Goal: Task Accomplishment & Management: Complete application form

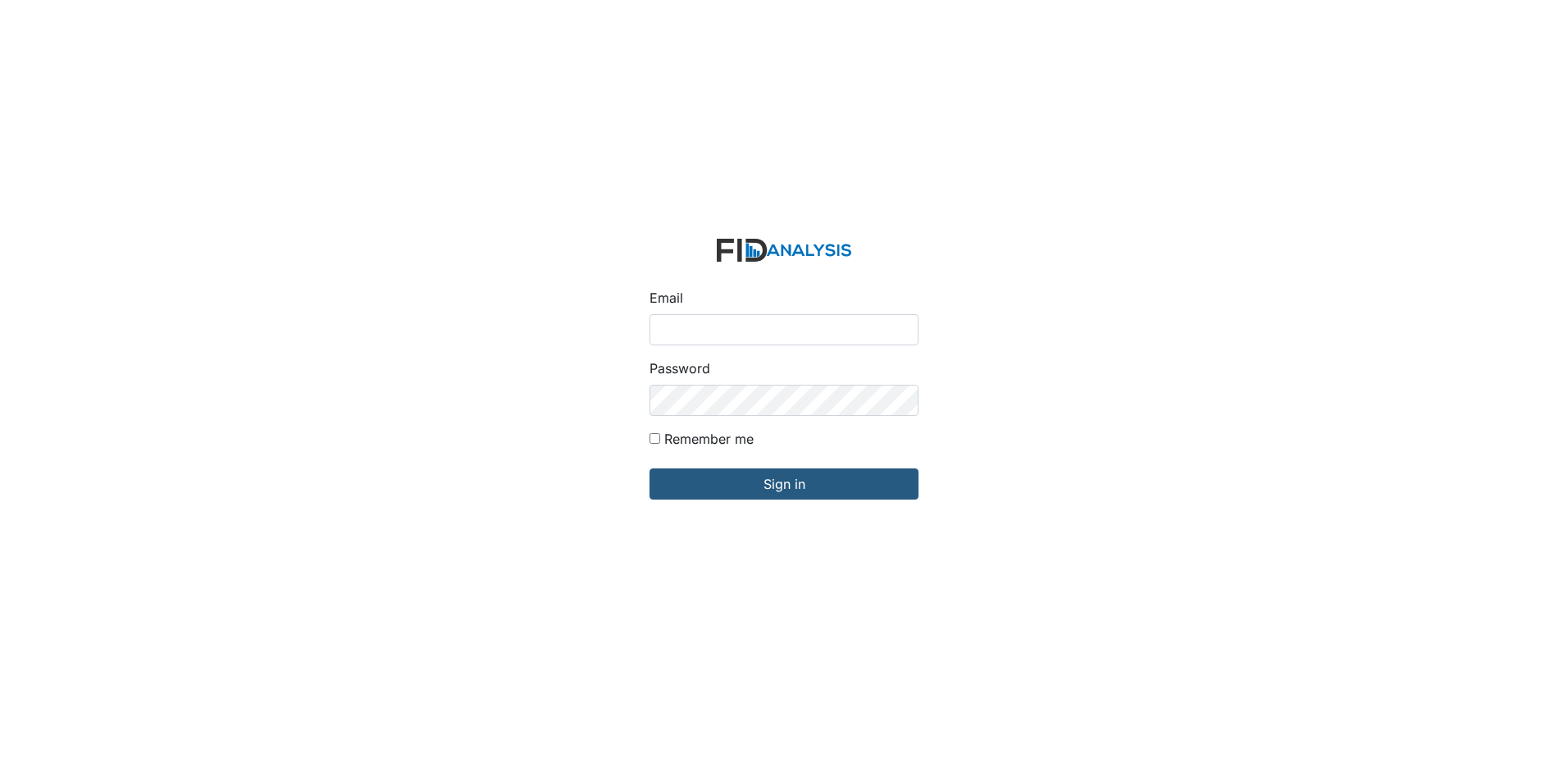
click at [738, 333] on input "Email" at bounding box center [784, 329] width 269 height 31
type input "[EMAIL_ADDRESS][DOMAIN_NAME]"
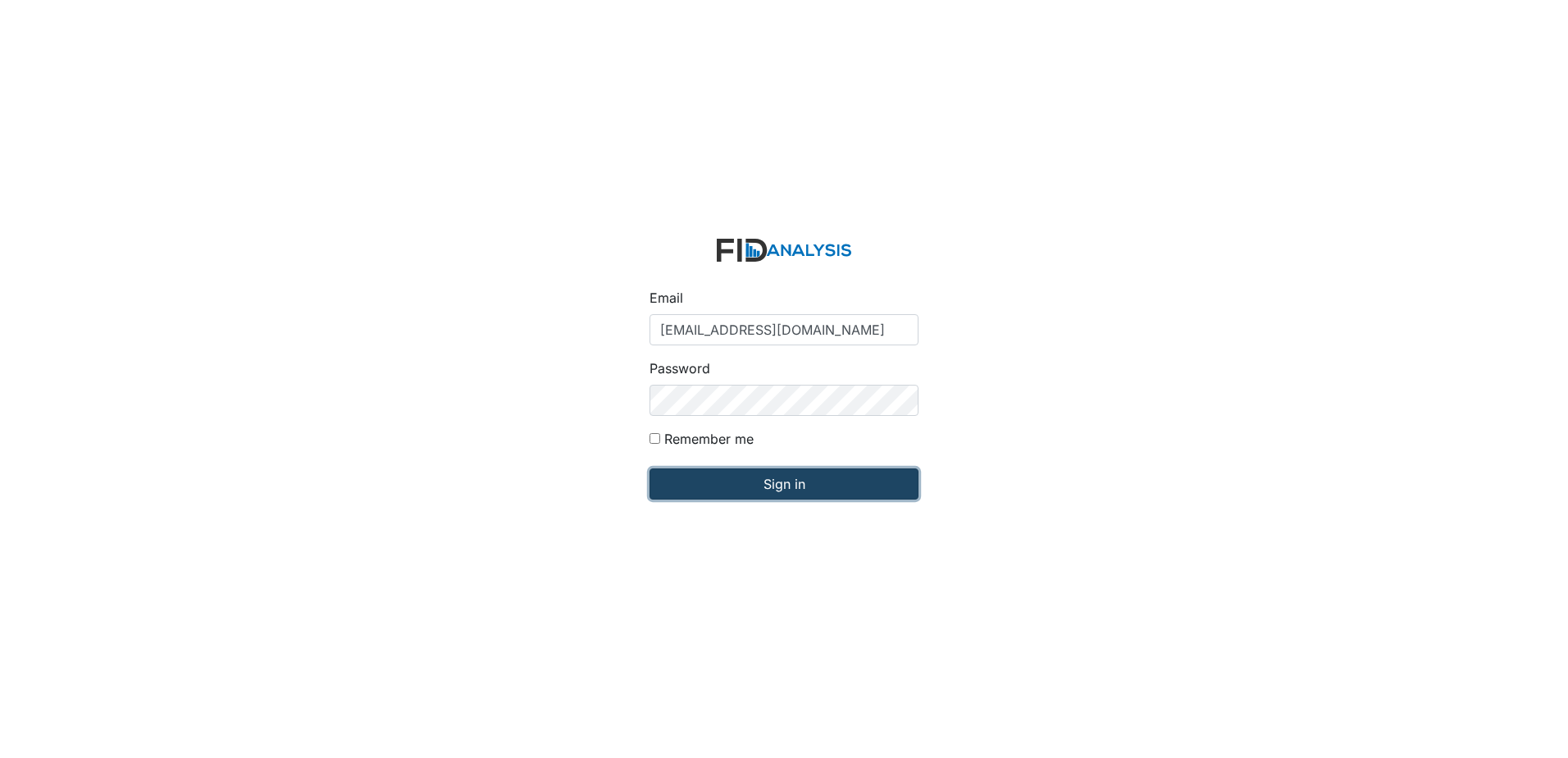
click at [790, 490] on input "Sign in" at bounding box center [784, 484] width 269 height 31
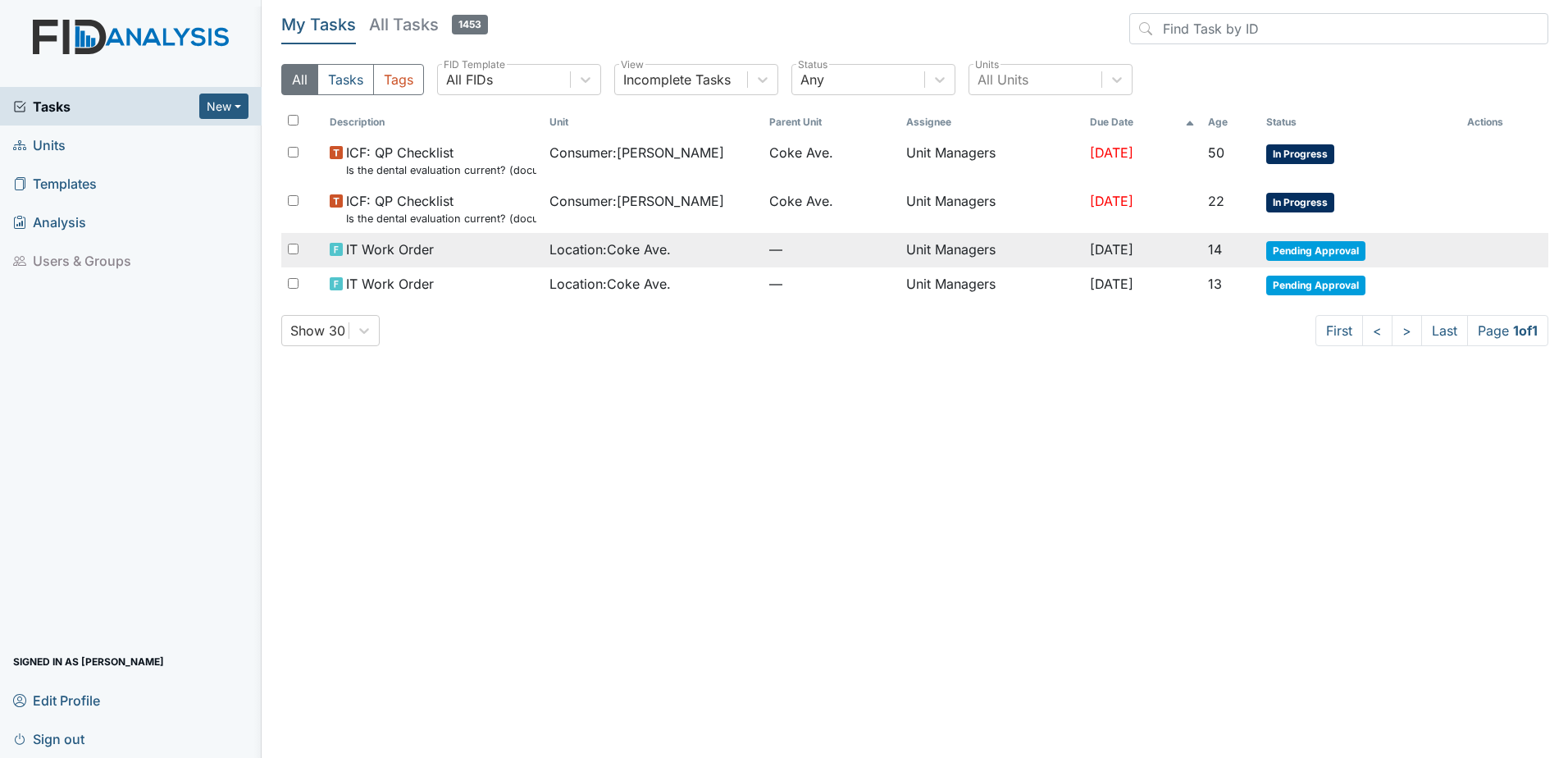
click at [902, 253] on td "Unit Managers" at bounding box center [991, 251] width 183 height 34
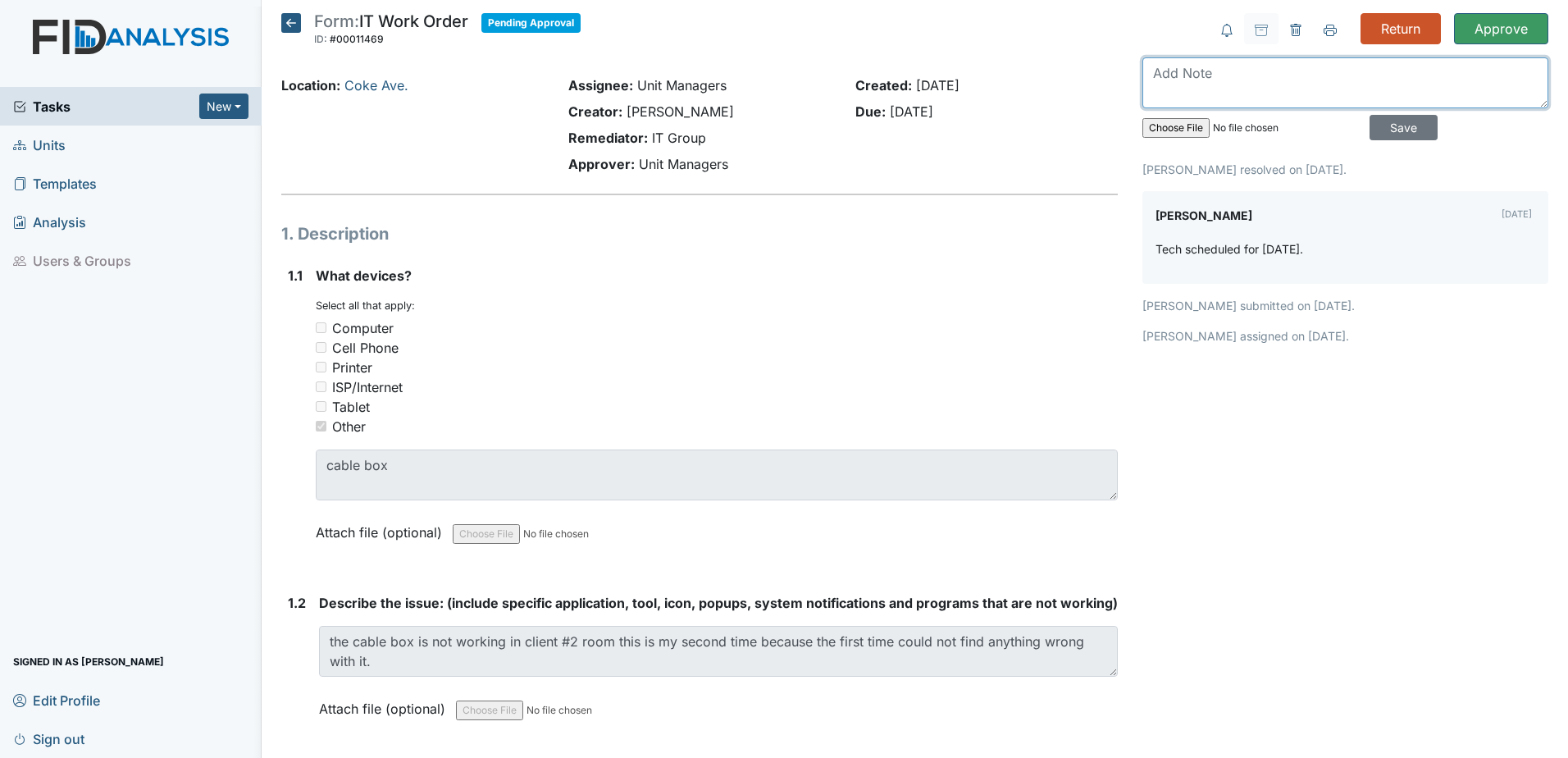
click at [1276, 91] on textarea at bounding box center [1346, 82] width 406 height 51
type textarea "done on 9-9-2025"
click at [1389, 132] on input "Save" at bounding box center [1403, 128] width 68 height 25
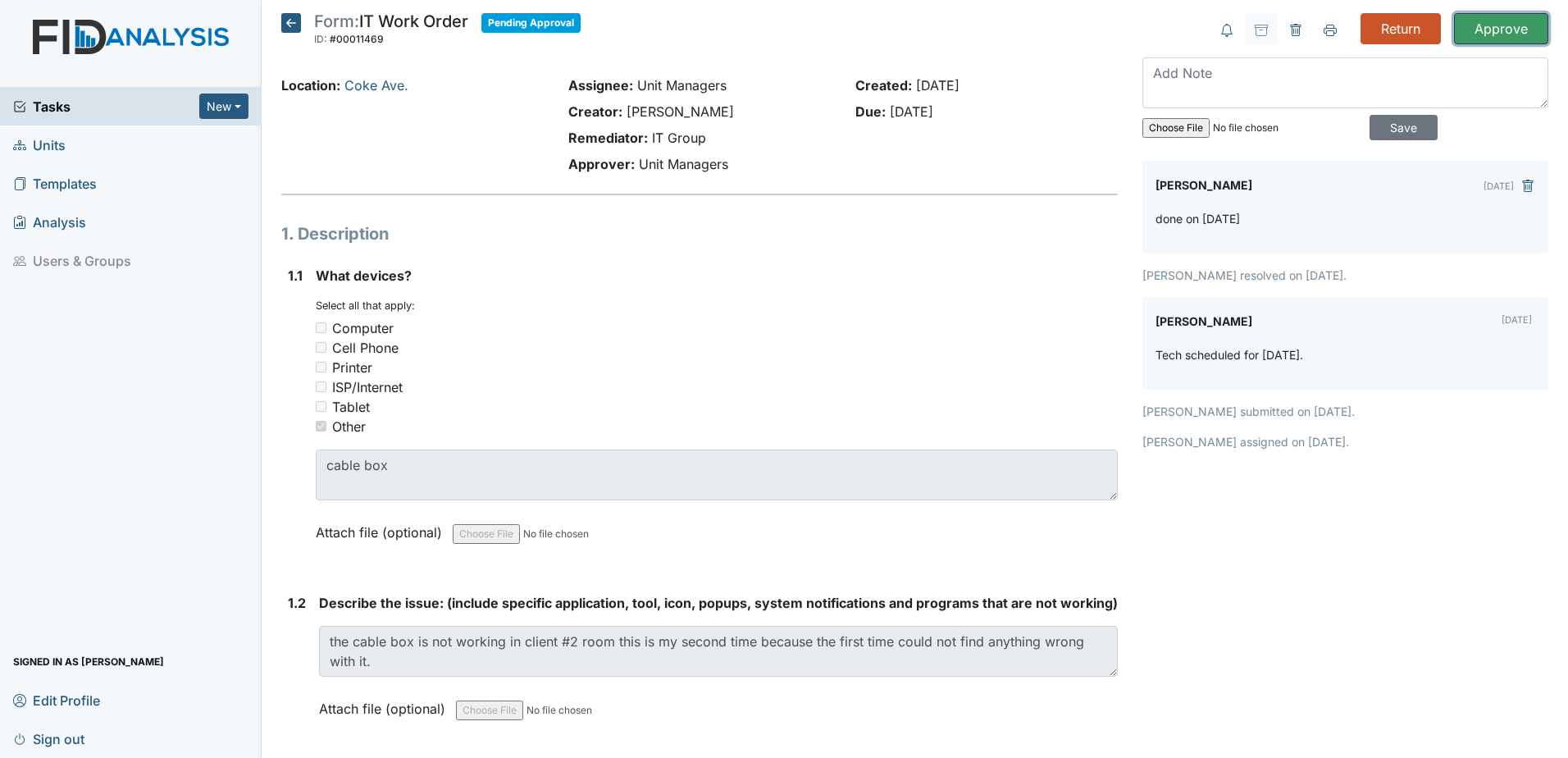
click at [1489, 32] on input "Approve" at bounding box center [1501, 29] width 94 height 31
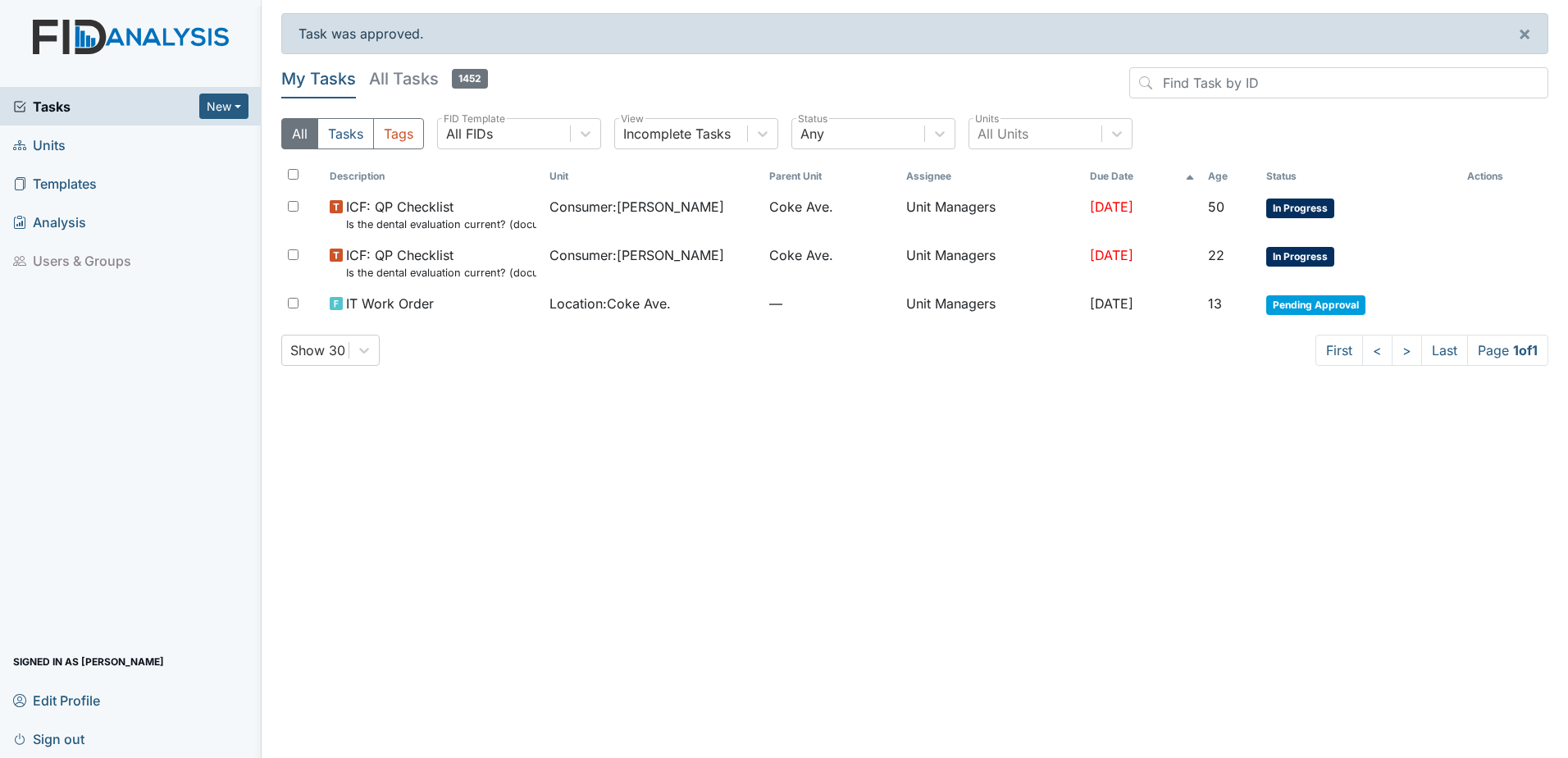
click at [50, 144] on span "Units" at bounding box center [40, 145] width 52 height 25
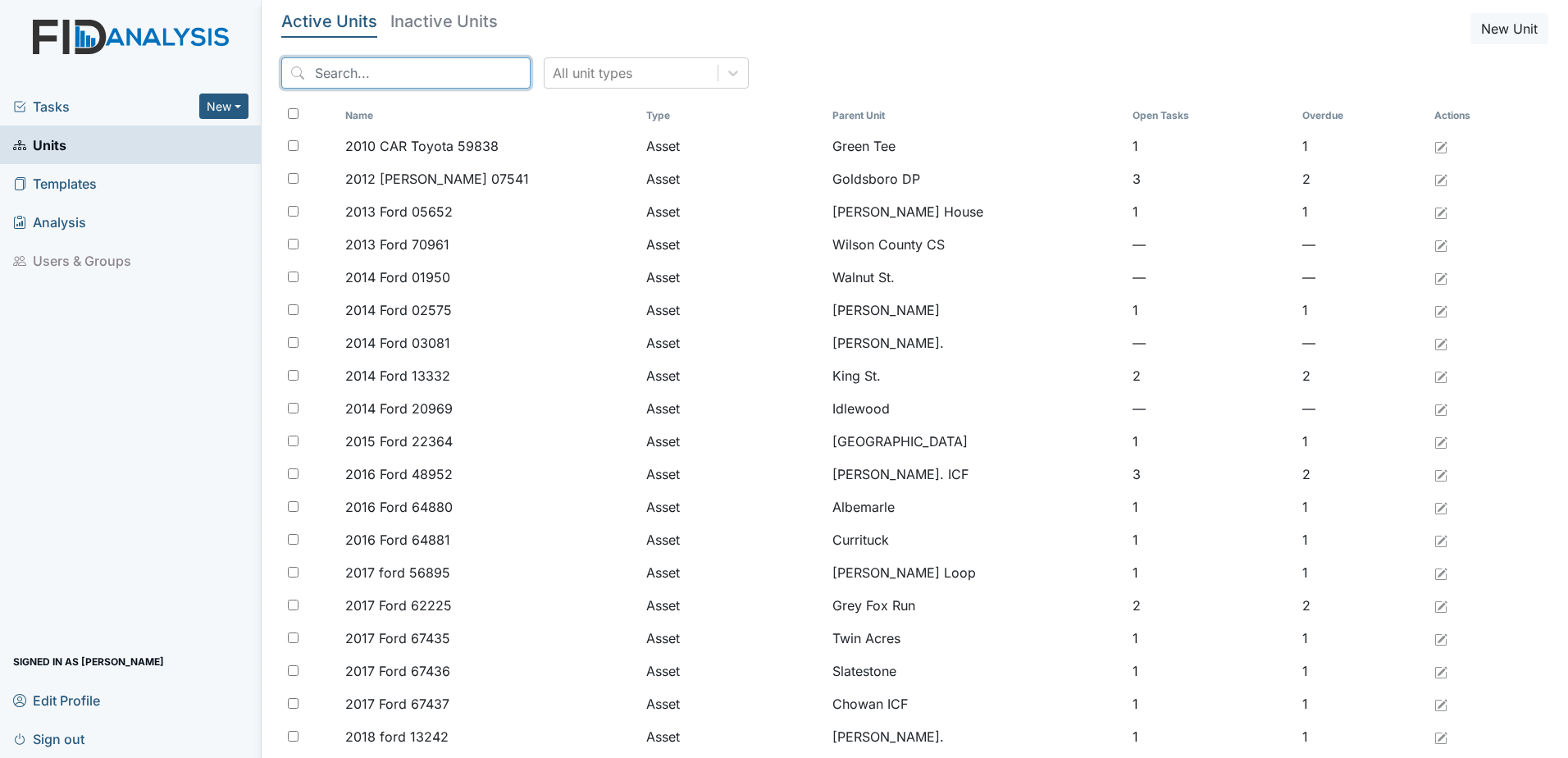
click at [364, 77] on input "search" at bounding box center [406, 72] width 250 height 31
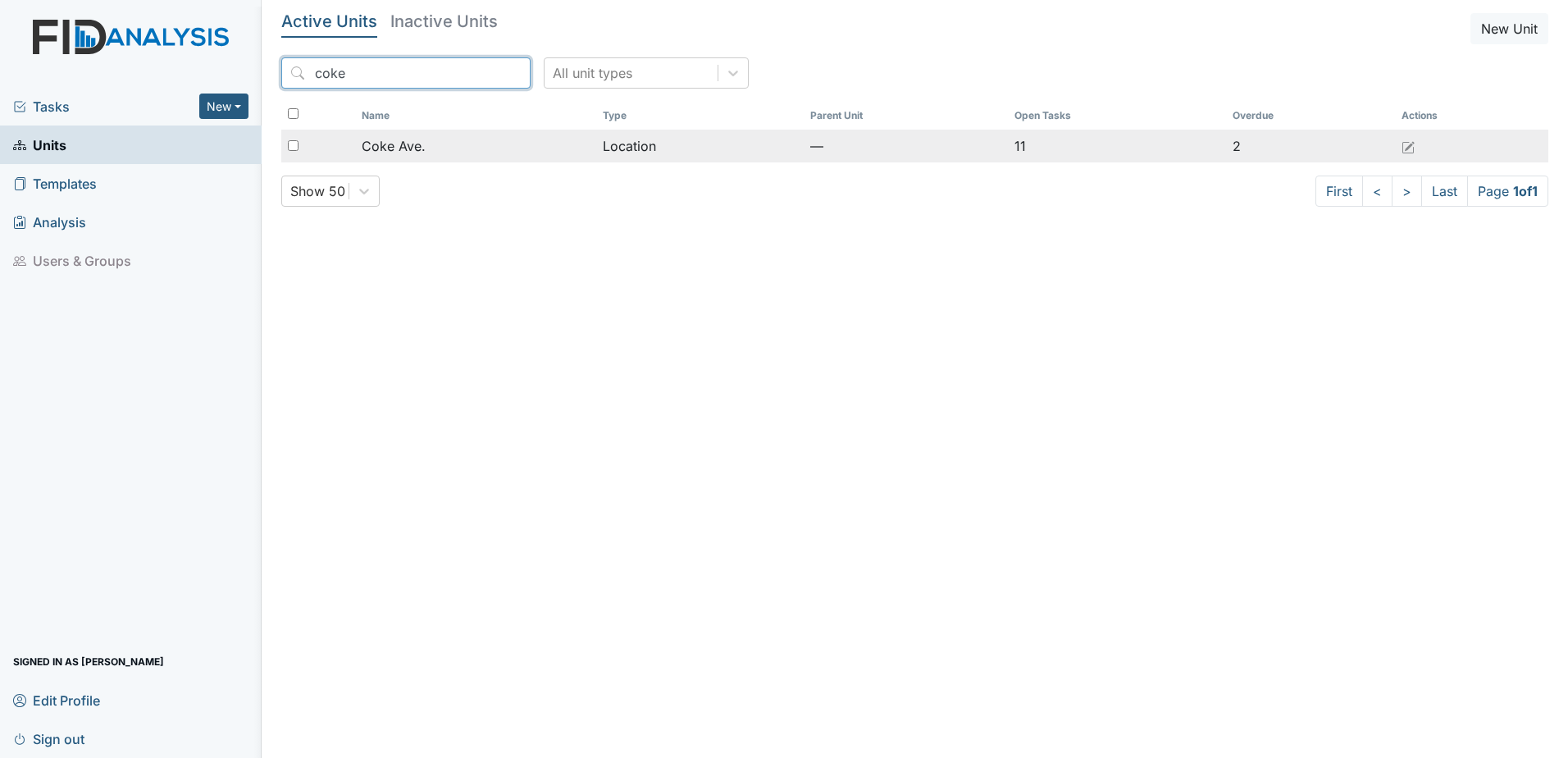
type input "coke"
click at [626, 143] on td "Location" at bounding box center [699, 146] width 207 height 33
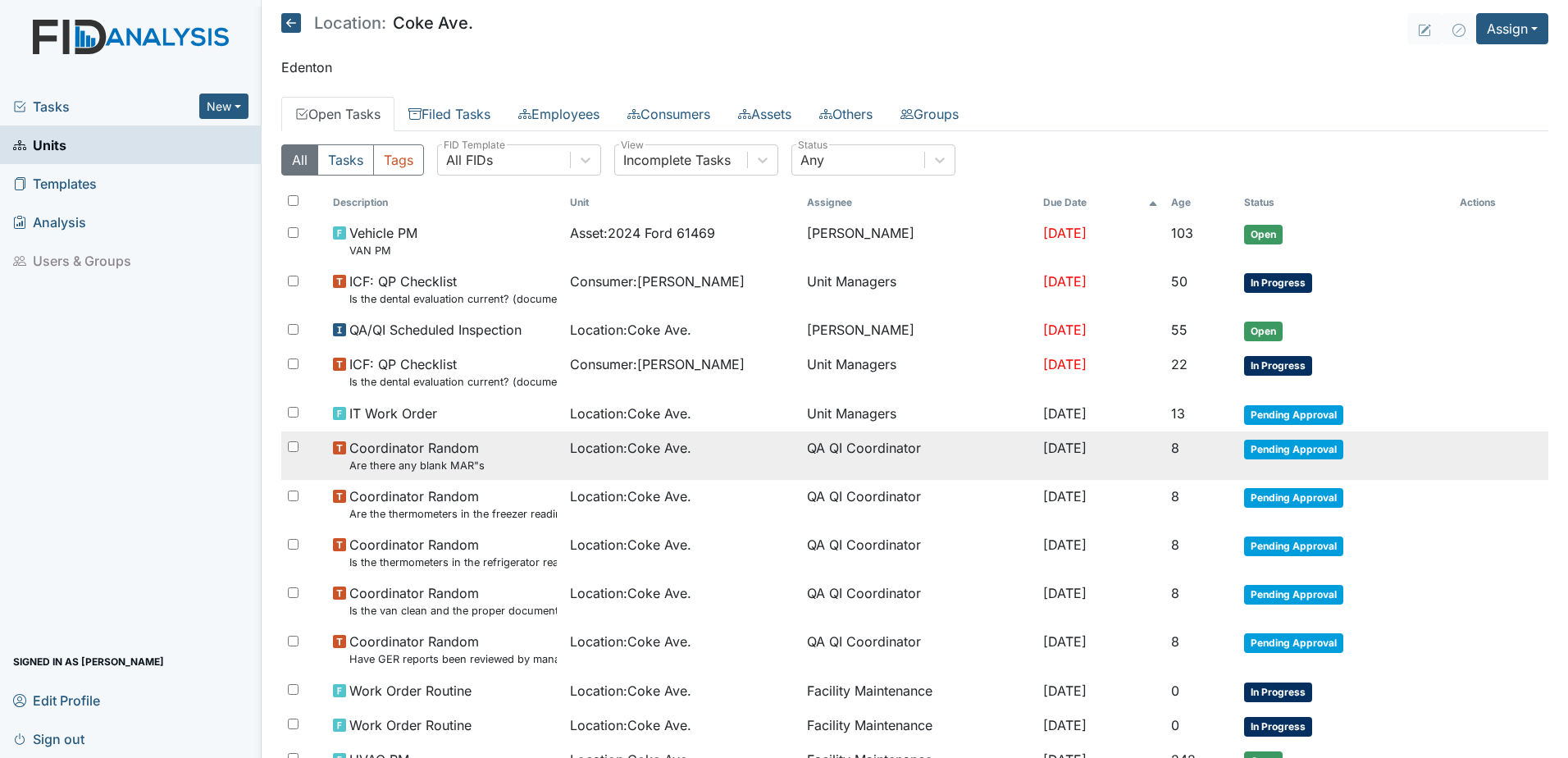
scroll to position [82, 0]
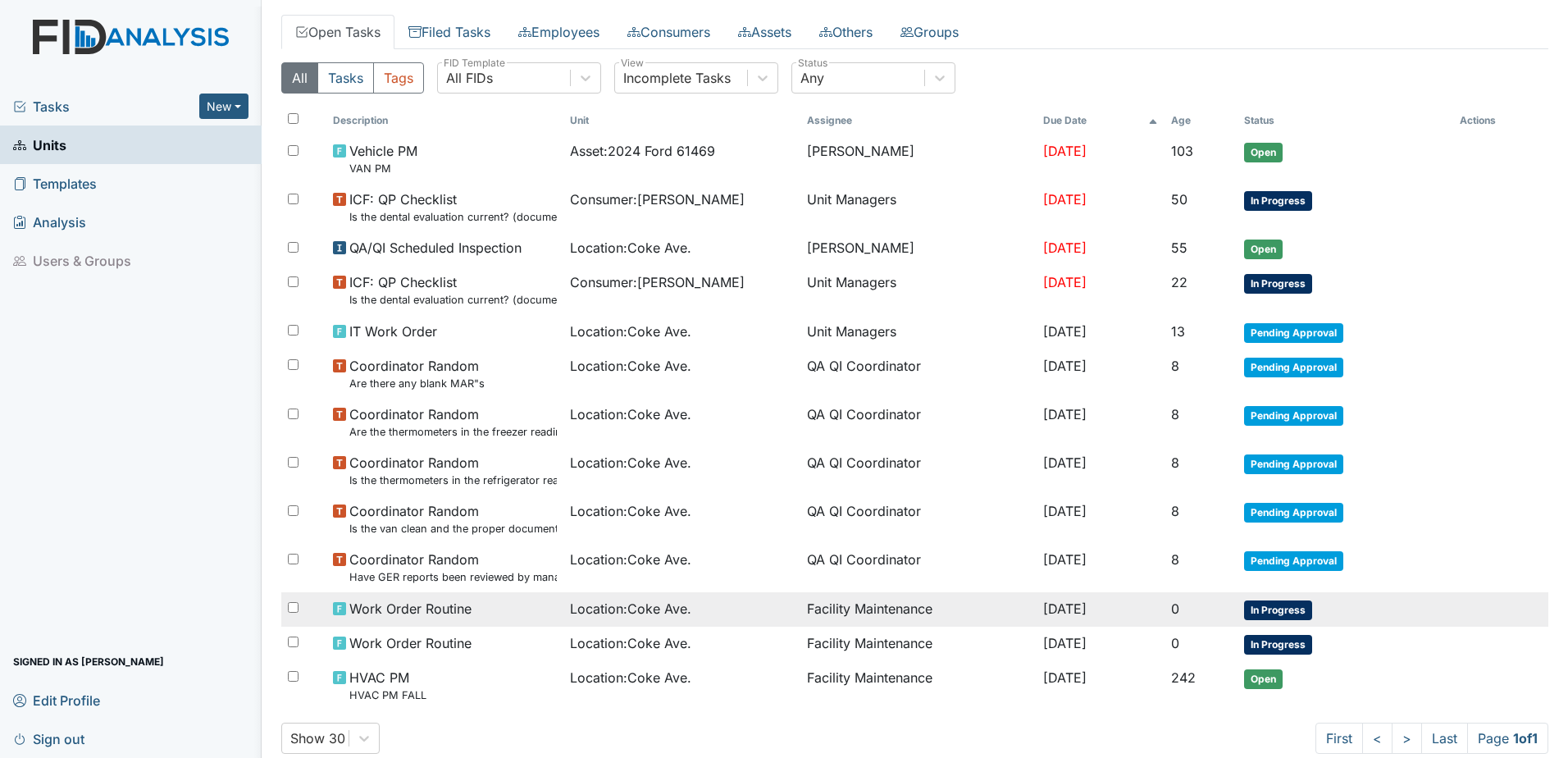
click at [1158, 621] on td "[DATE]" at bounding box center [1101, 610] width 128 height 34
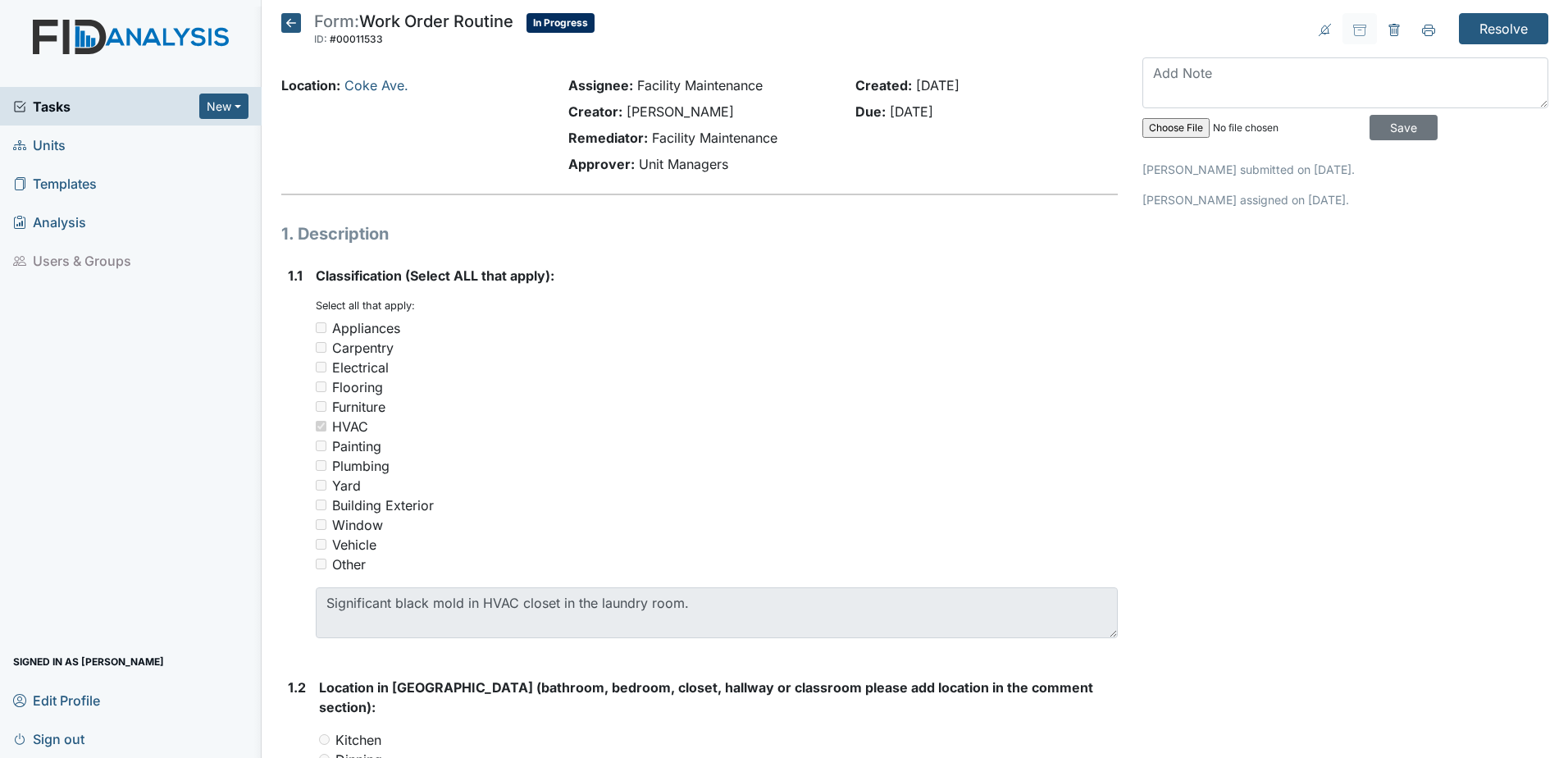
click at [298, 21] on icon at bounding box center [291, 24] width 20 height 20
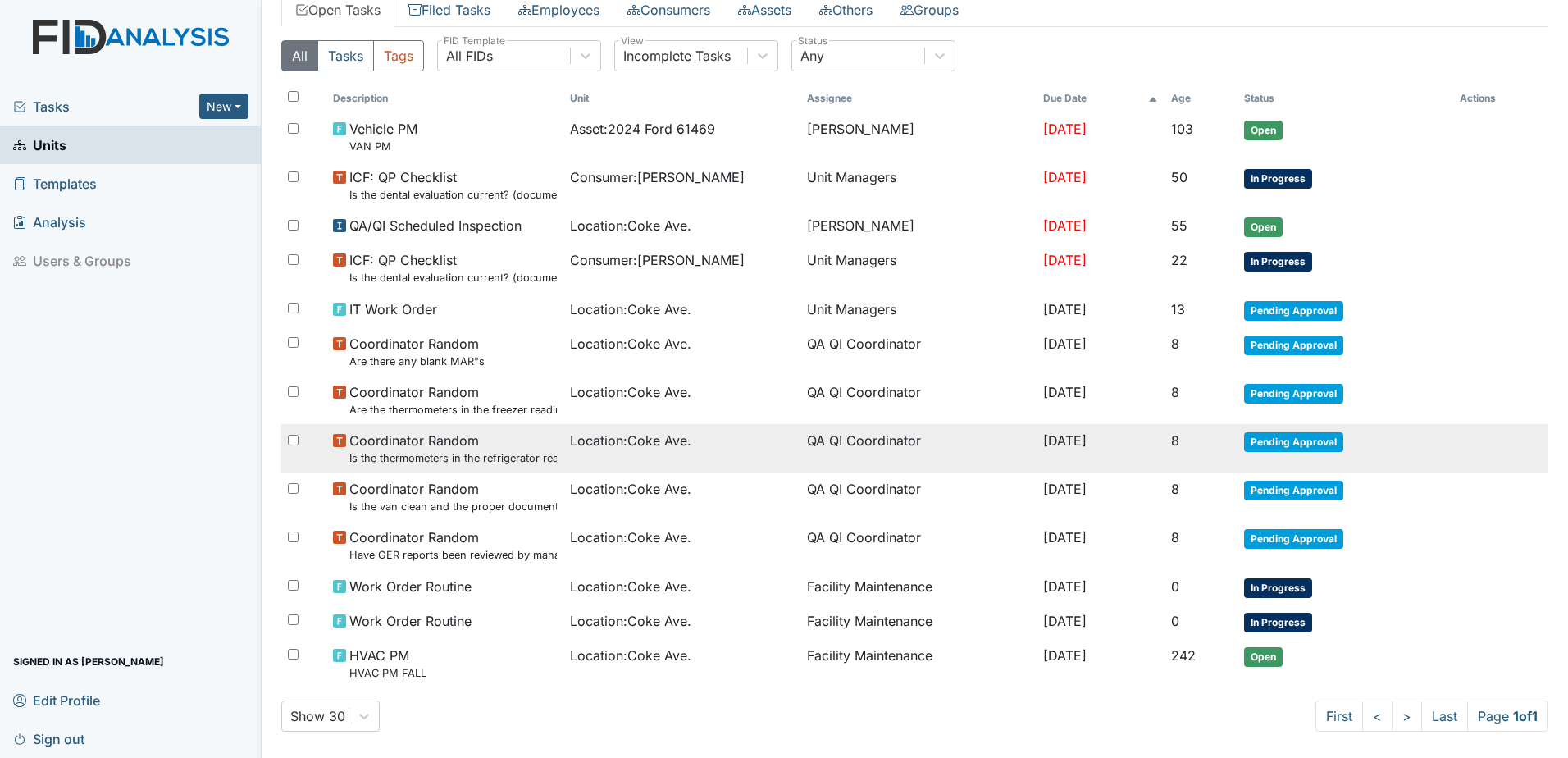
scroll to position [118, 0]
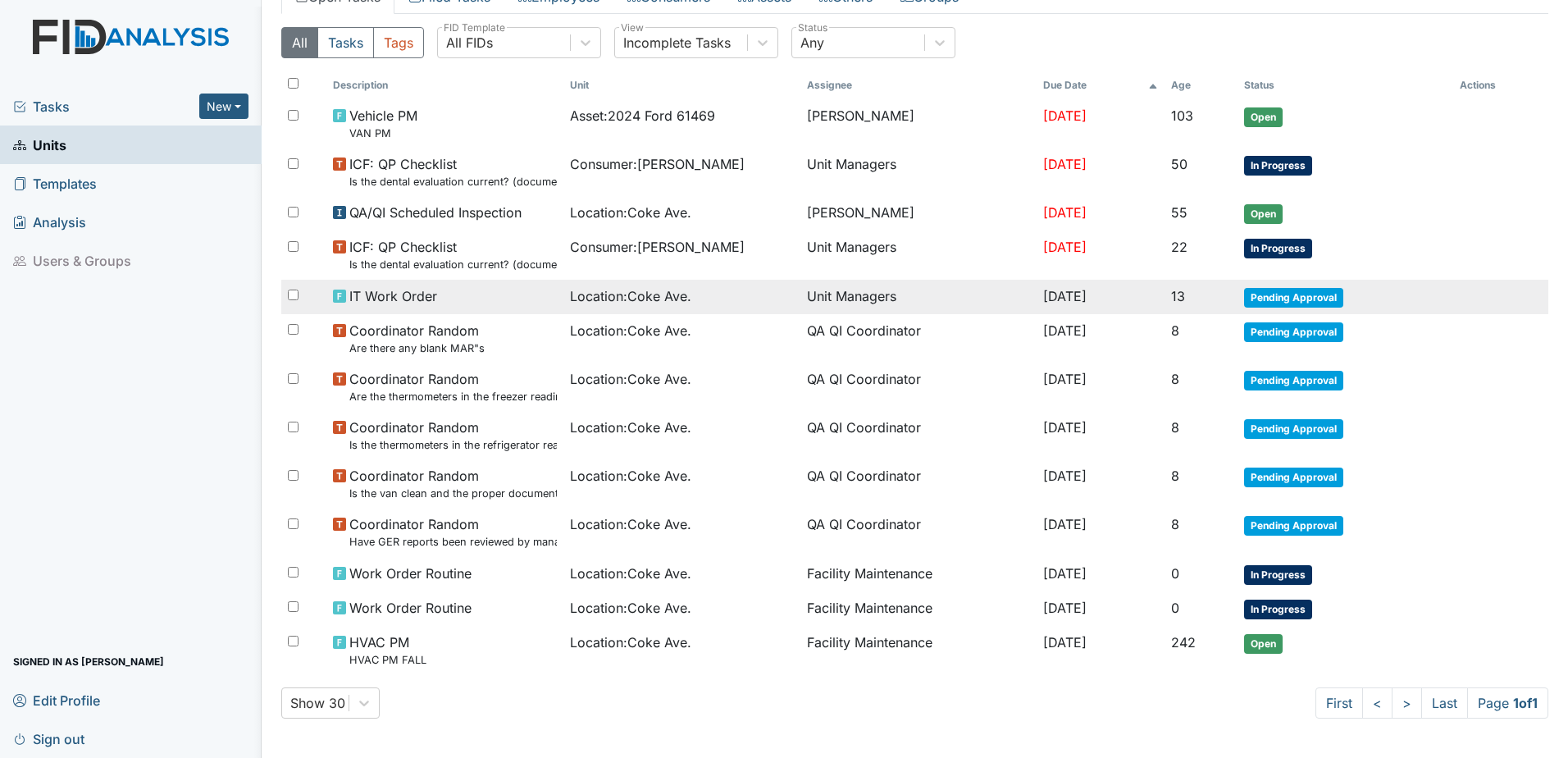
click at [853, 297] on td "Unit Managers" at bounding box center [919, 297] width 237 height 34
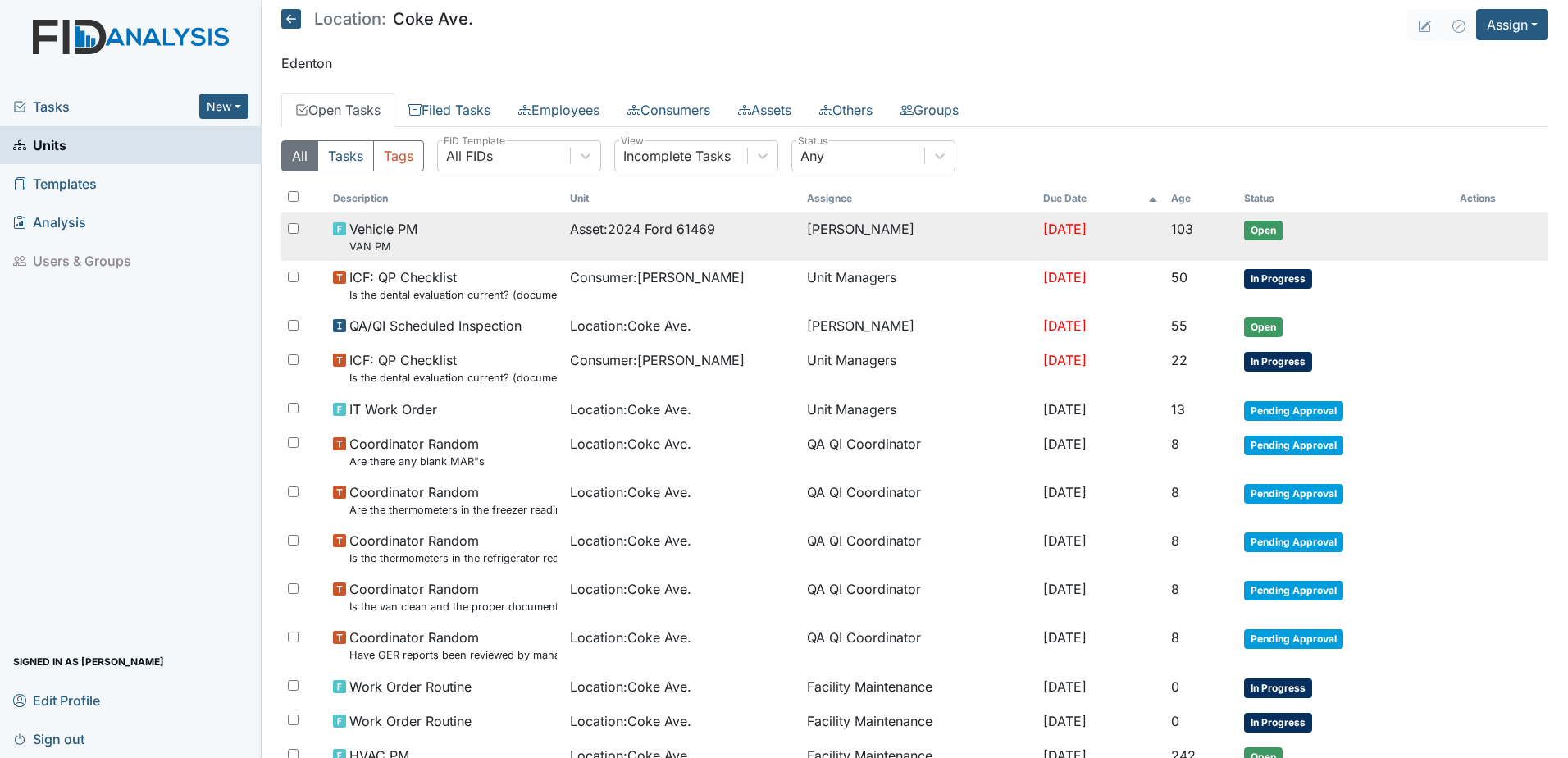
scroll to position [0, 0]
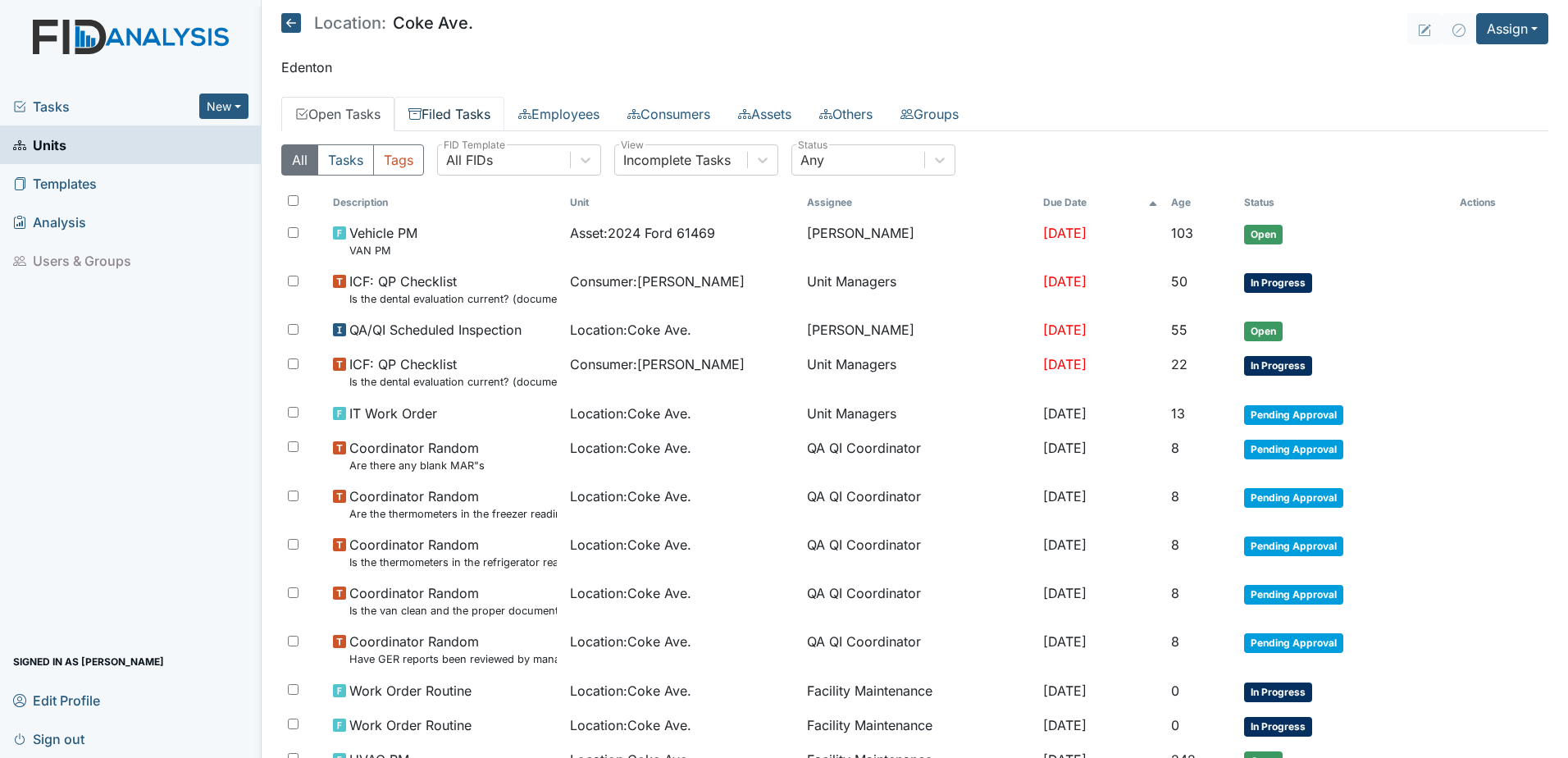
click at [454, 109] on link "Filed Tasks" at bounding box center [449, 114] width 110 height 34
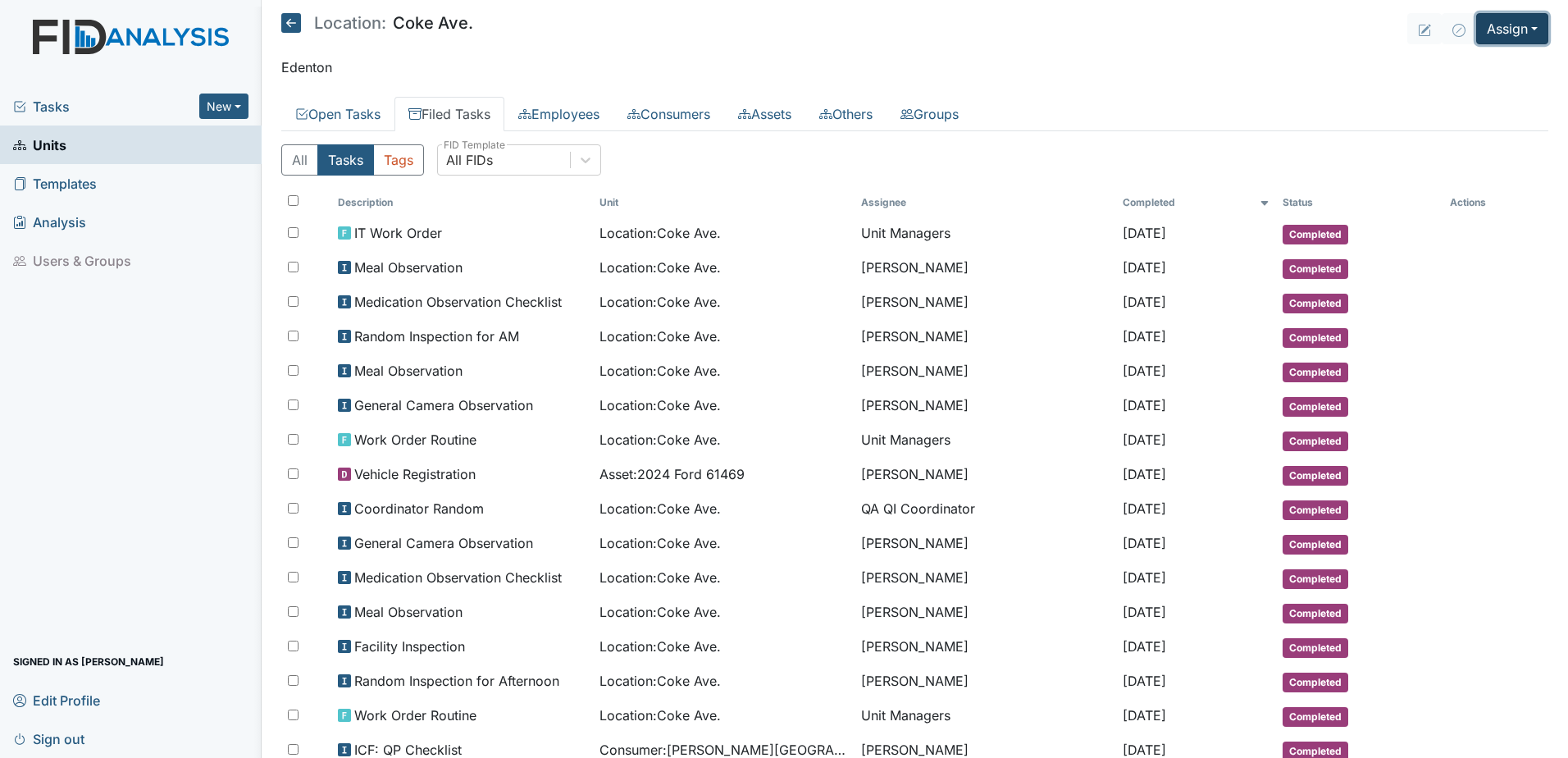
click at [1514, 29] on button "Assign" at bounding box center [1513, 29] width 72 height 31
click at [1488, 90] on link "Assign Inspection" at bounding box center [1472, 92] width 147 height 26
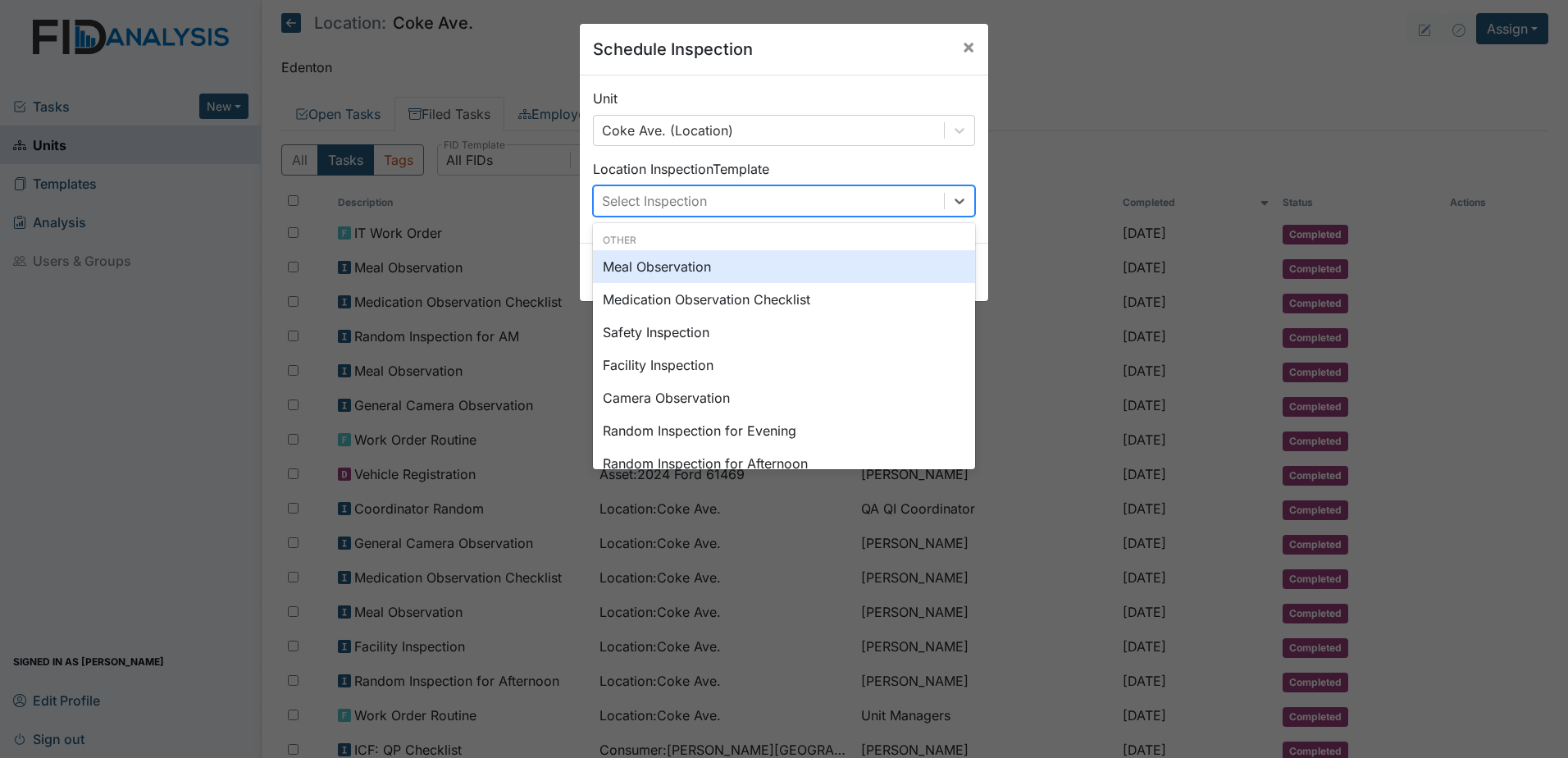
click at [734, 198] on div "Select Inspection" at bounding box center [769, 201] width 350 height 30
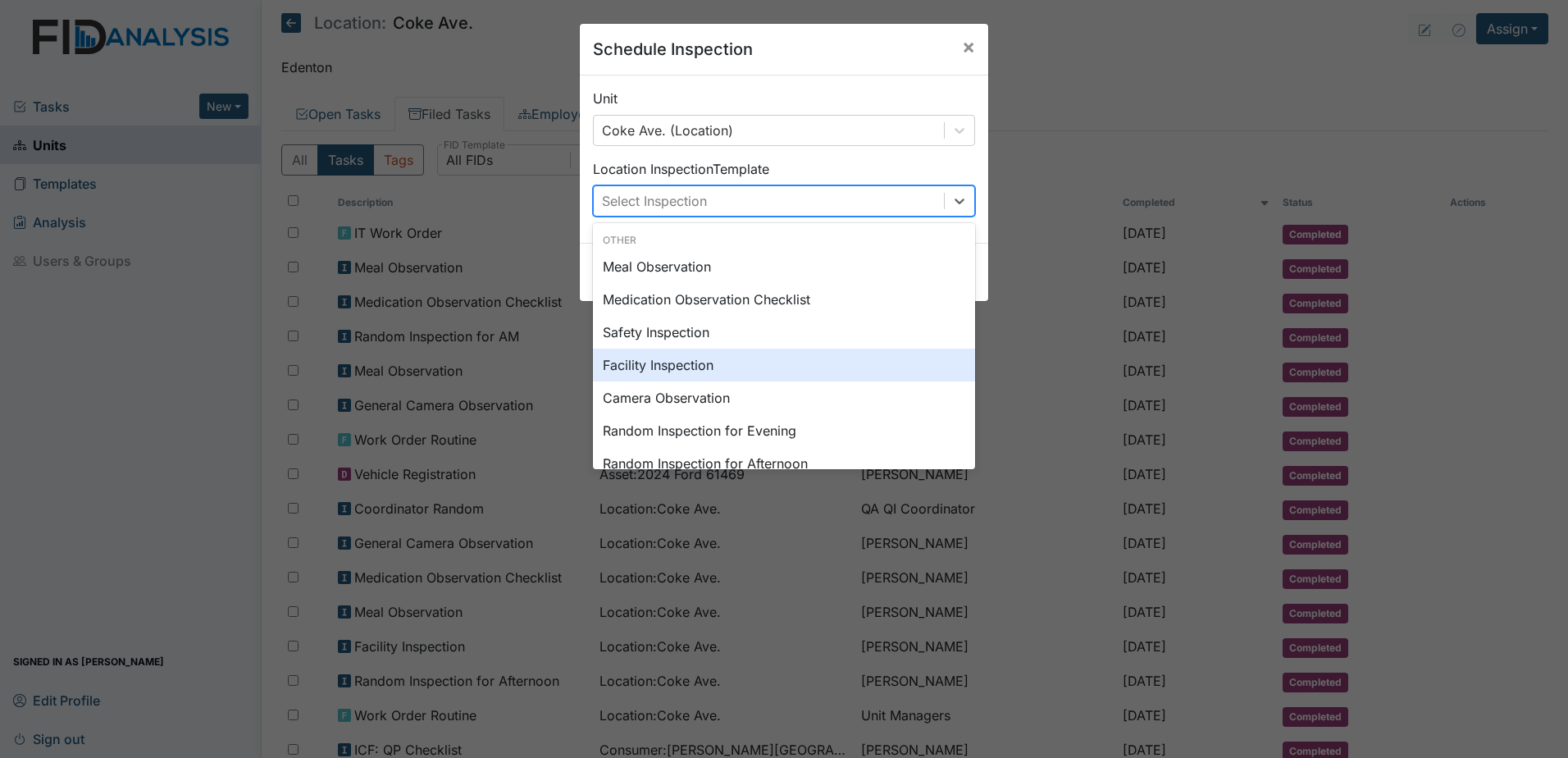
click at [699, 357] on div "Facility Inspection" at bounding box center [784, 365] width 383 height 33
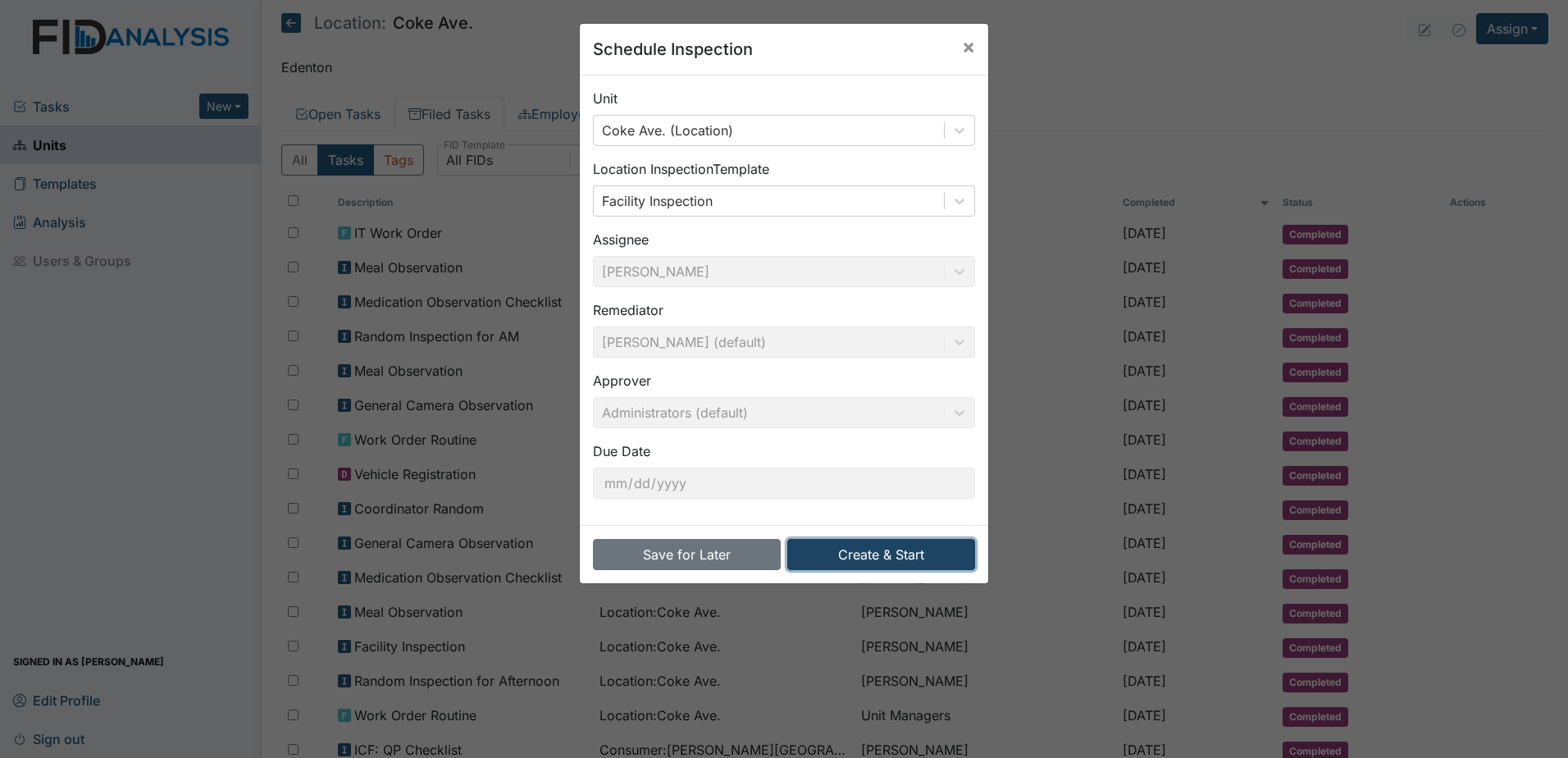
click at [916, 559] on button "Create & Start" at bounding box center [882, 554] width 188 height 31
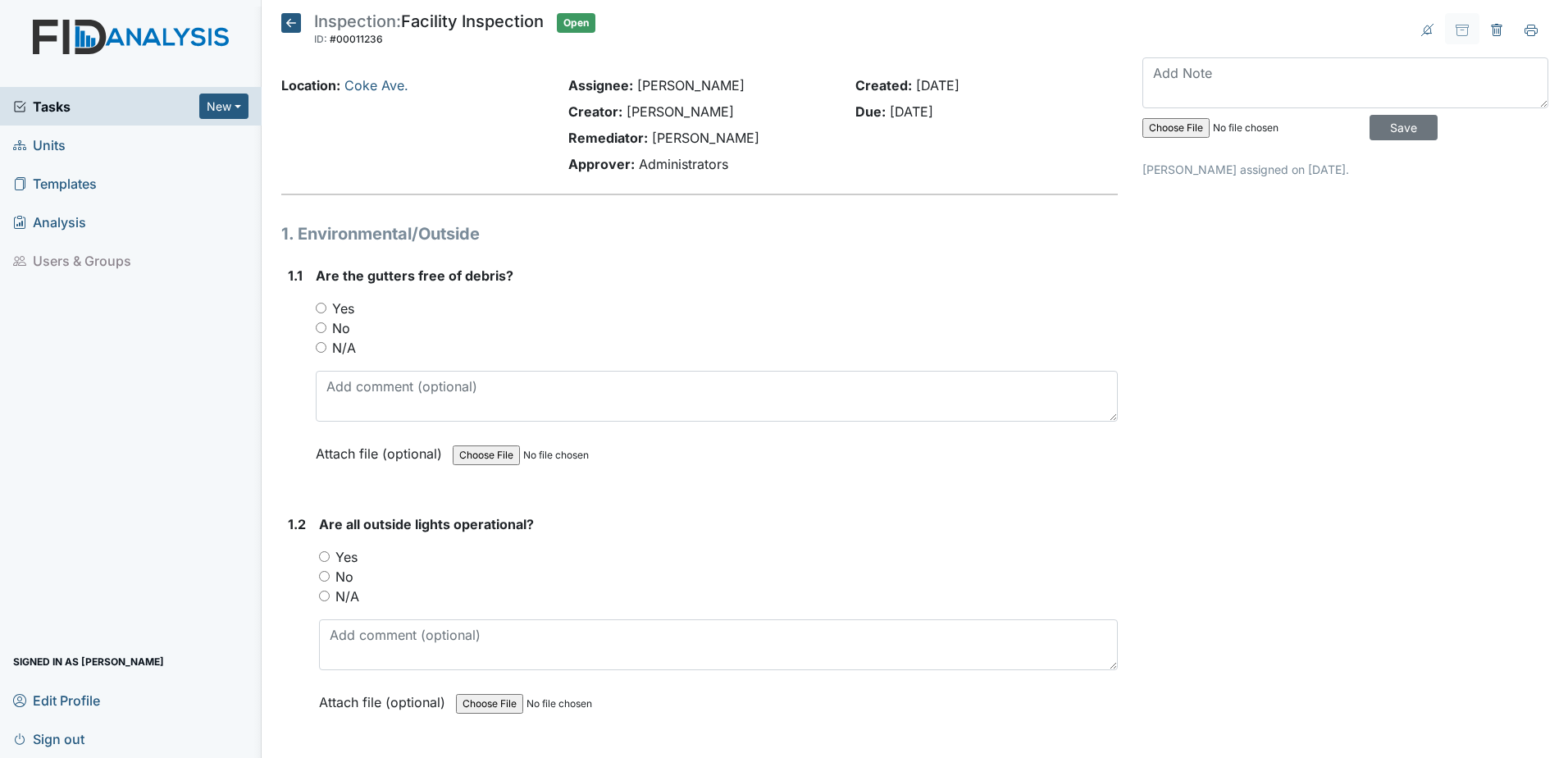
click at [318, 329] on input "No" at bounding box center [321, 327] width 11 height 11
radio input "true"
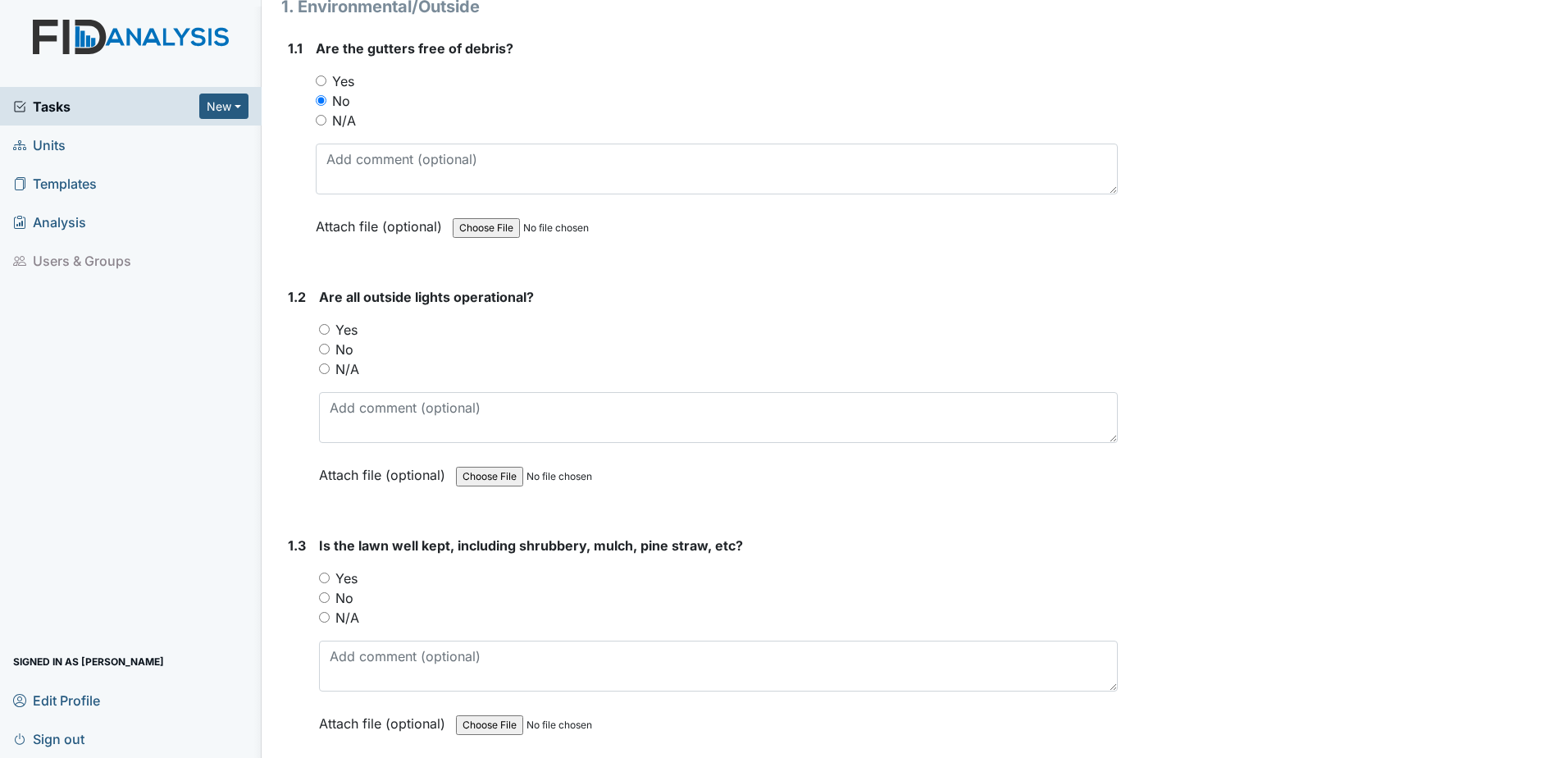
scroll to position [246, 0]
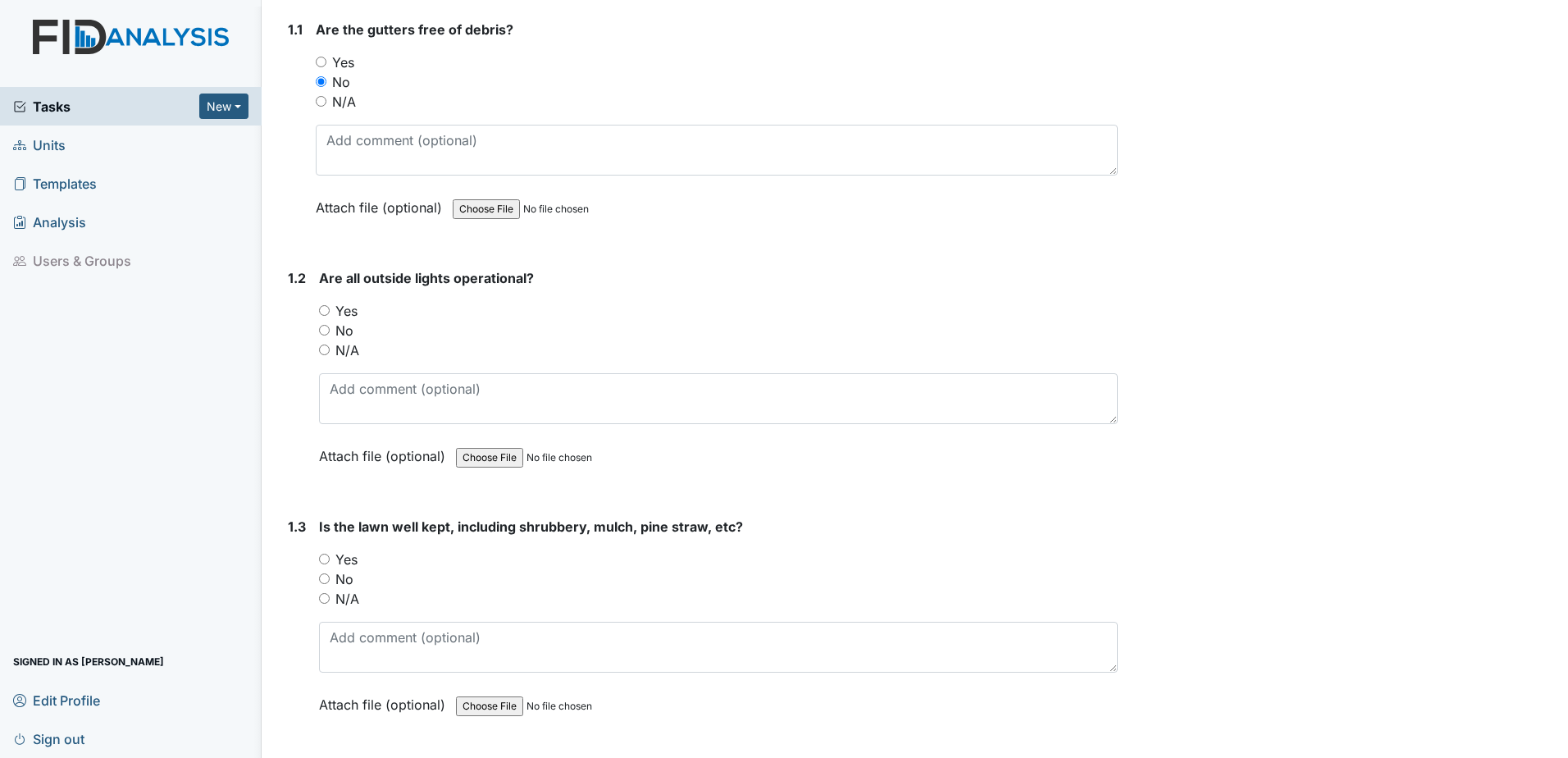
click at [327, 307] on input "Yes" at bounding box center [325, 310] width 11 height 11
radio input "true"
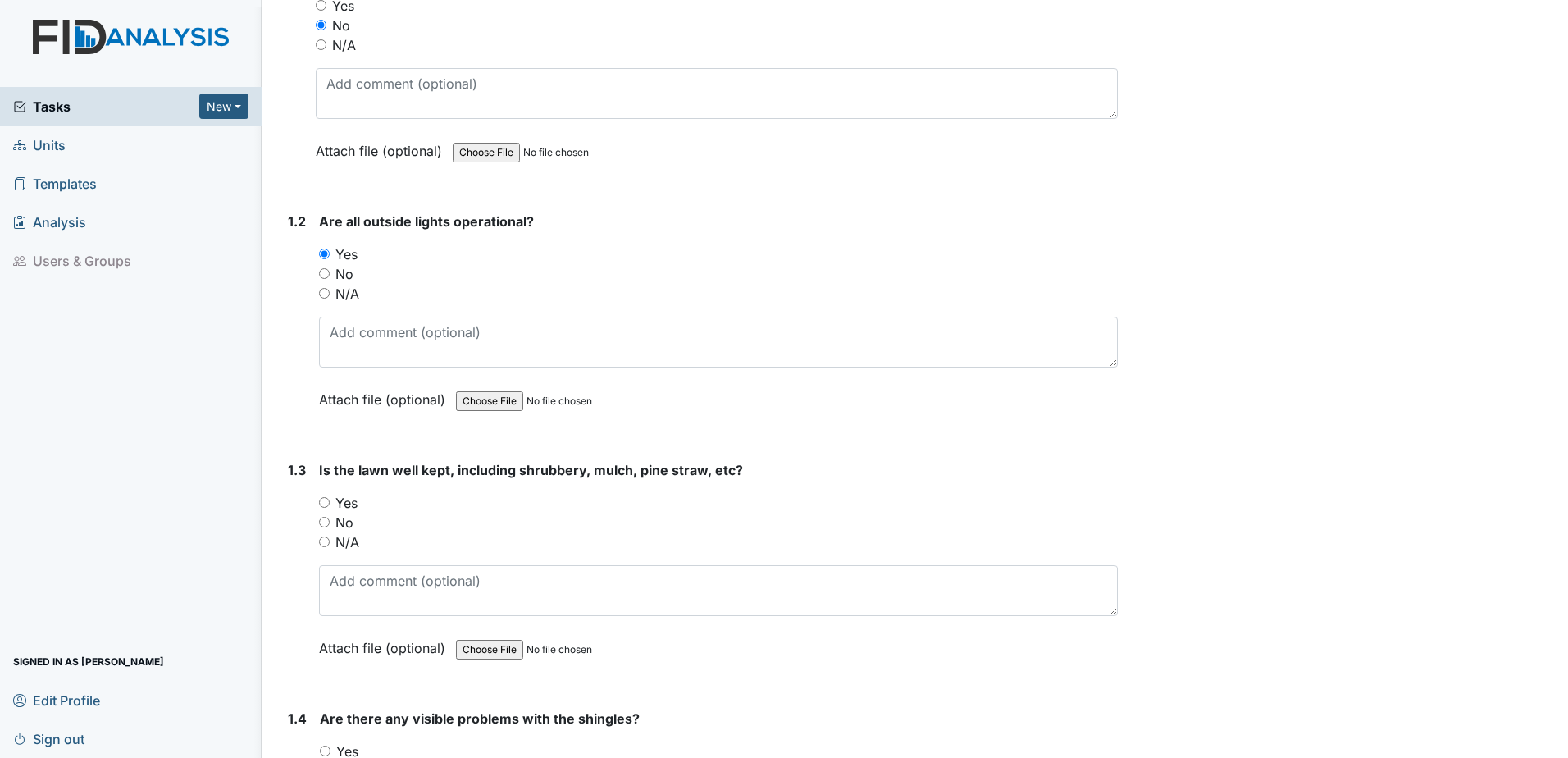
scroll to position [411, 0]
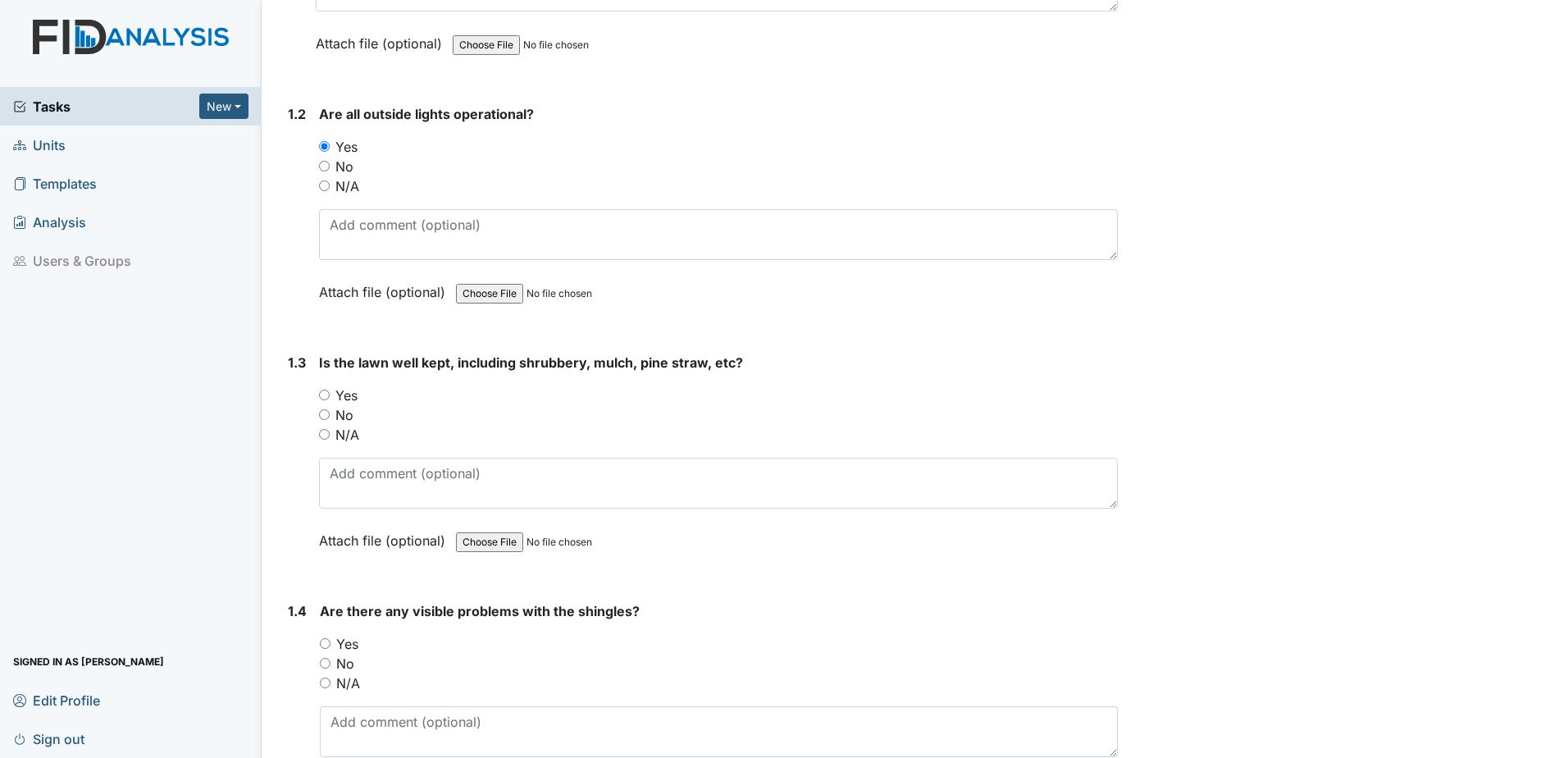
click at [326, 393] on input "Yes" at bounding box center [325, 395] width 11 height 11
radio input "true"
click at [326, 658] on input "No" at bounding box center [326, 663] width 11 height 11
radio input "true"
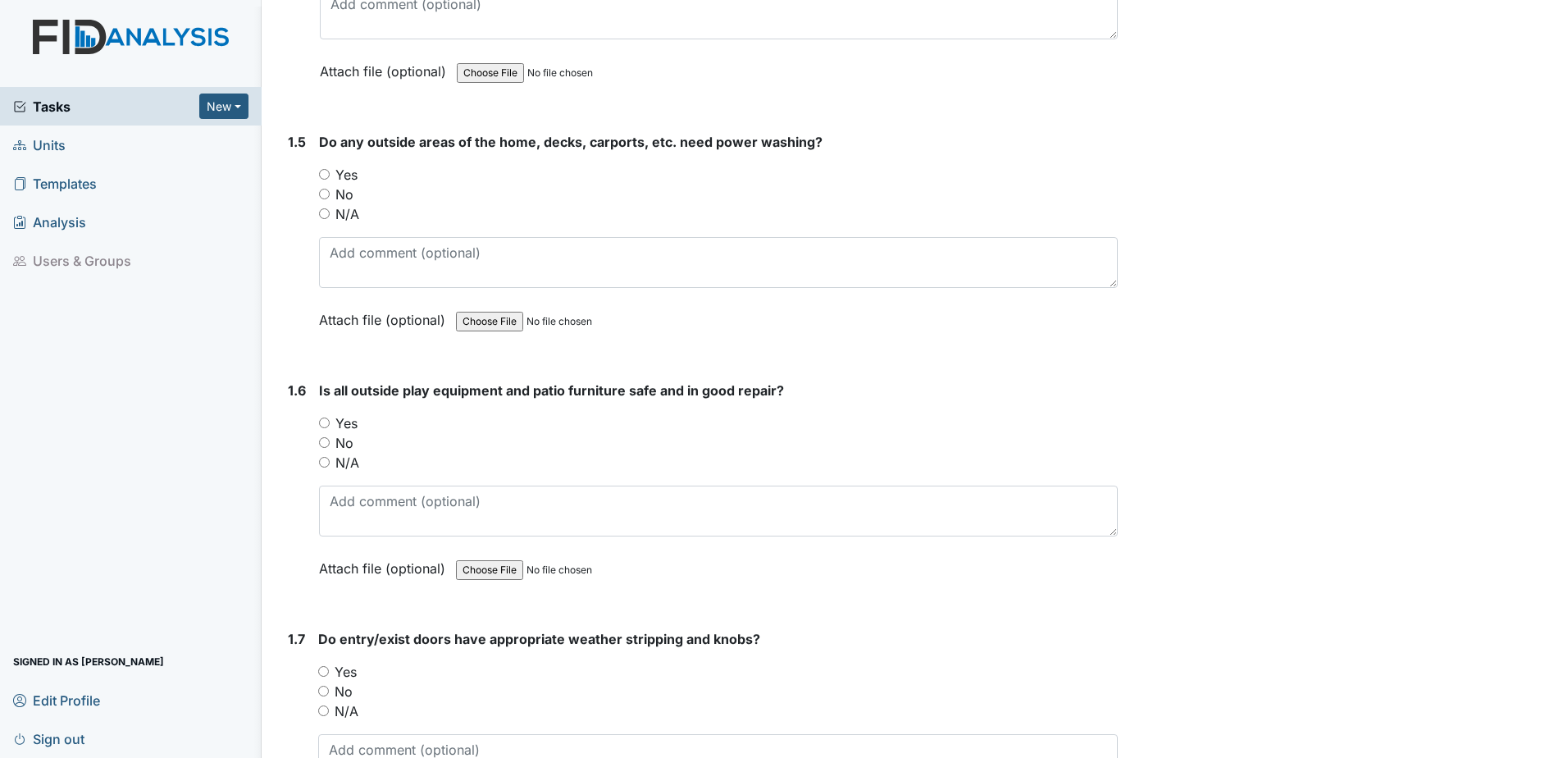
scroll to position [1149, 0]
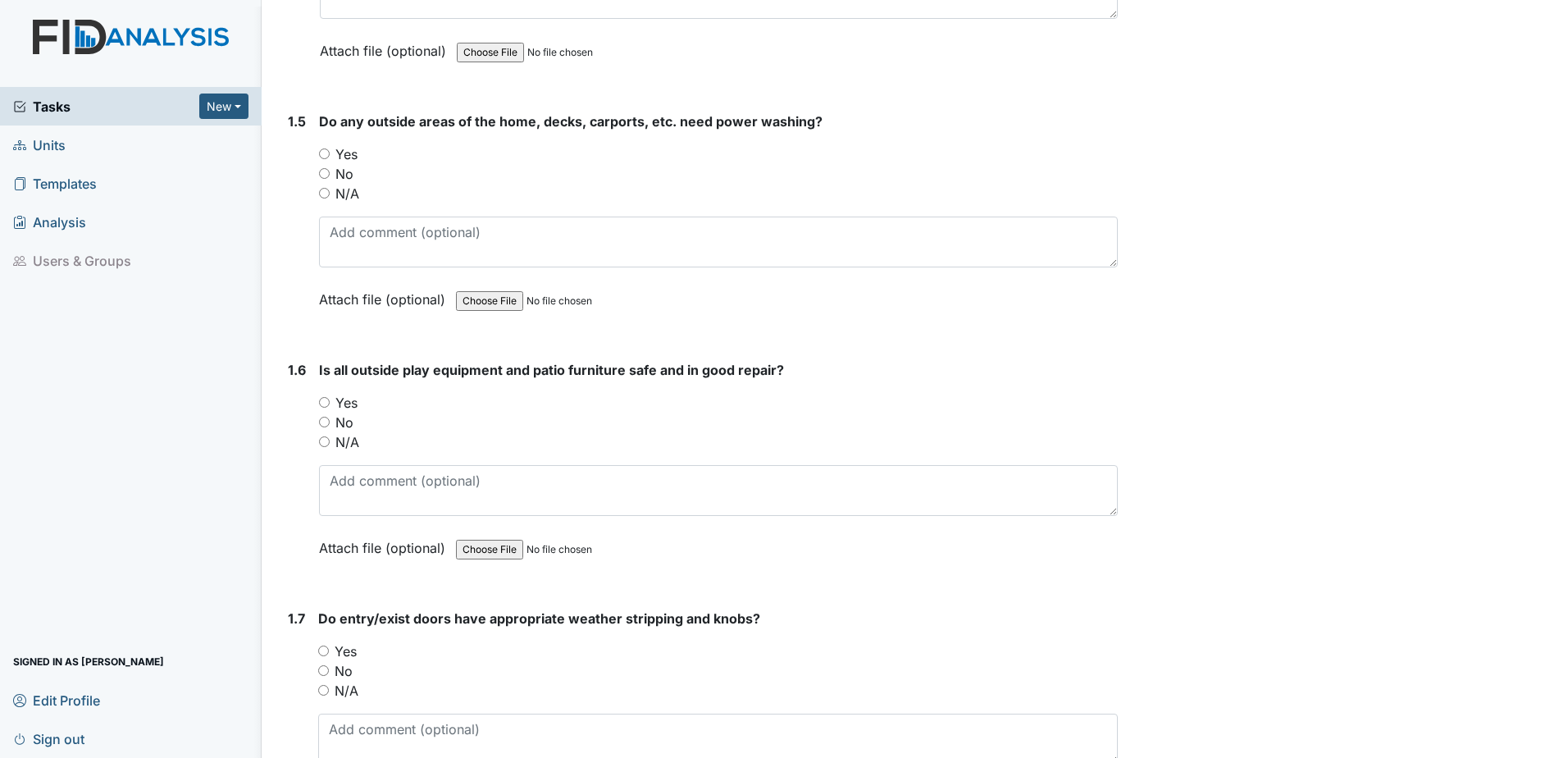
click at [329, 402] on input "Yes" at bounding box center [325, 403] width 11 height 11
radio input "true"
click at [328, 175] on input "No" at bounding box center [325, 174] width 11 height 11
radio input "true"
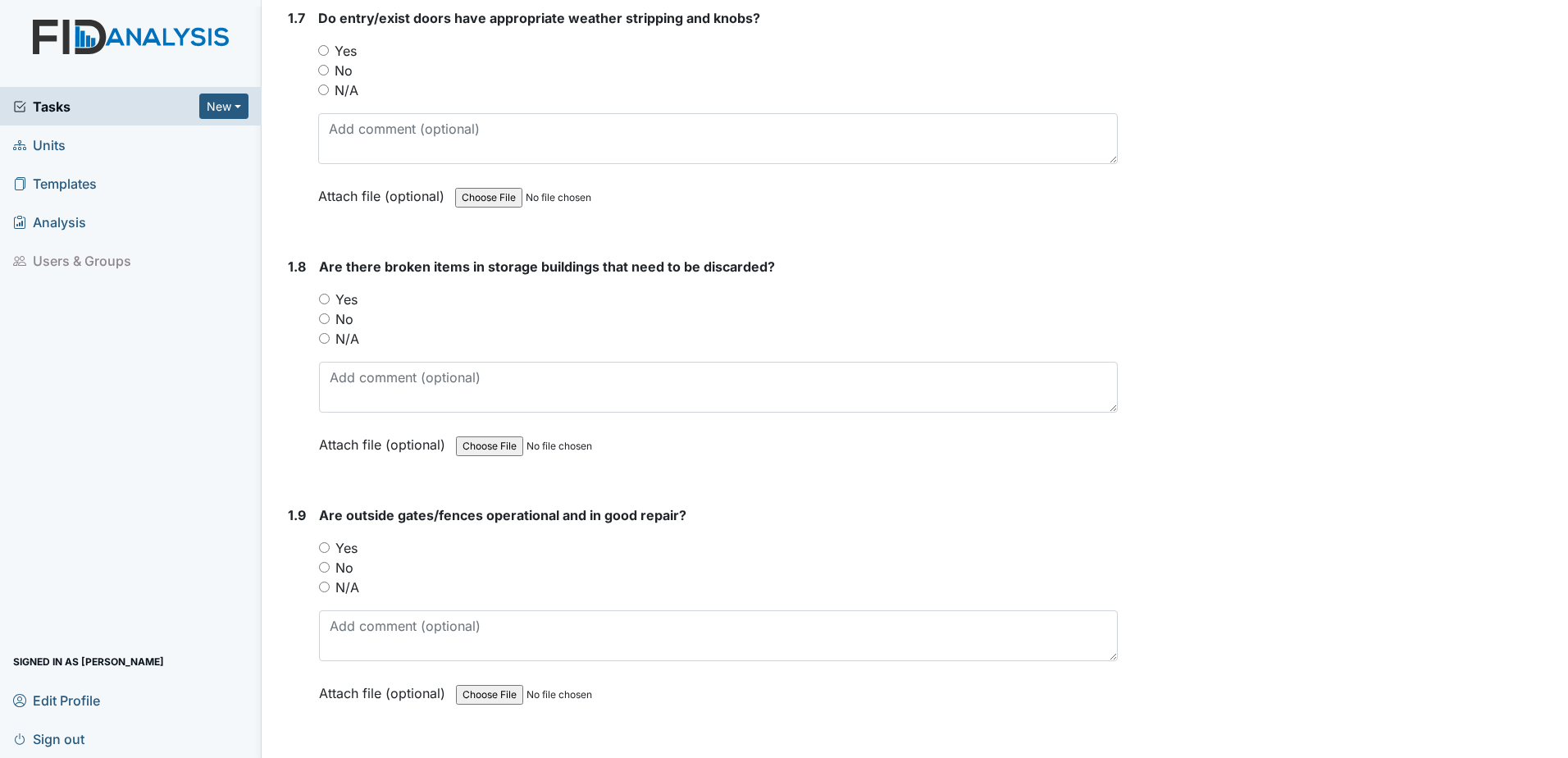
scroll to position [1723, 0]
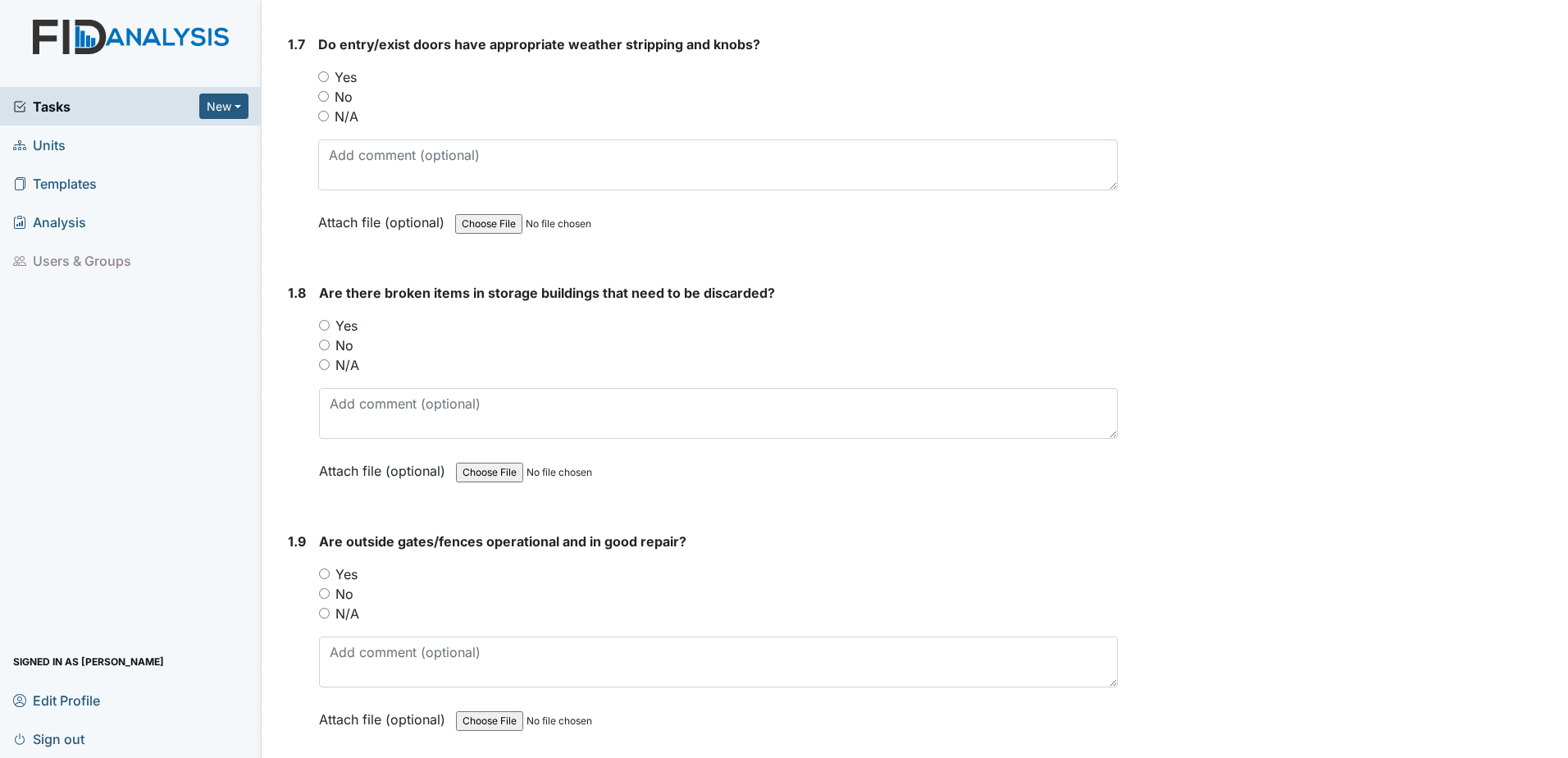
click at [322, 70] on div "Yes" at bounding box center [718, 77] width 799 height 20
click at [325, 77] on input "Yes" at bounding box center [324, 77] width 11 height 11
radio input "true"
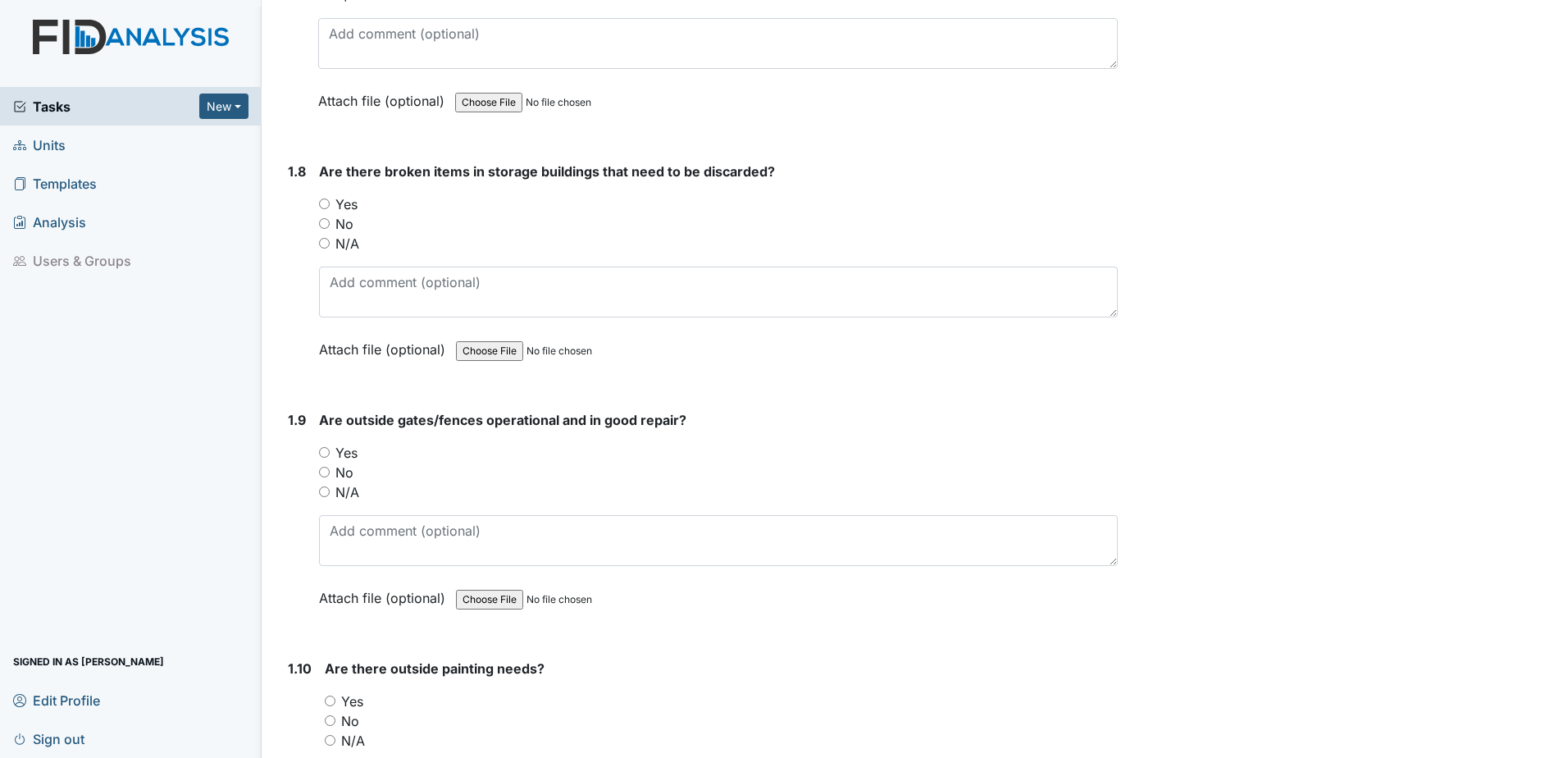
scroll to position [1887, 0]
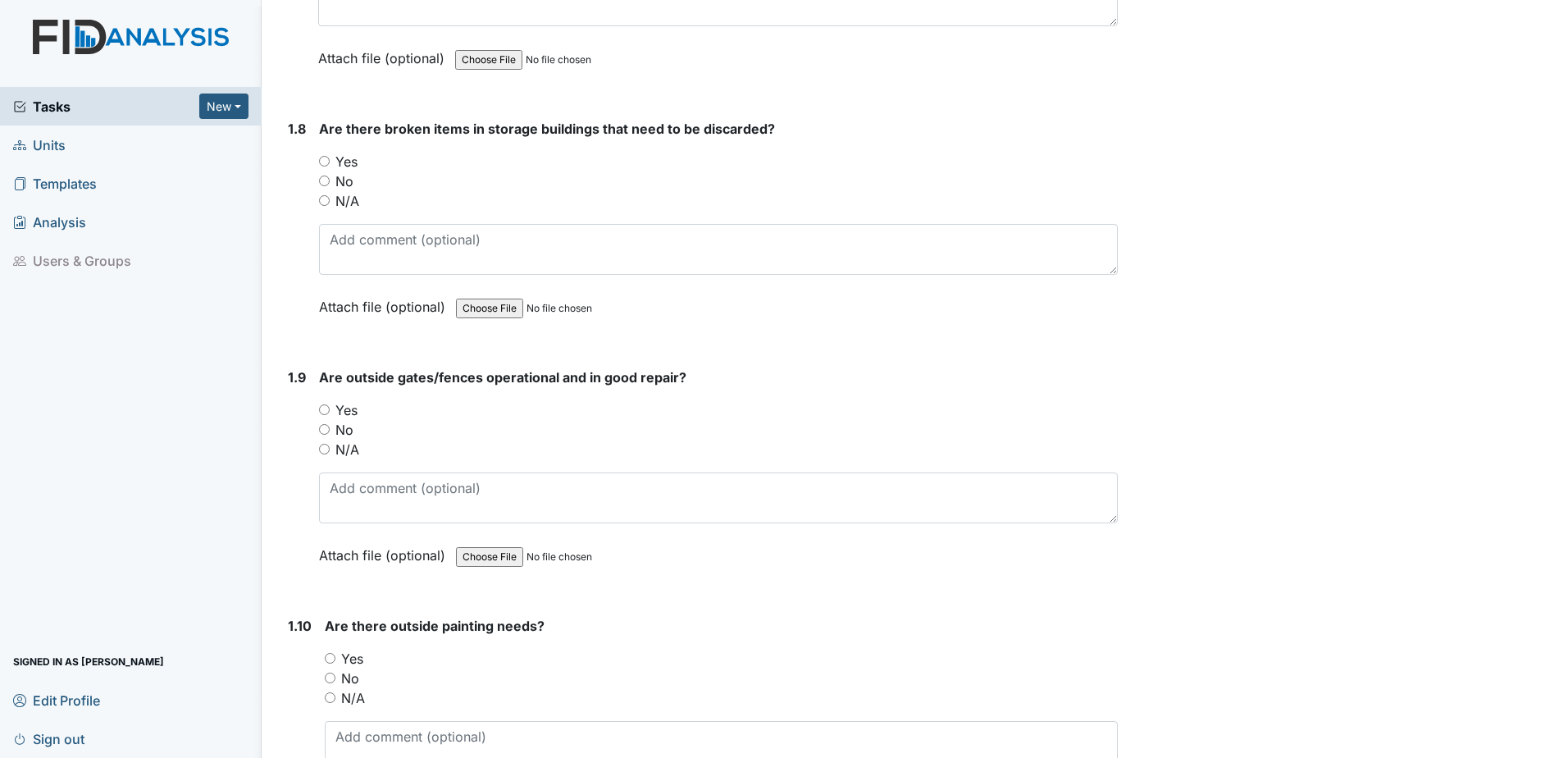
click at [322, 179] on input "No" at bounding box center [325, 181] width 11 height 11
radio input "true"
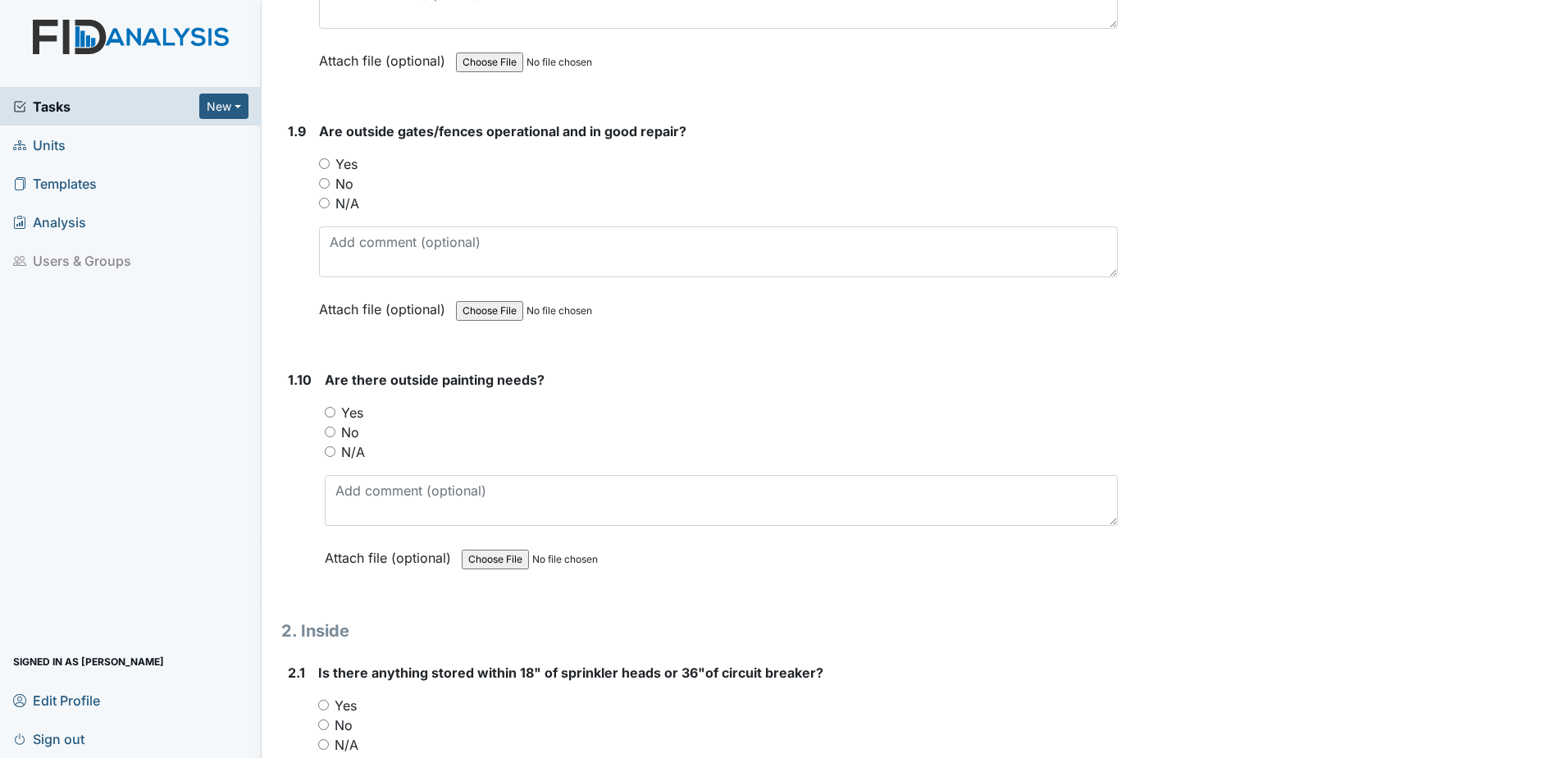
scroll to position [2215, 0]
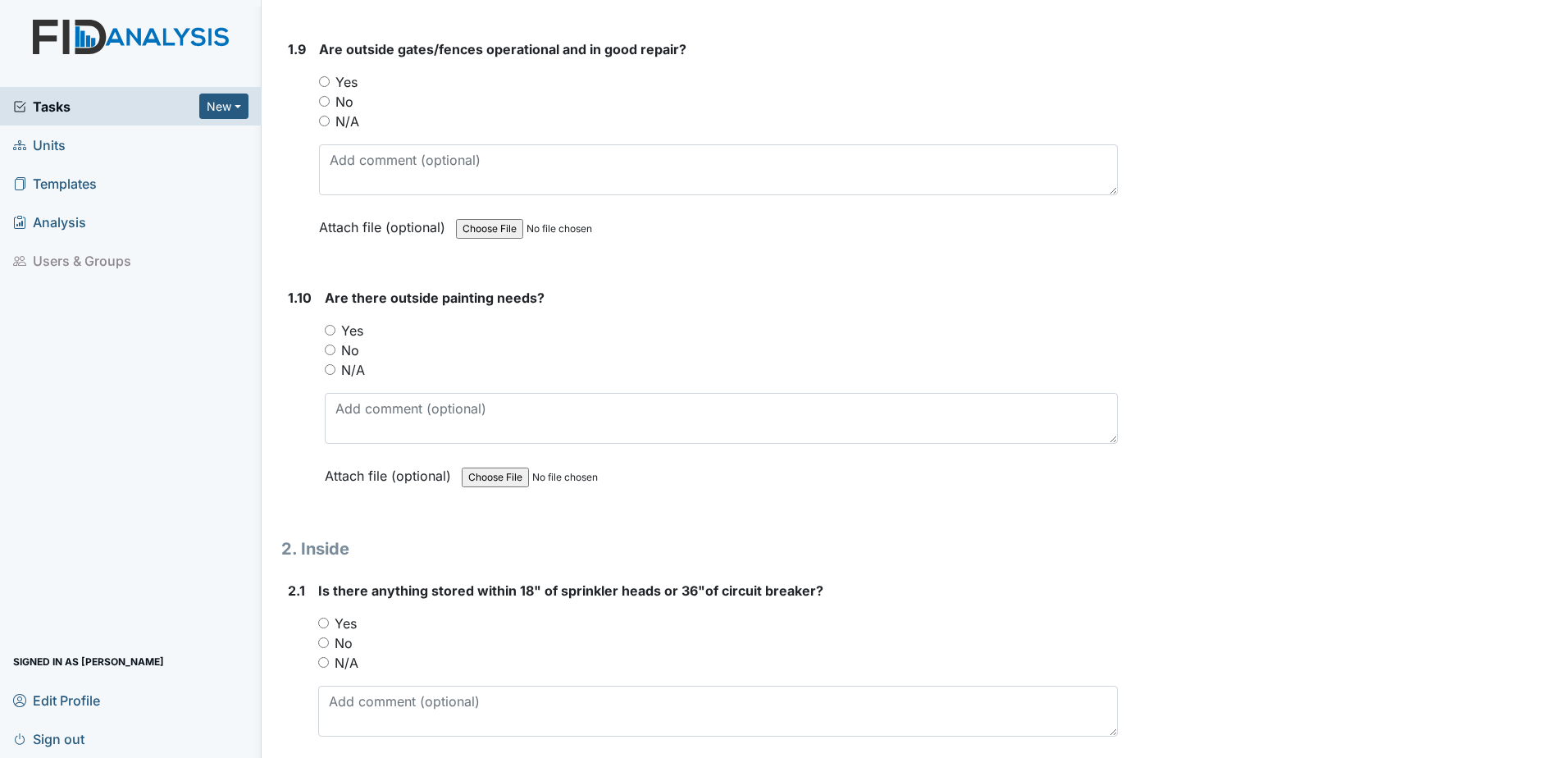
click at [326, 78] on input "Yes" at bounding box center [325, 81] width 11 height 11
radio input "true"
click at [333, 329] on input "Yes" at bounding box center [330, 330] width 11 height 11
radio input "true"
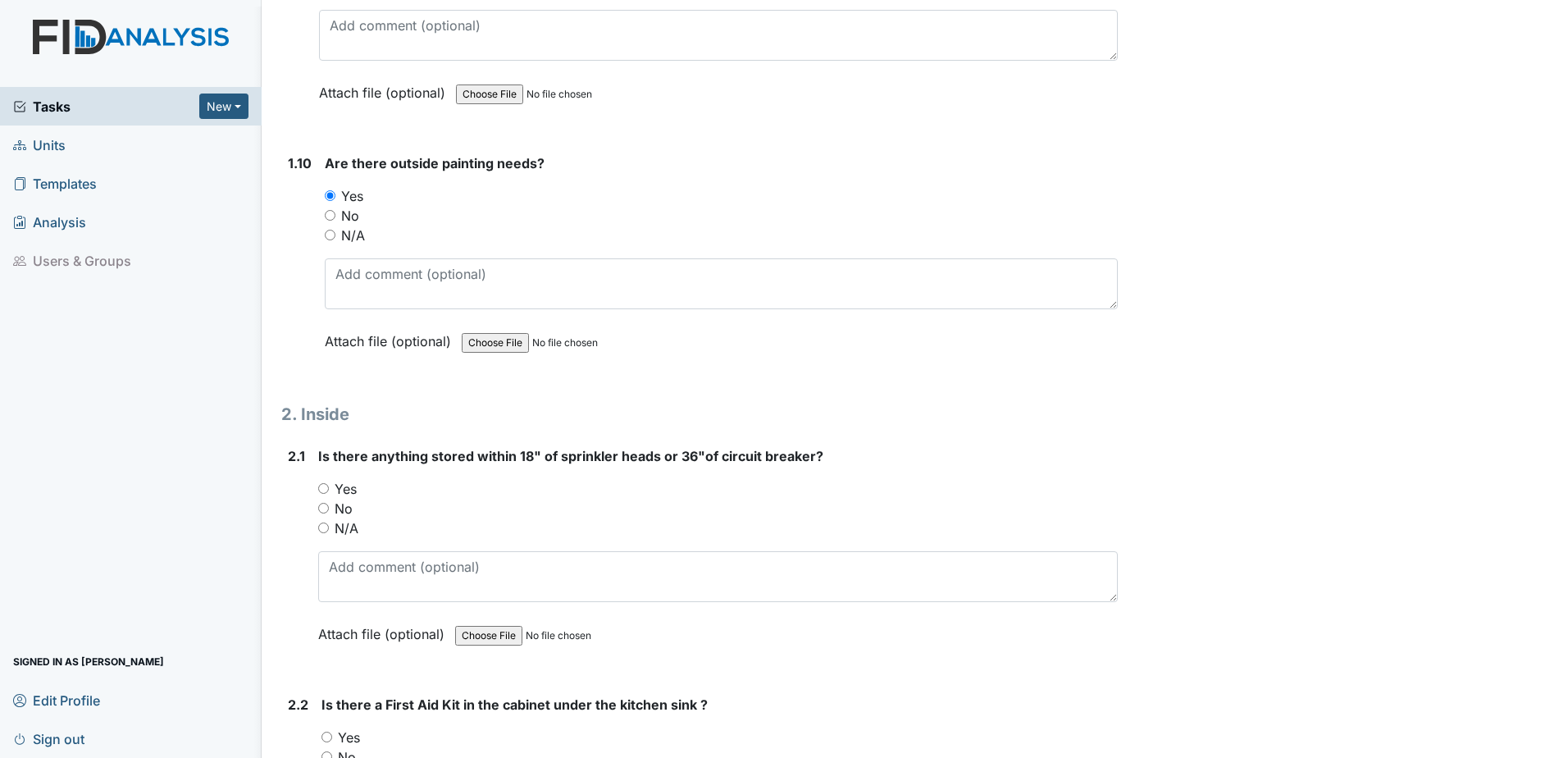
scroll to position [2380, 0]
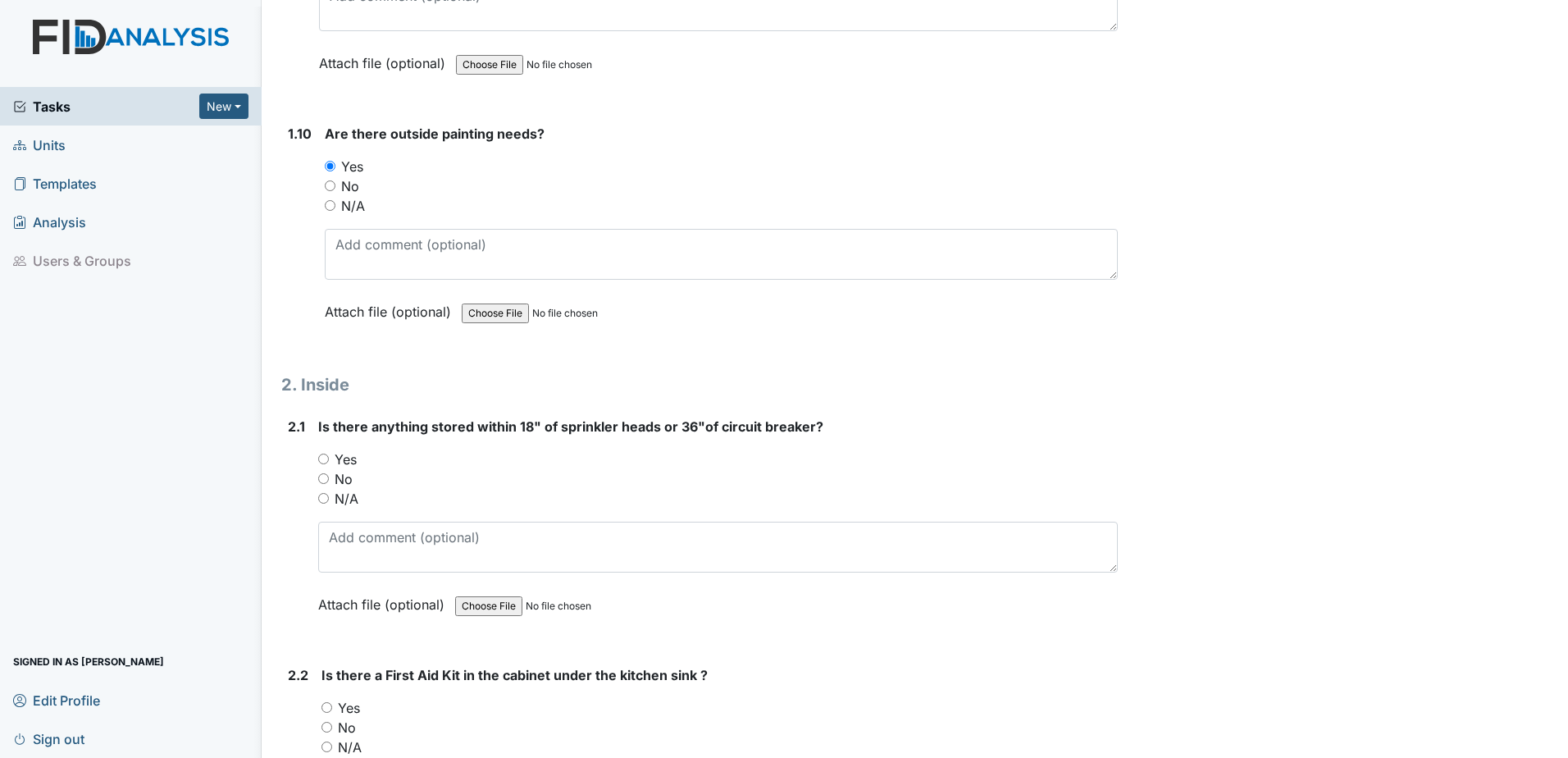
click at [327, 475] on input "No" at bounding box center [324, 478] width 11 height 11
radio input "true"
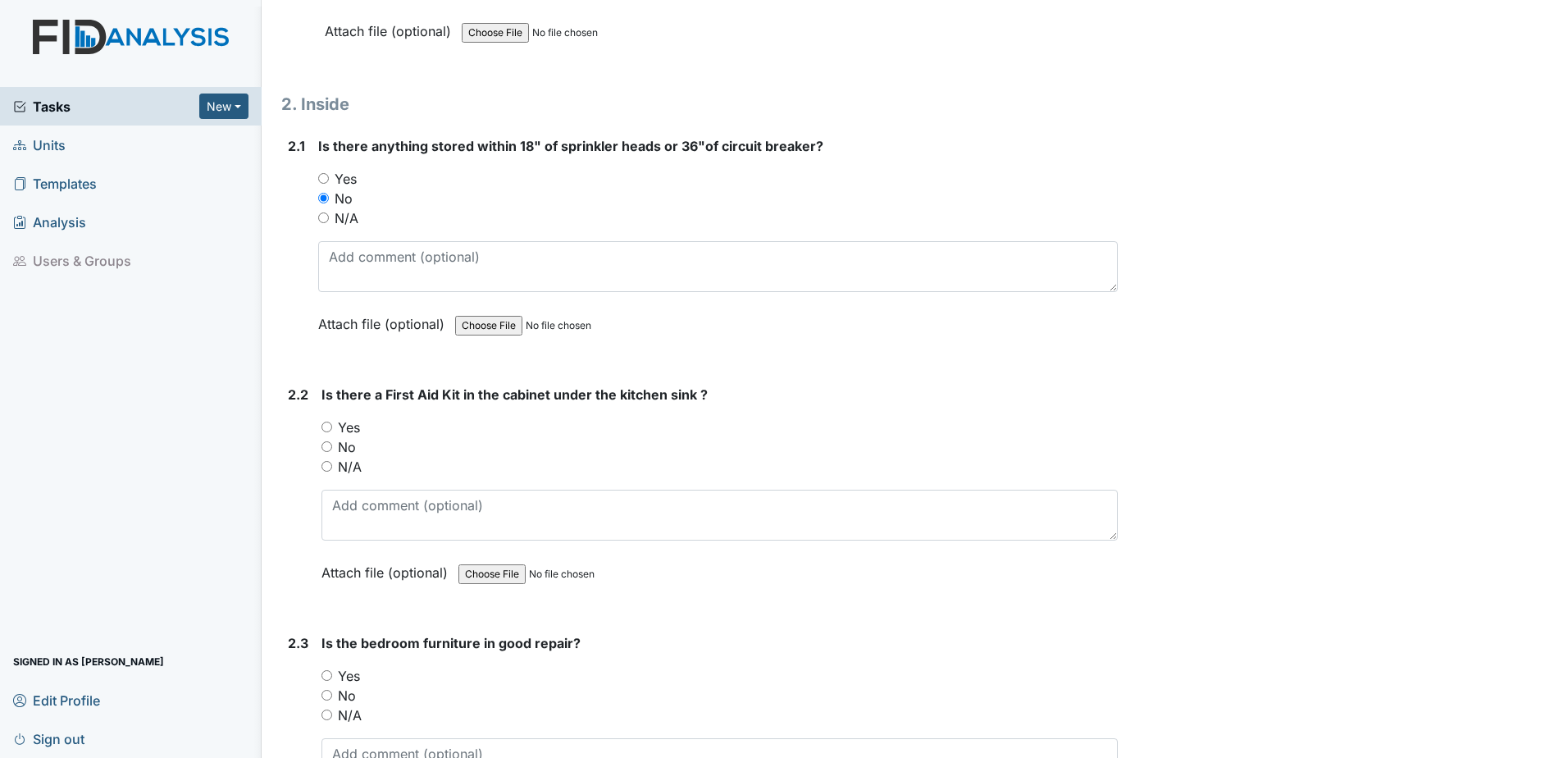
scroll to position [2707, 0]
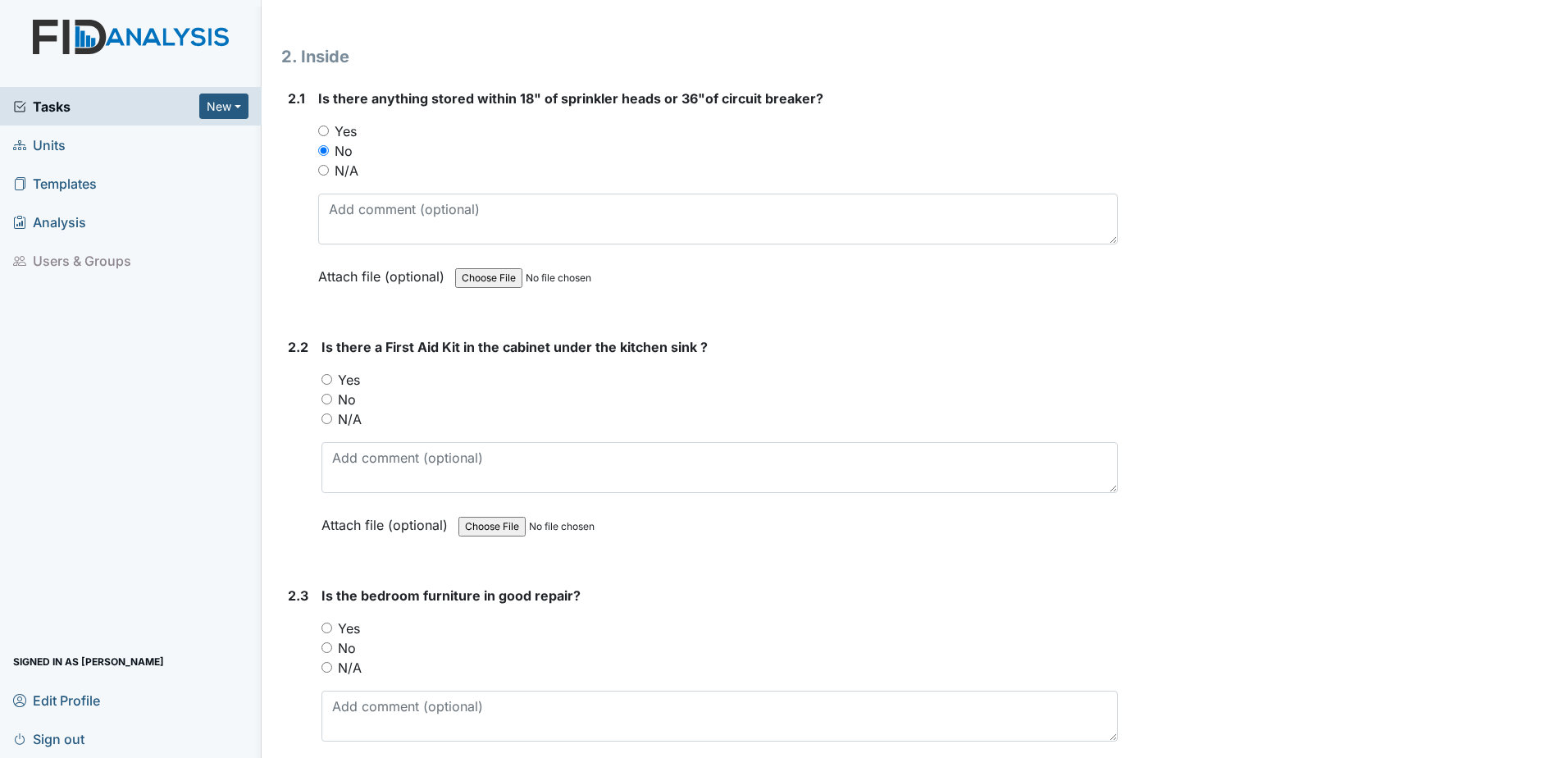
click at [327, 376] on input "Yes" at bounding box center [327, 380] width 11 height 11
radio input "true"
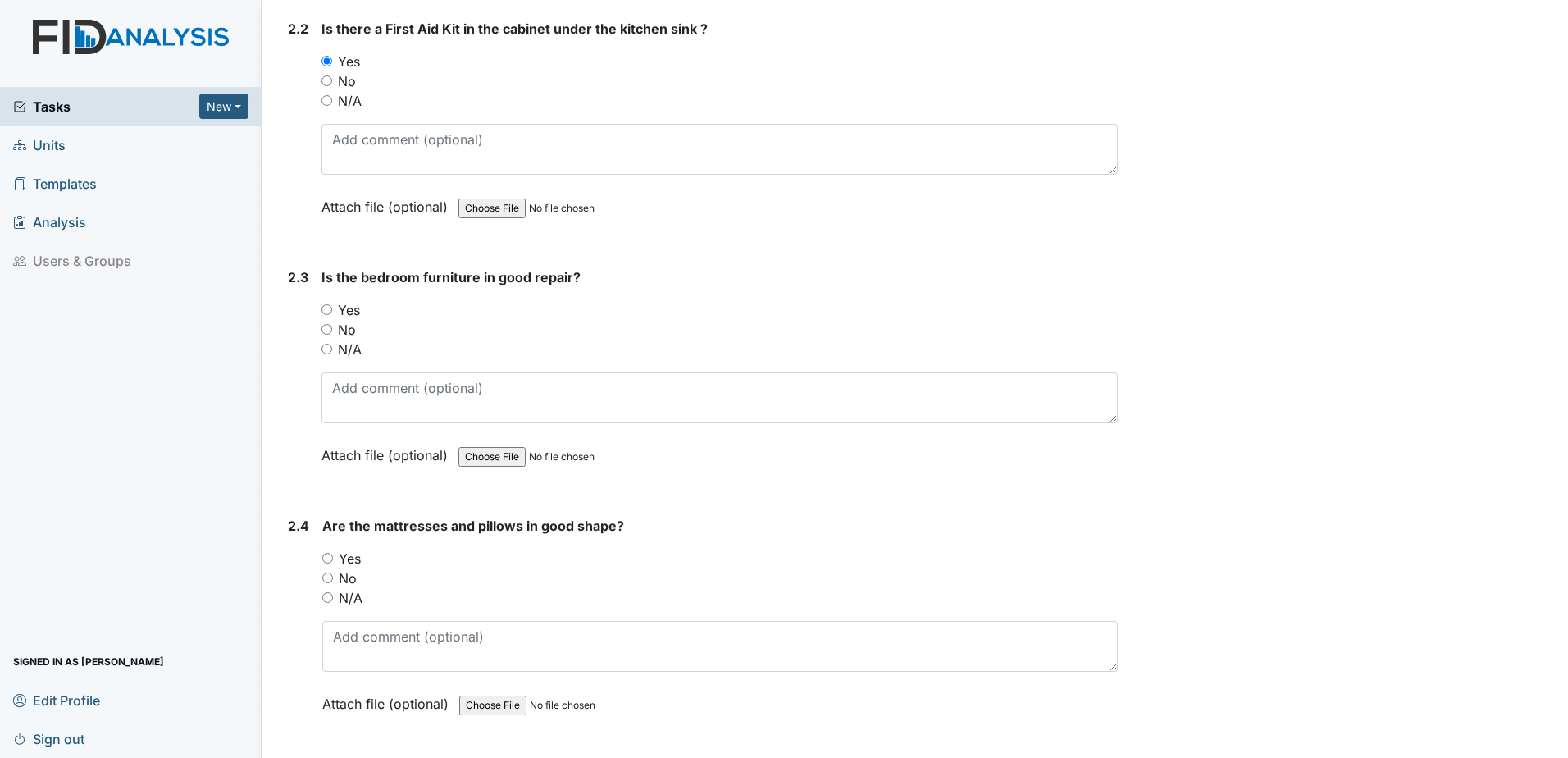
scroll to position [3036, 0]
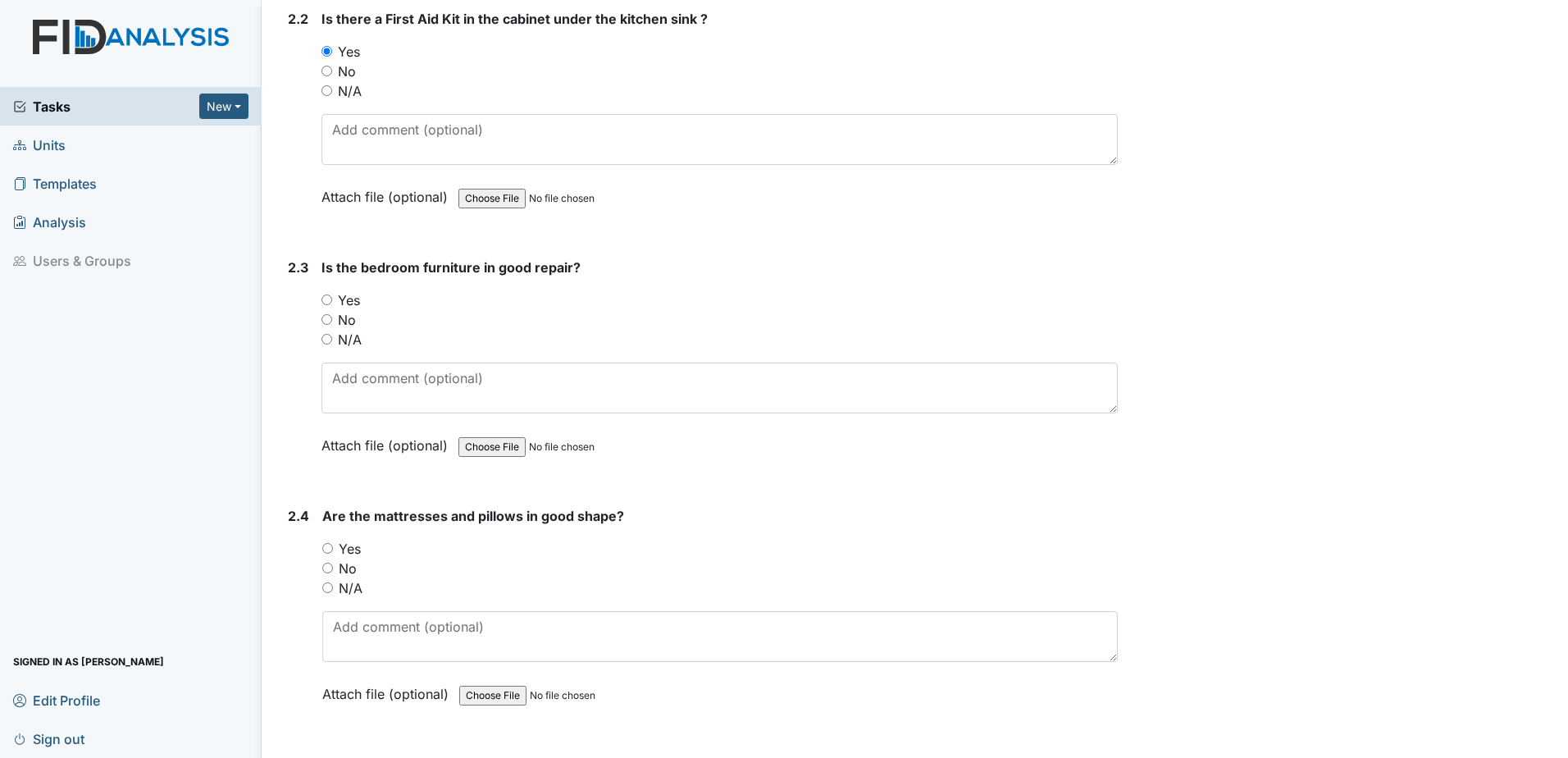
click at [327, 298] on input "Yes" at bounding box center [327, 300] width 11 height 11
radio input "true"
click at [326, 543] on input "Yes" at bounding box center [327, 548] width 11 height 11
radio input "true"
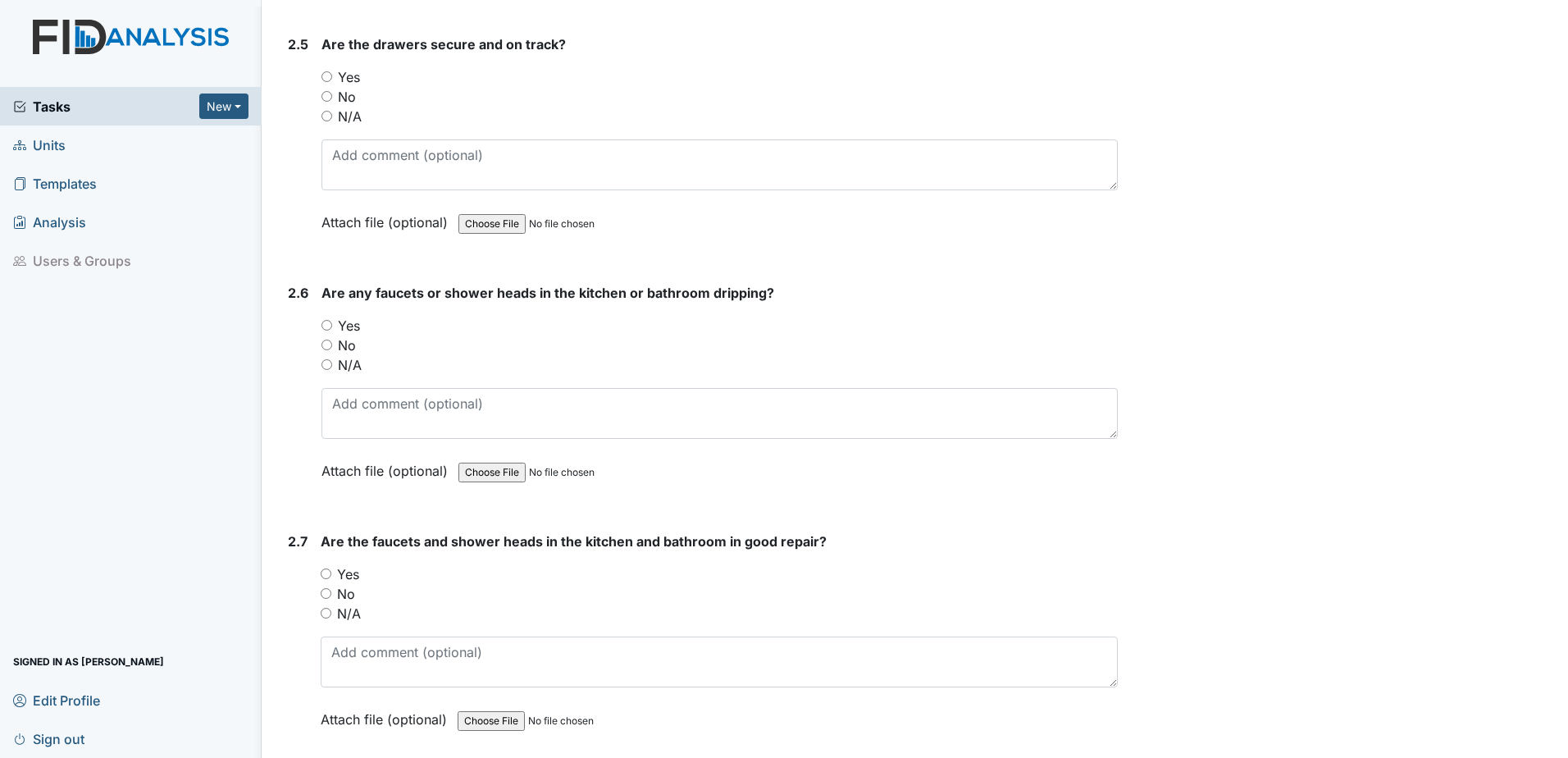
scroll to position [3775, 0]
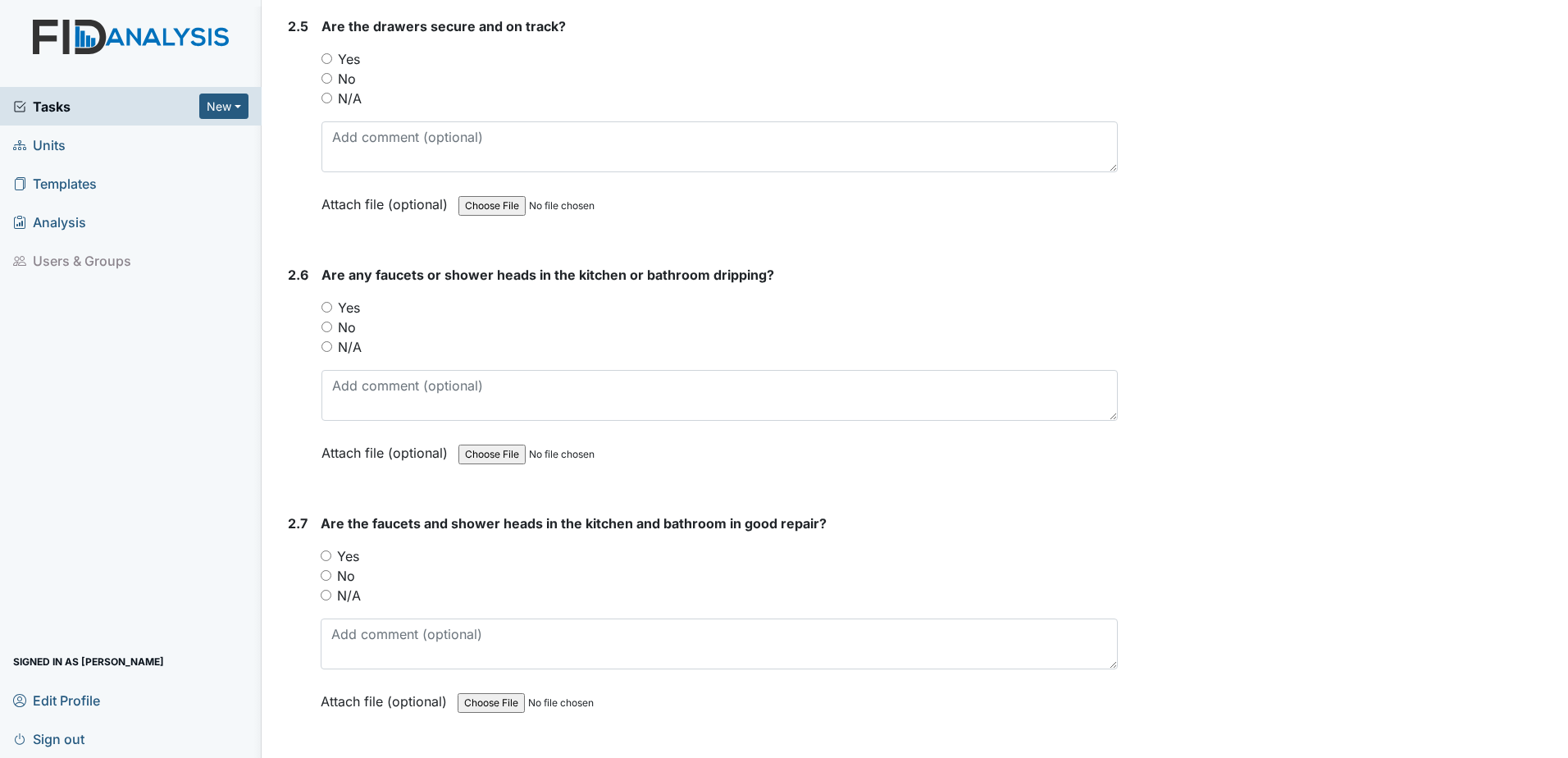
click at [1235, 355] on div "Archive Task × Are you sure you want to archive this task? It will appear as in…" at bounding box center [1346, 727] width 430 height 8977
click at [325, 57] on input "Yes" at bounding box center [327, 59] width 11 height 11
radio input "true"
click at [321, 305] on div "2.6 Are any faucets or shower heads in the kitchen or bathroom dripping? You mu…" at bounding box center [699, 376] width 836 height 223
click at [329, 308] on input "Yes" at bounding box center [327, 308] width 11 height 11
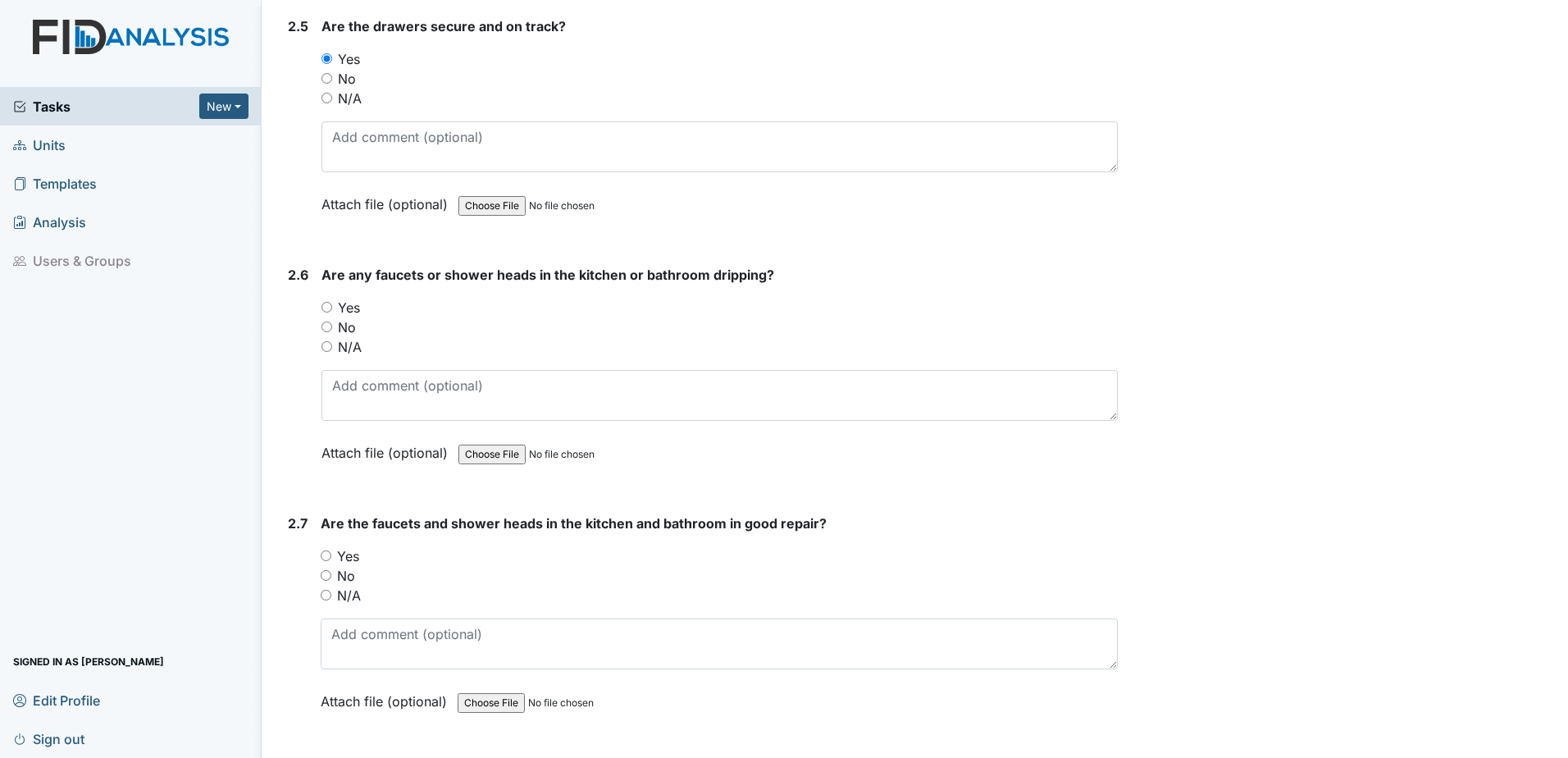
radio input "true"
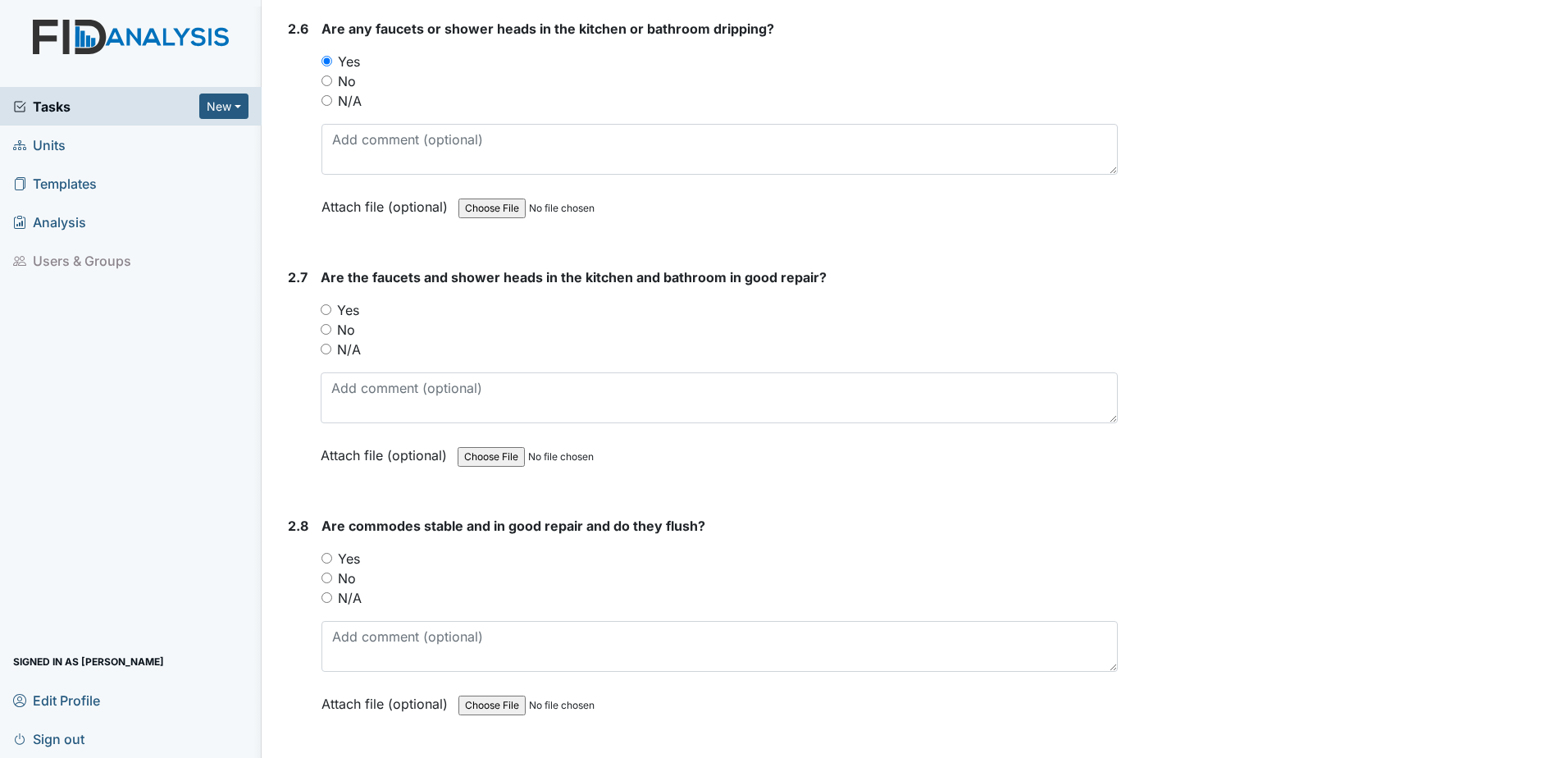
click at [326, 83] on input "No" at bounding box center [327, 81] width 11 height 11
radio input "true"
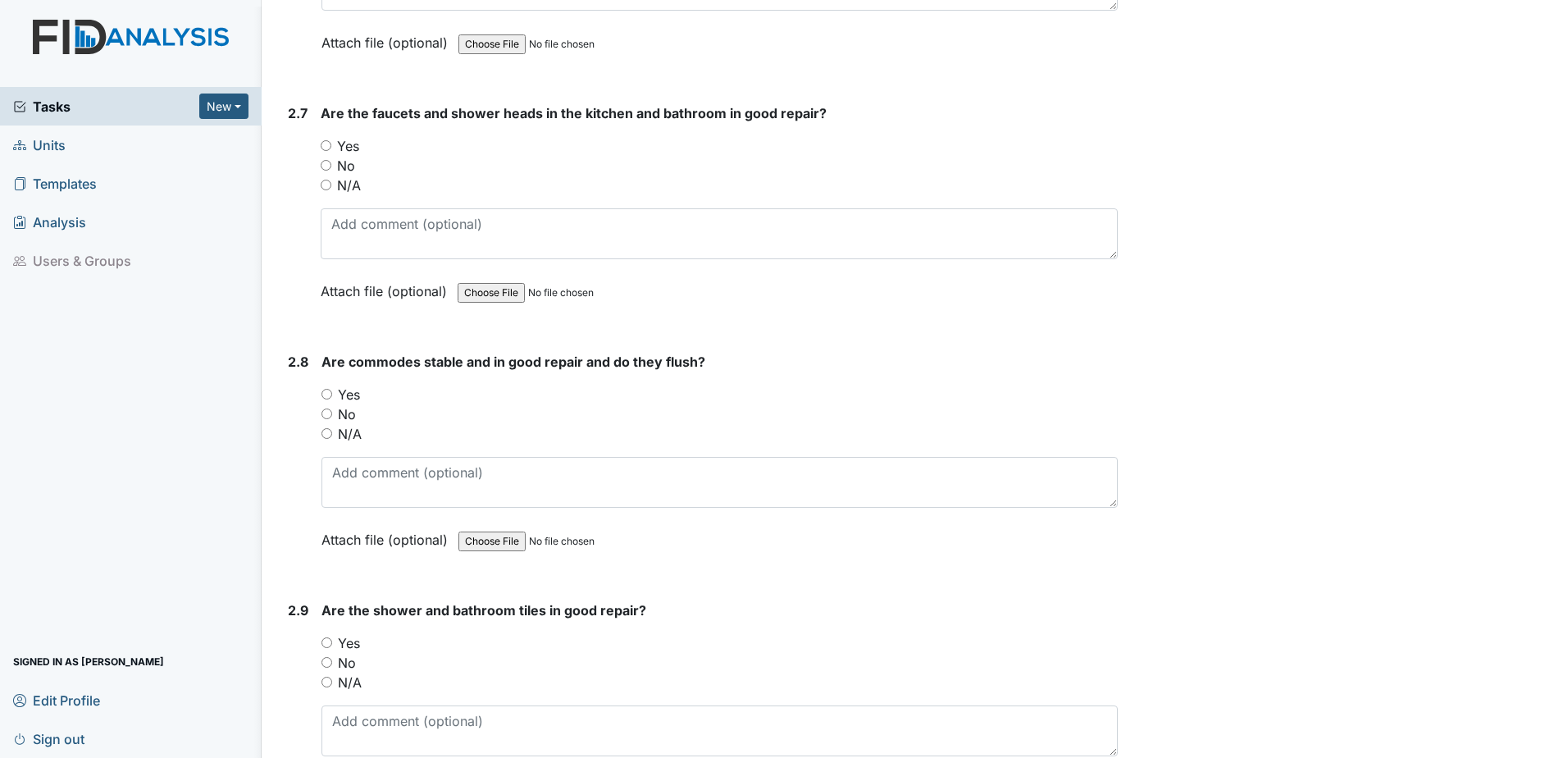
scroll to position [4267, 0]
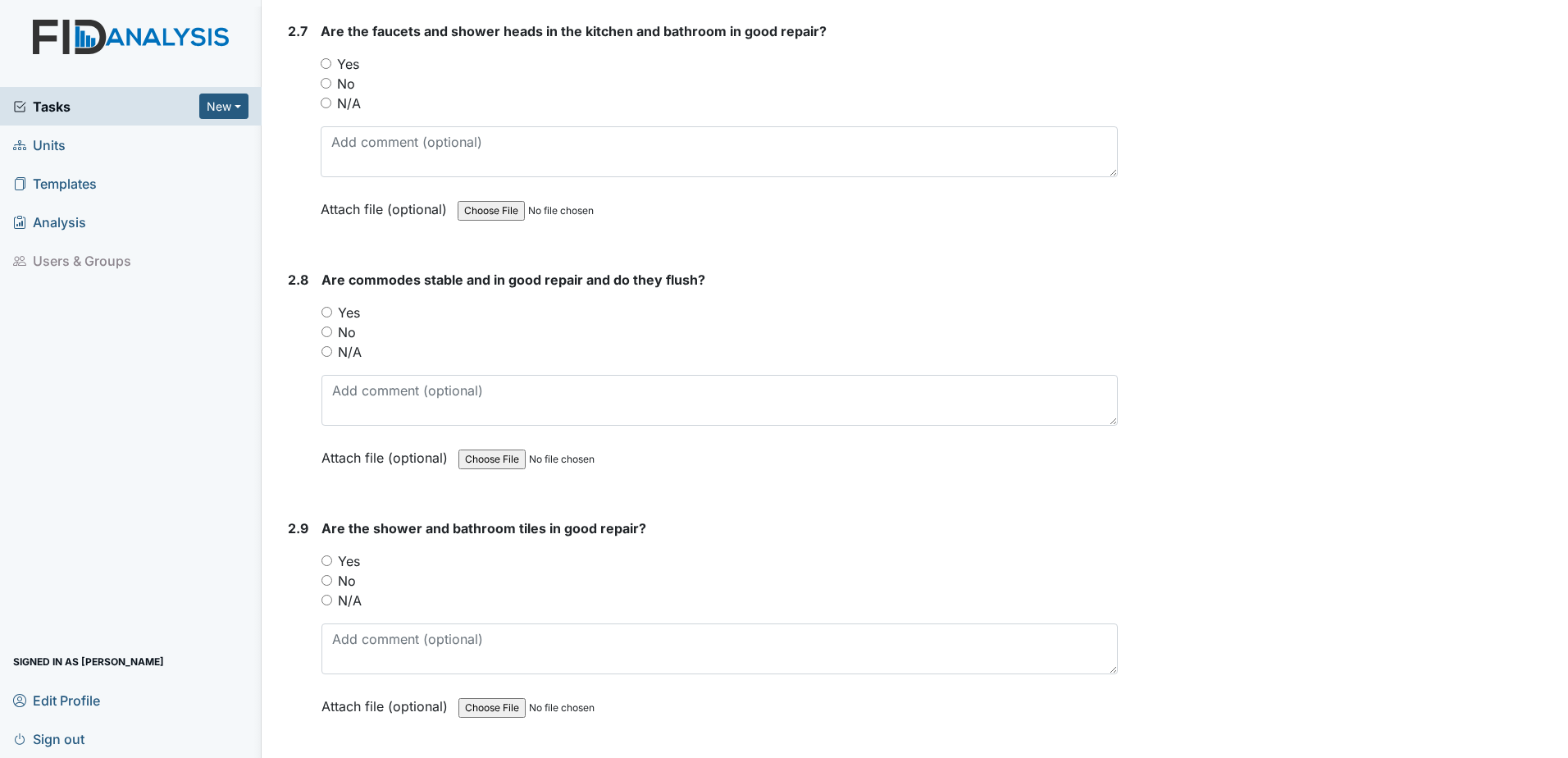
click at [323, 60] on input "Yes" at bounding box center [326, 63] width 11 height 11
radio input "true"
click at [322, 310] on input "Yes" at bounding box center [327, 312] width 11 height 11
radio input "true"
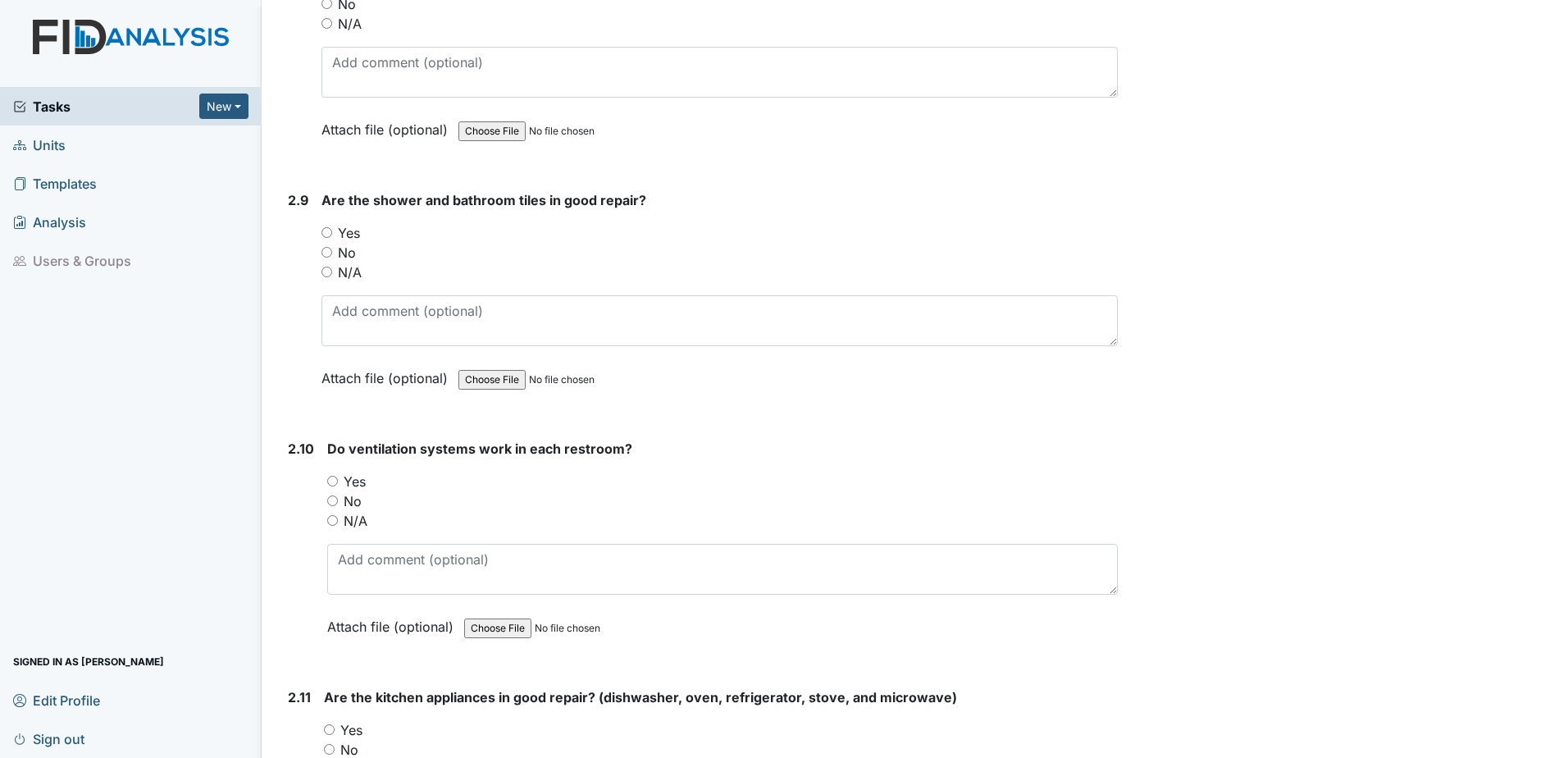
scroll to position [4676, 0]
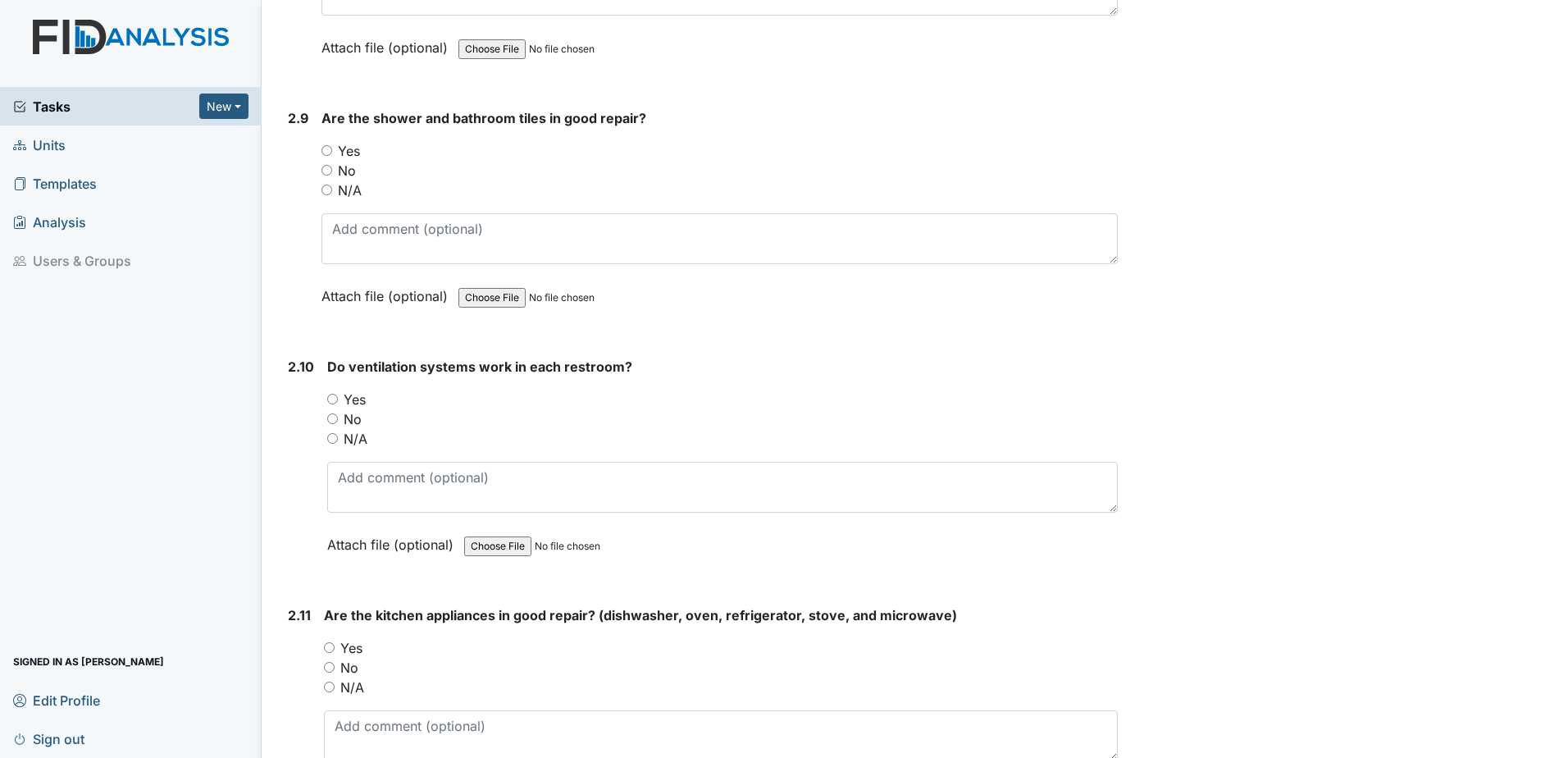
click at [331, 171] on input "No" at bounding box center [327, 170] width 11 height 11
radio input "true"
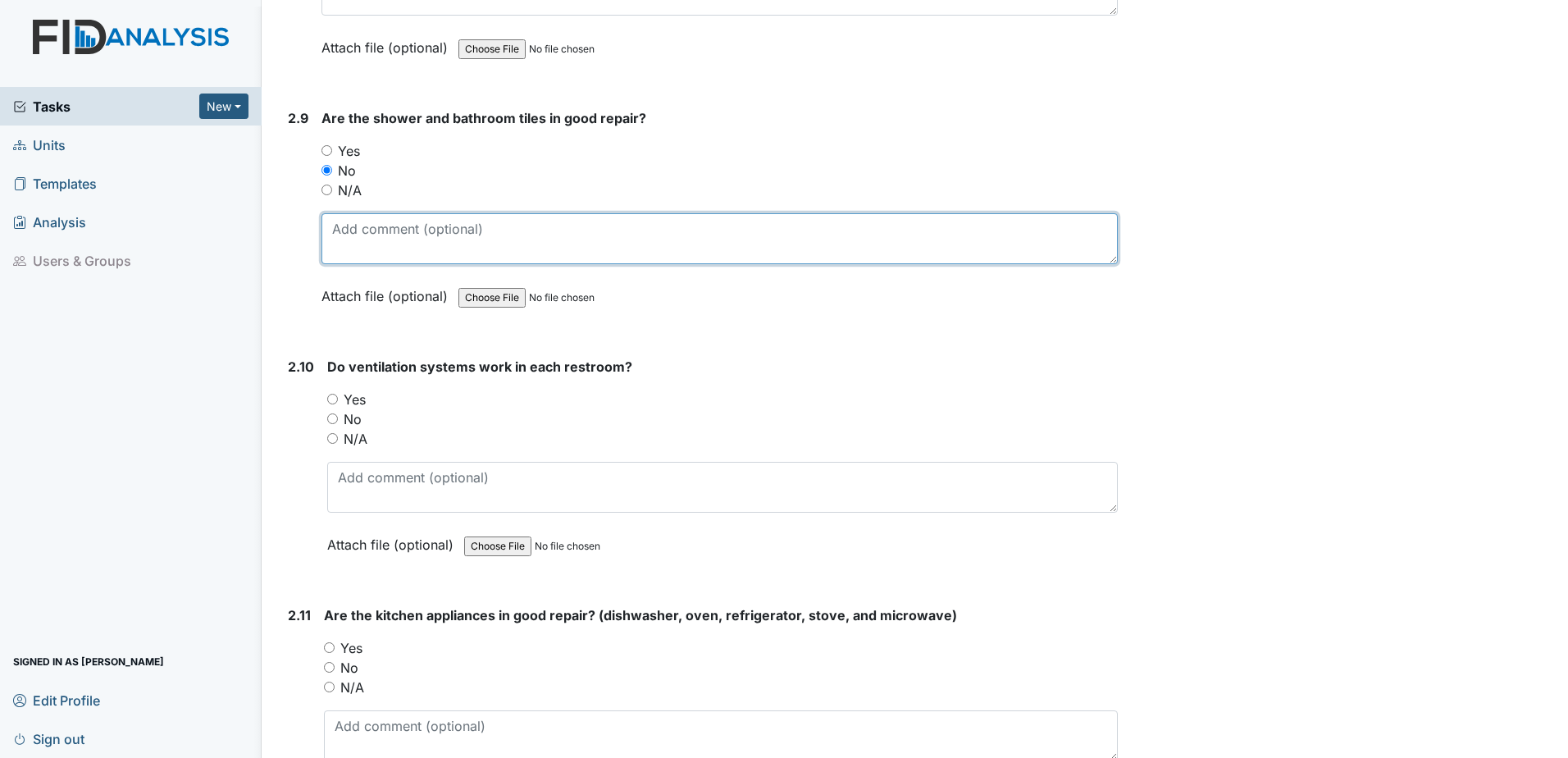
click at [415, 228] on textarea at bounding box center [720, 239] width 797 height 51
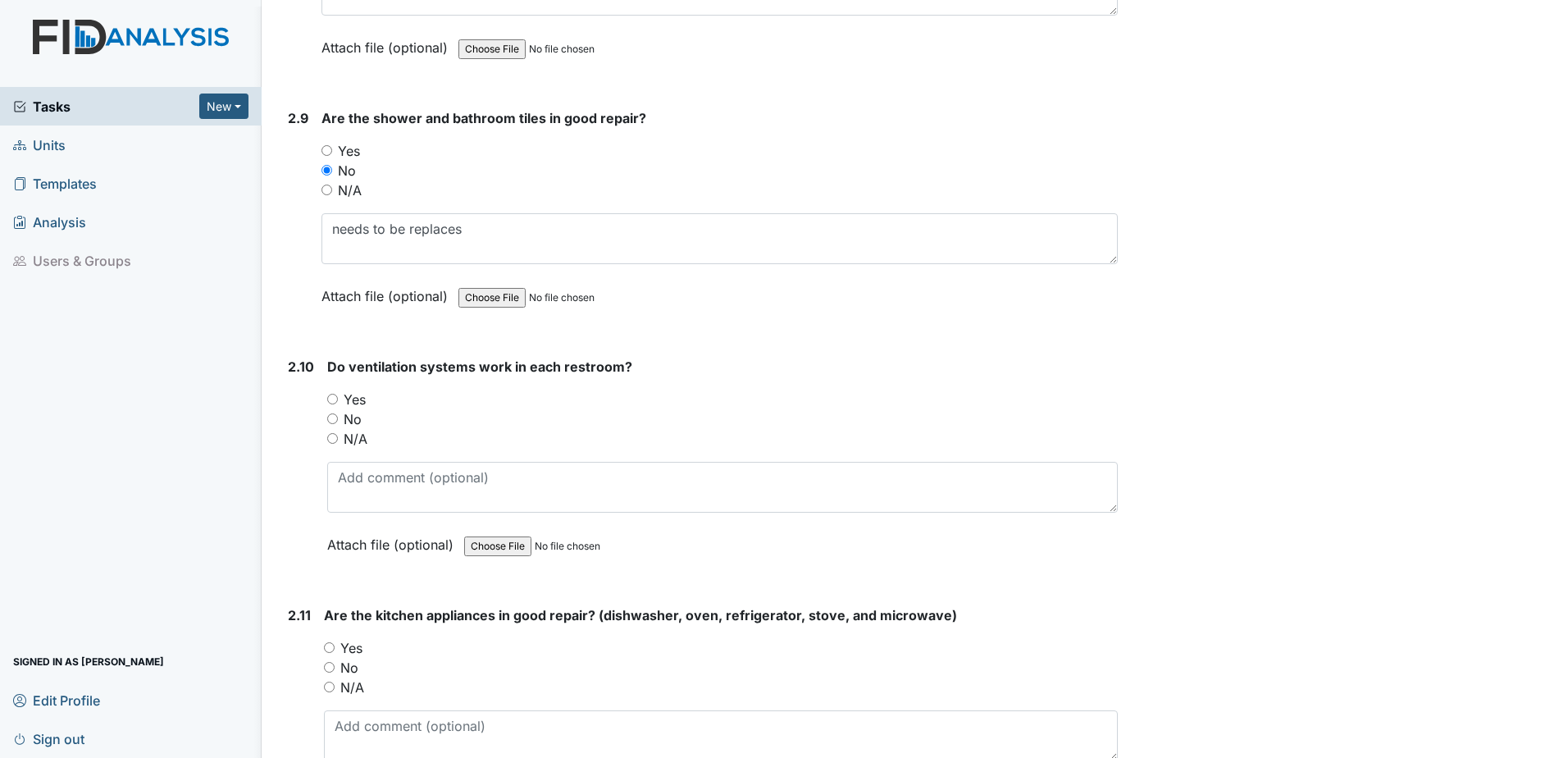
click at [857, 359] on strong "Do ventilation systems work in each restroom?" at bounding box center [723, 367] width 790 height 20
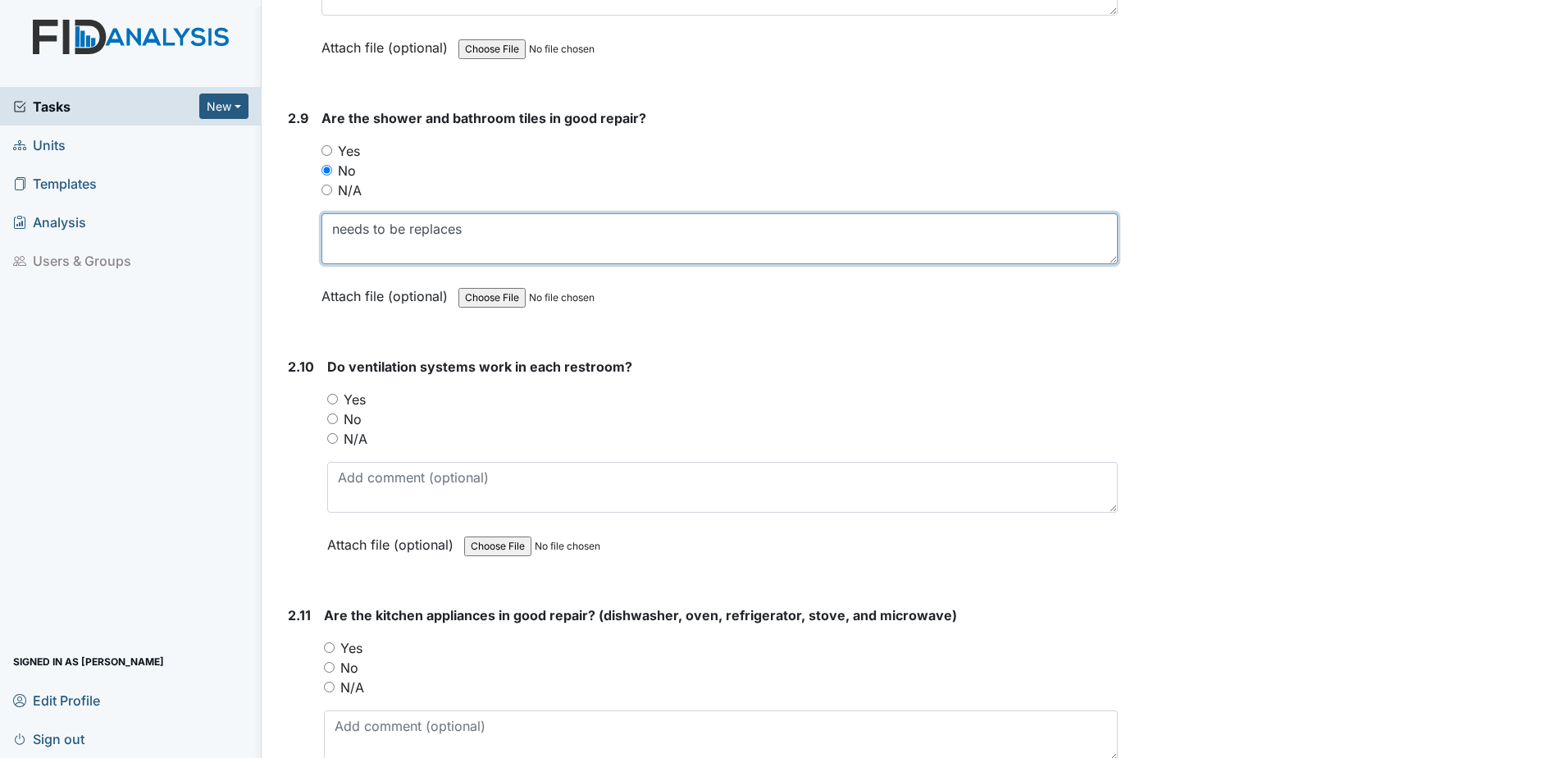
click at [468, 226] on textarea "needs to be replaces" at bounding box center [720, 239] width 797 height 51
type textarea "needs to be replace"
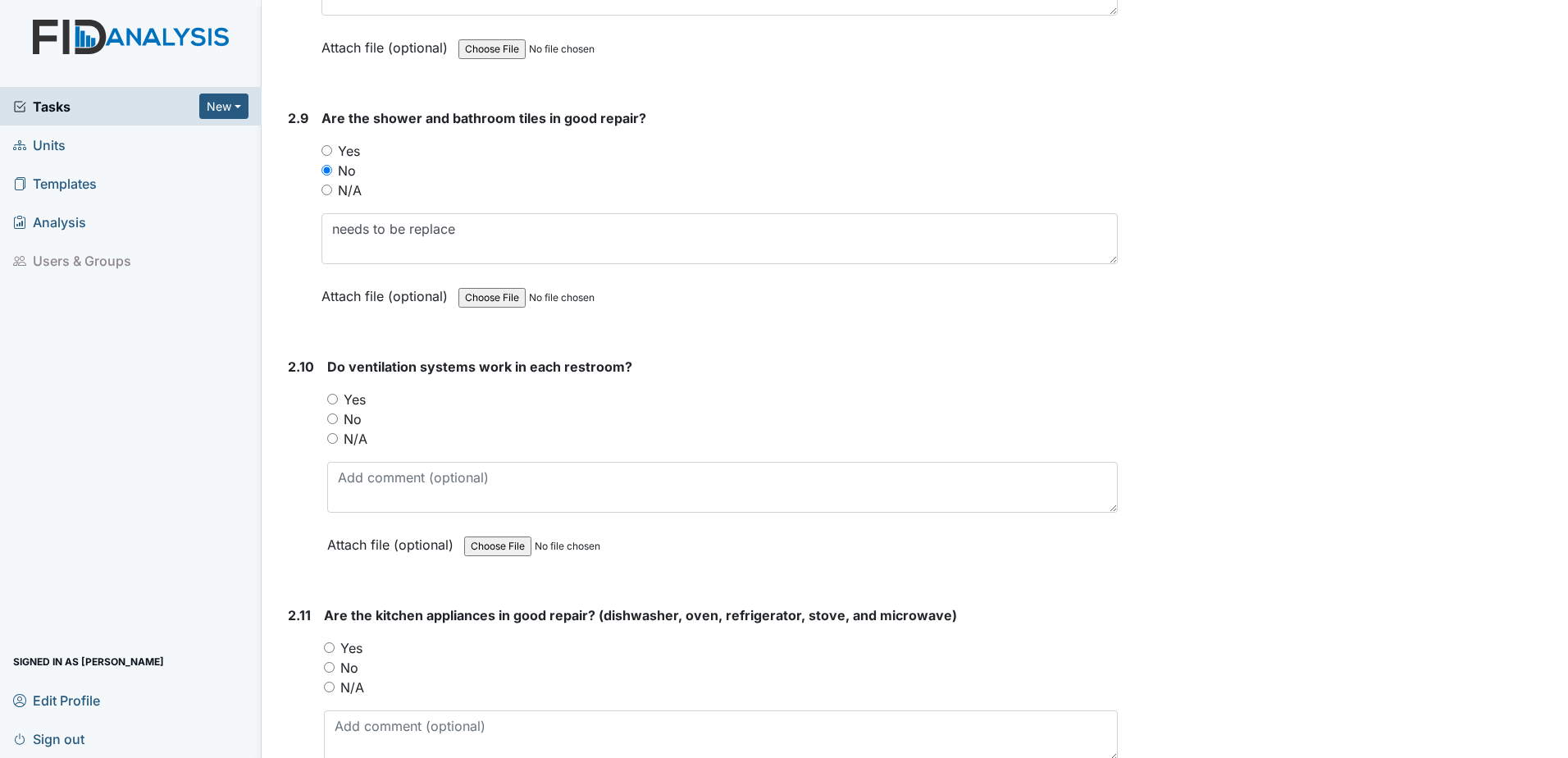
click at [998, 384] on div "Do ventilation systems work in each restroom? You must select one of the below …" at bounding box center [723, 461] width 790 height 209
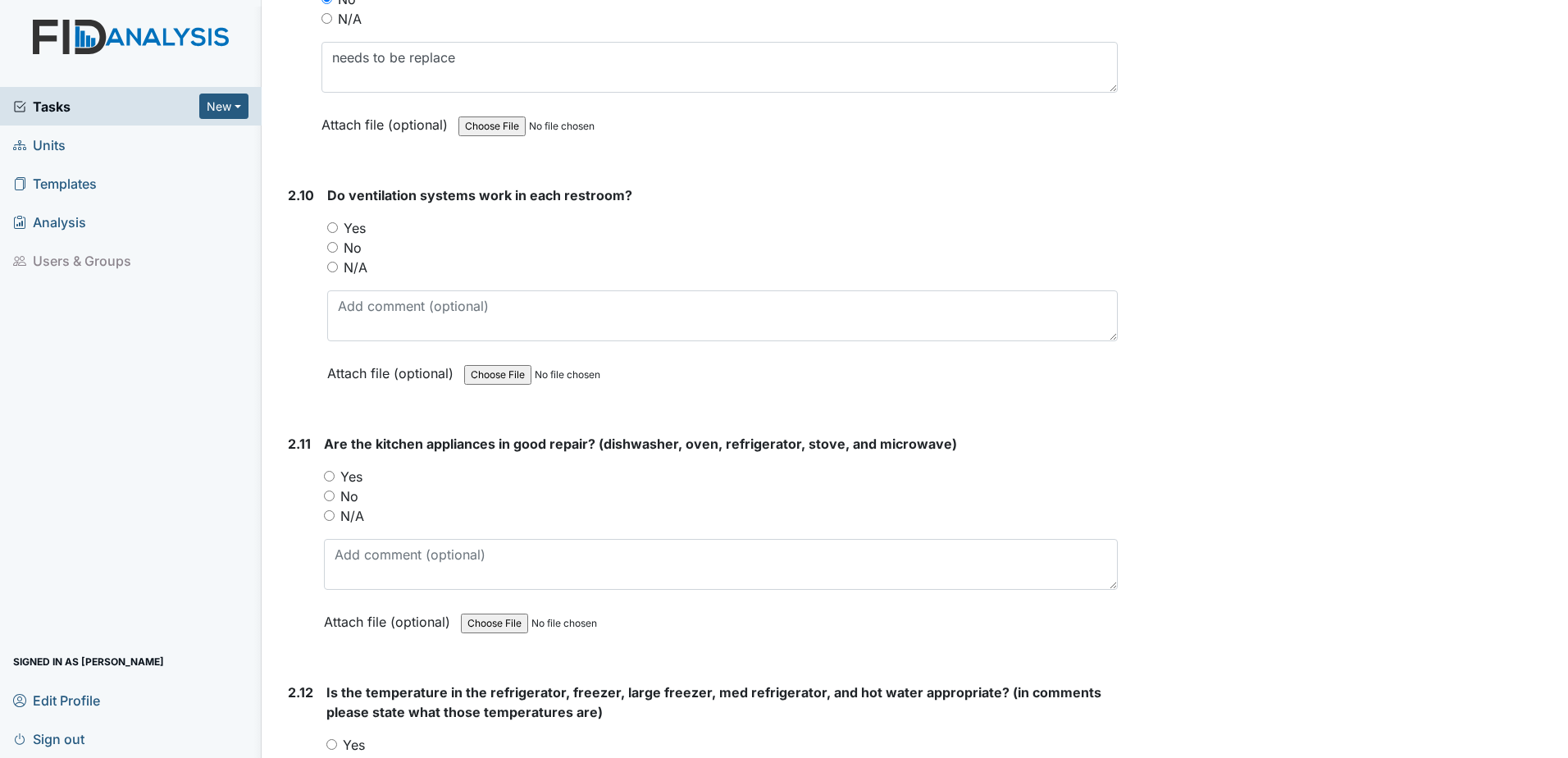
scroll to position [4922, 0]
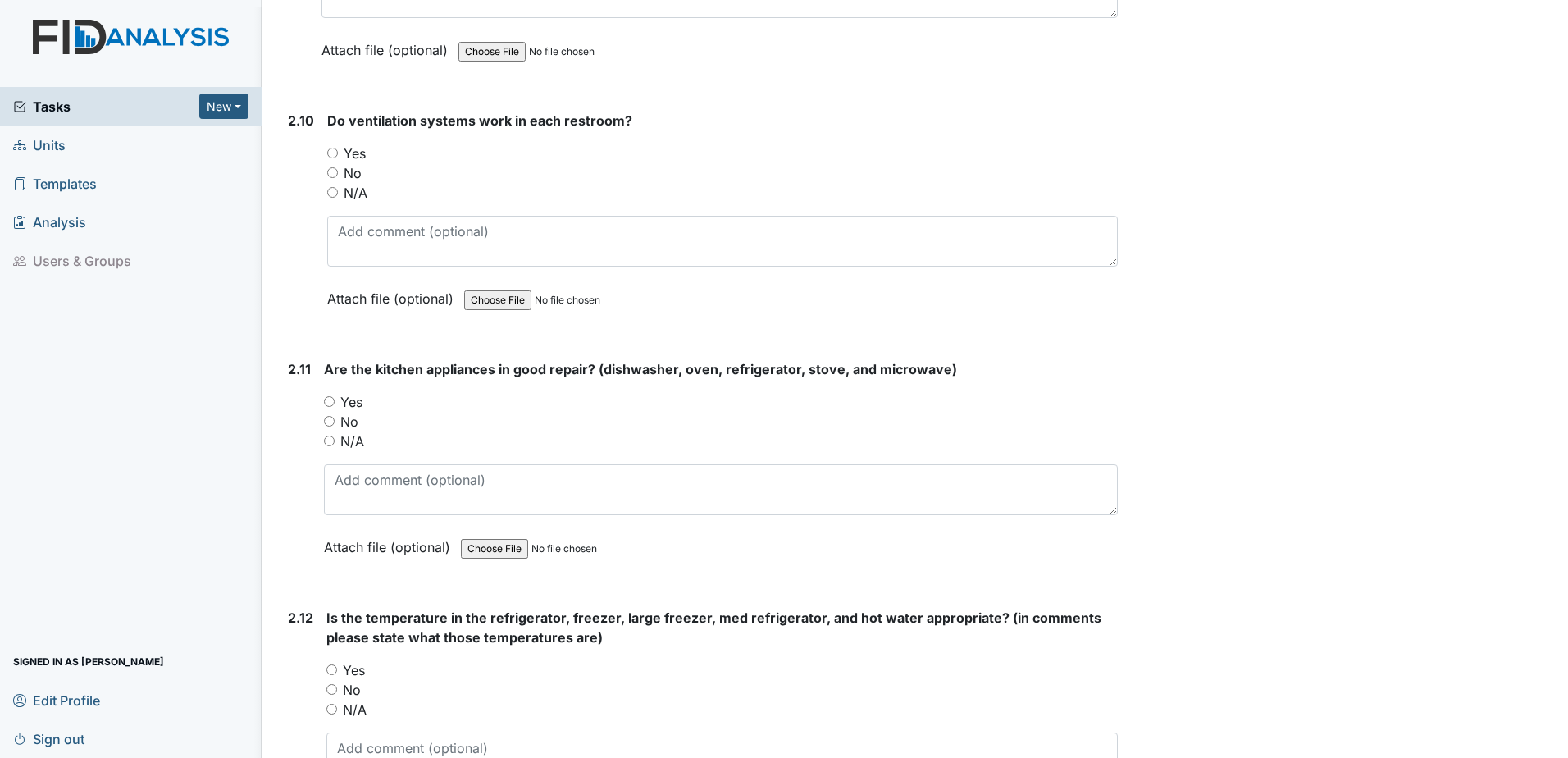
click at [329, 151] on input "Yes" at bounding box center [333, 153] width 11 height 11
radio input "true"
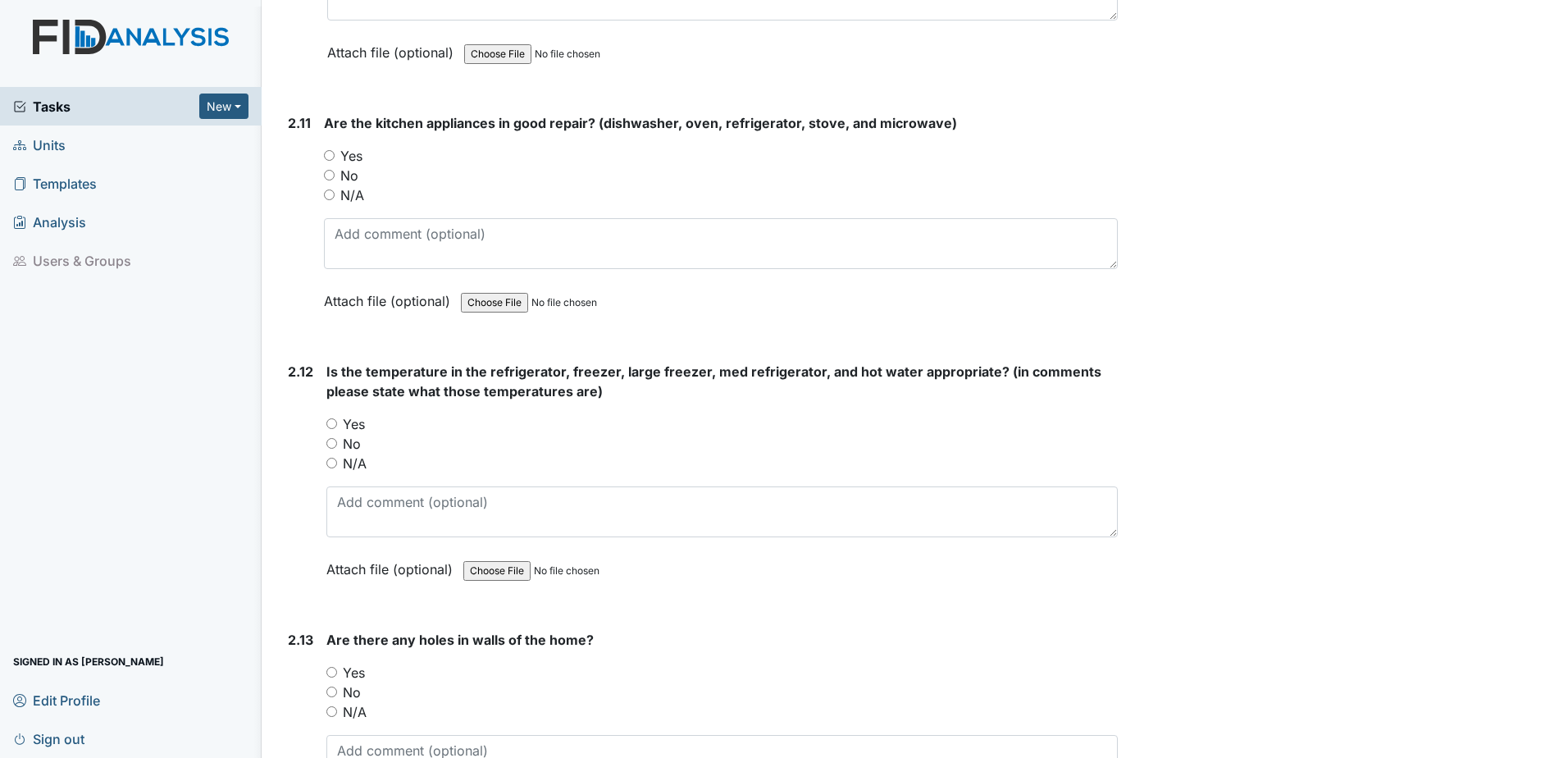
click at [325, 154] on input "Yes" at bounding box center [329, 156] width 11 height 11
radio input "true"
click at [333, 432] on div "Yes" at bounding box center [722, 424] width 791 height 20
click at [332, 420] on input "Yes" at bounding box center [332, 424] width 11 height 11
radio input "true"
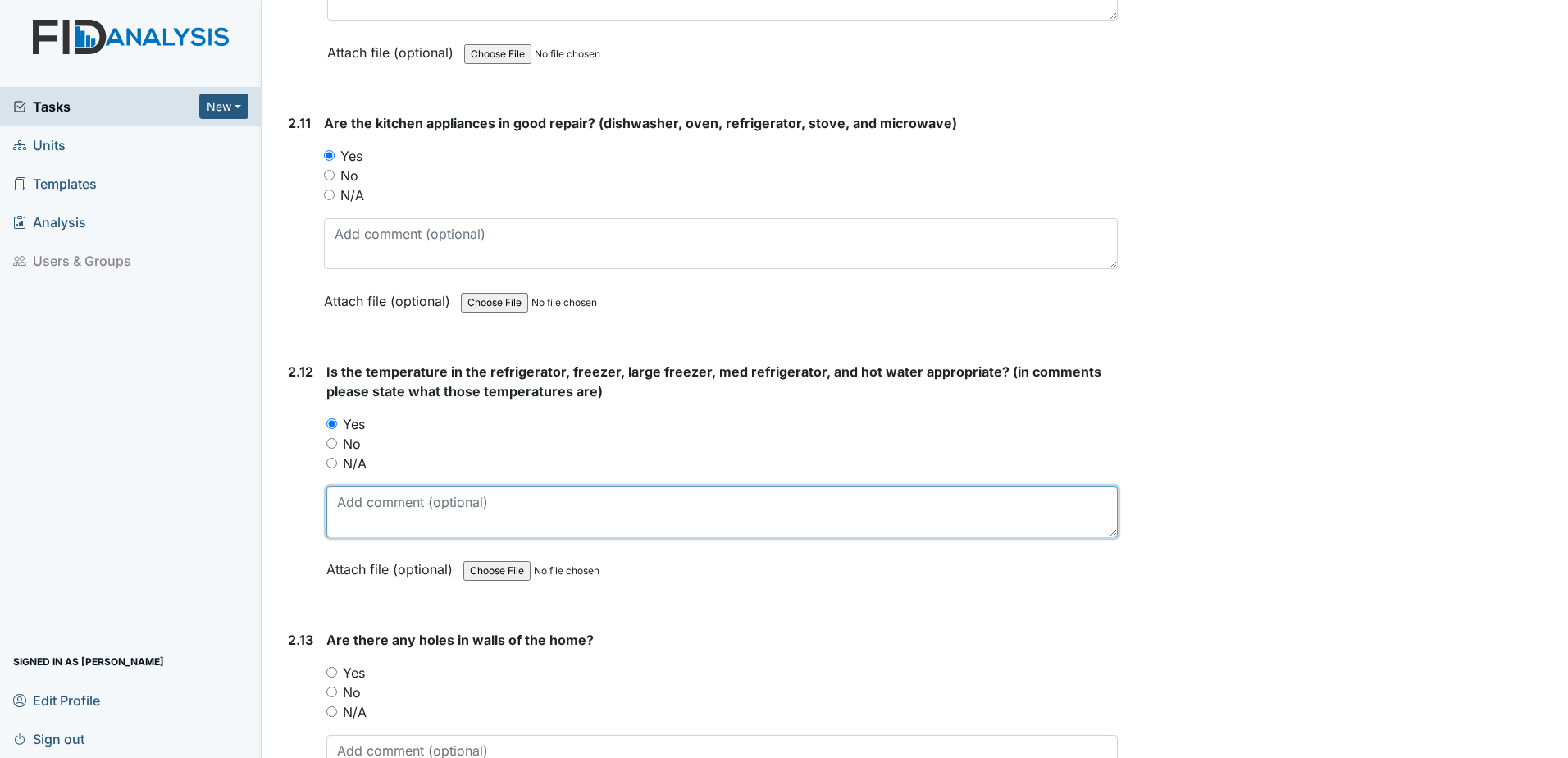
click at [384, 526] on textarea at bounding box center [722, 512] width 791 height 51
click at [420, 509] on textarea at bounding box center [722, 512] width 791 height 51
click at [416, 503] on textarea at bounding box center [722, 512] width 791 height 51
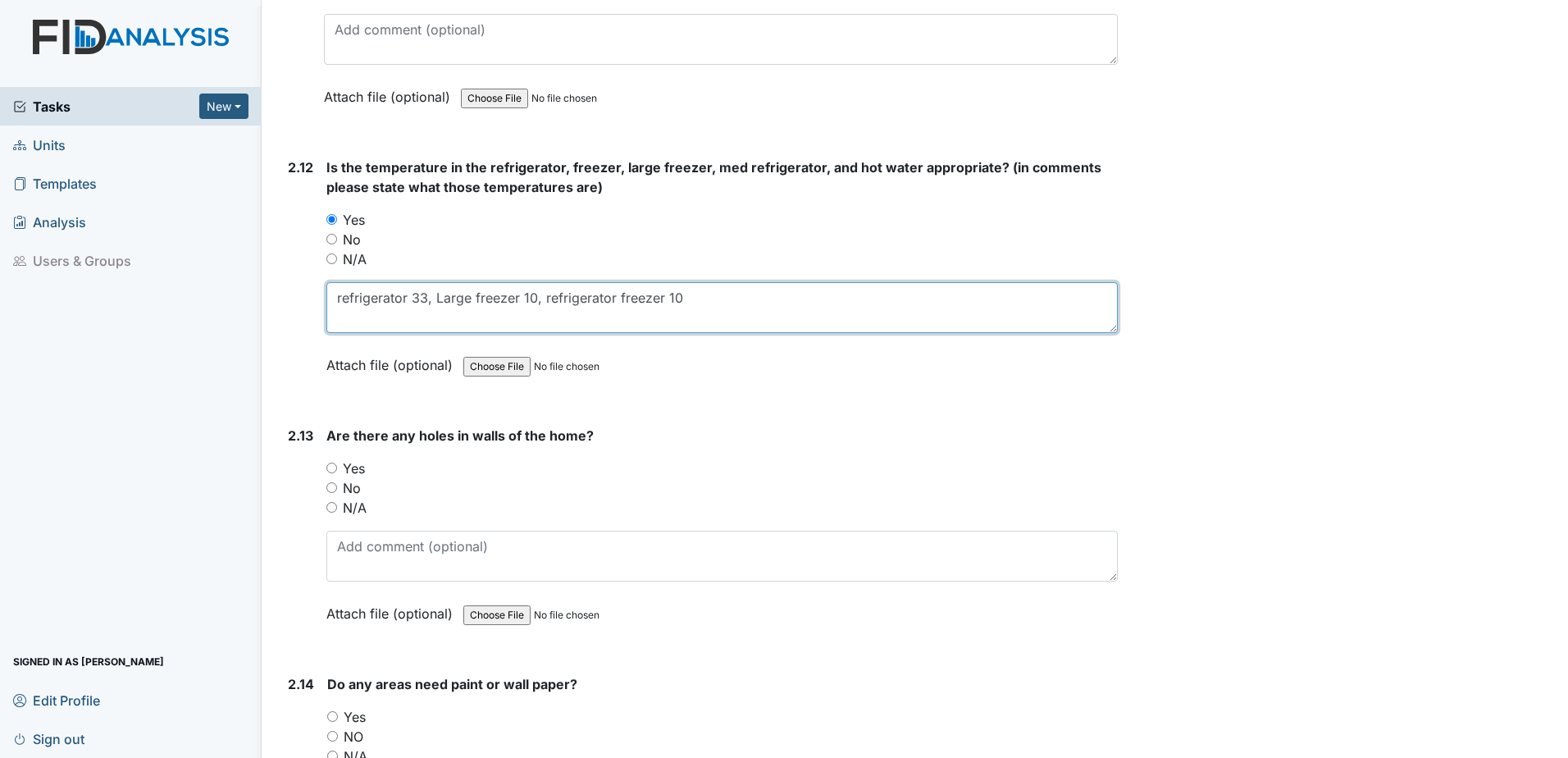
scroll to position [5497, 0]
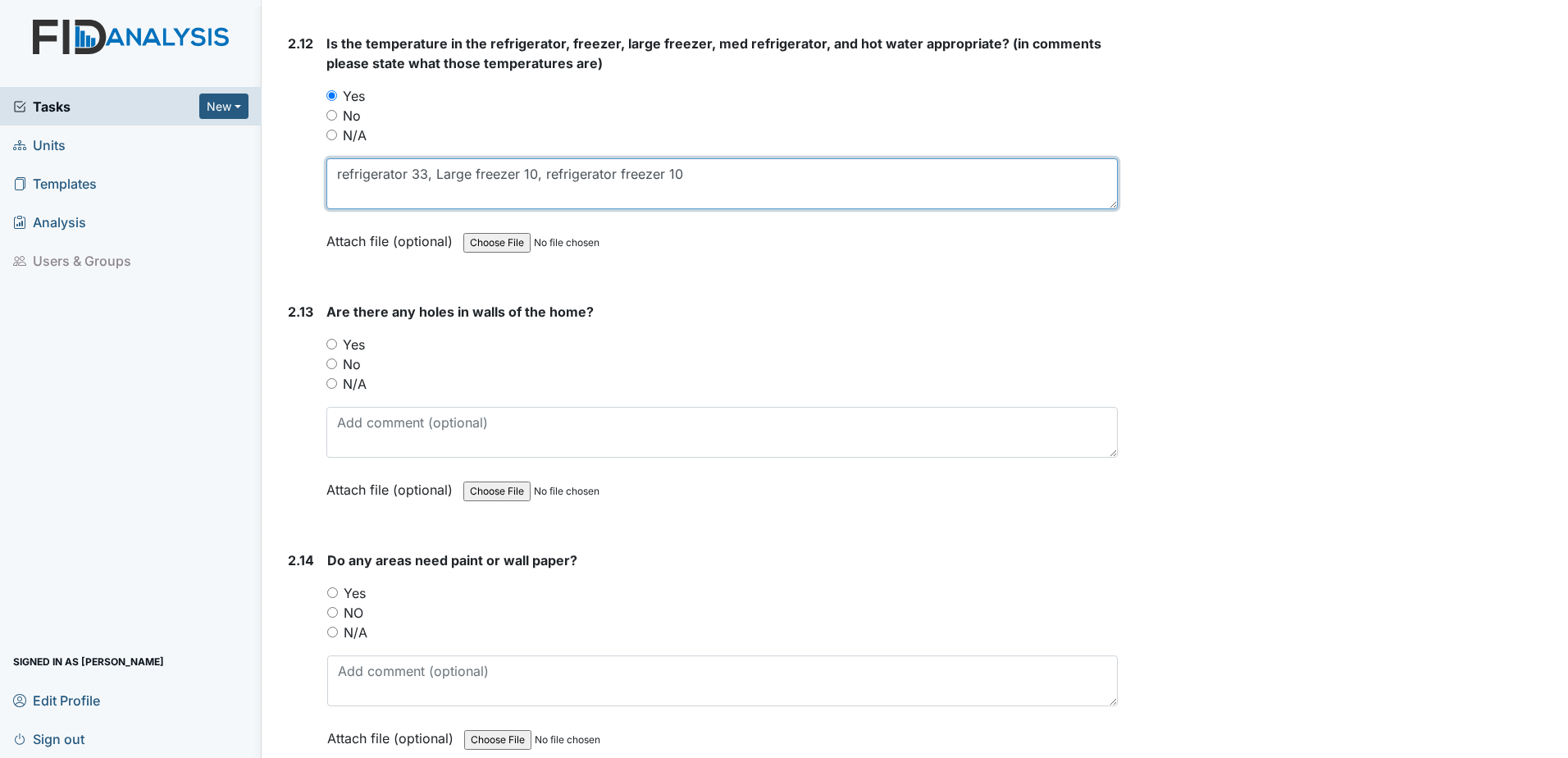
type textarea "refrigerator 33, Large freezer 10, refrigerator freezer 10"
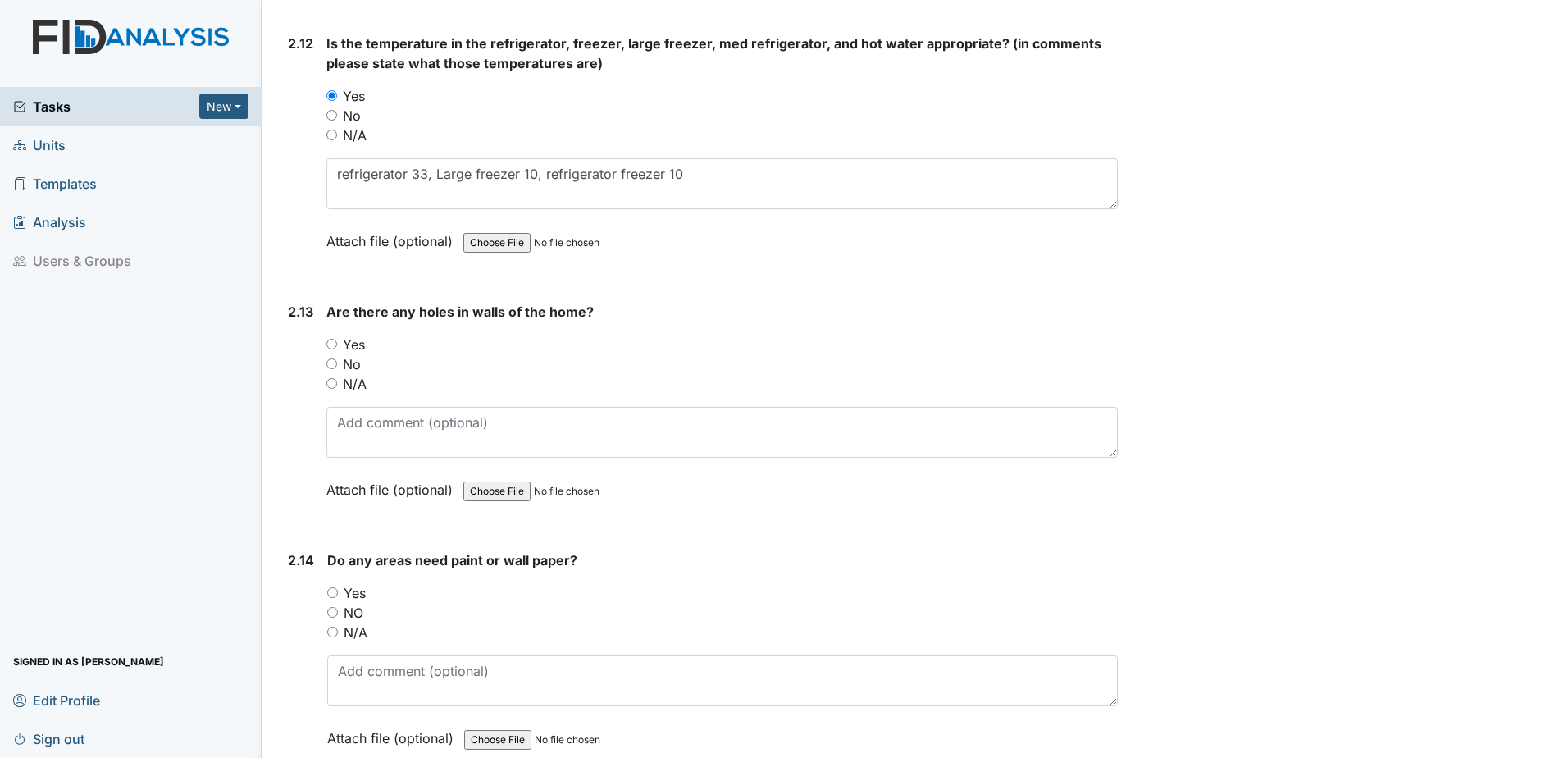
drag, startPoint x: 331, startPoint y: 340, endPoint x: 354, endPoint y: 365, distance: 34.0
click at [332, 340] on input "Yes" at bounding box center [332, 345] width 11 height 11
radio input "true"
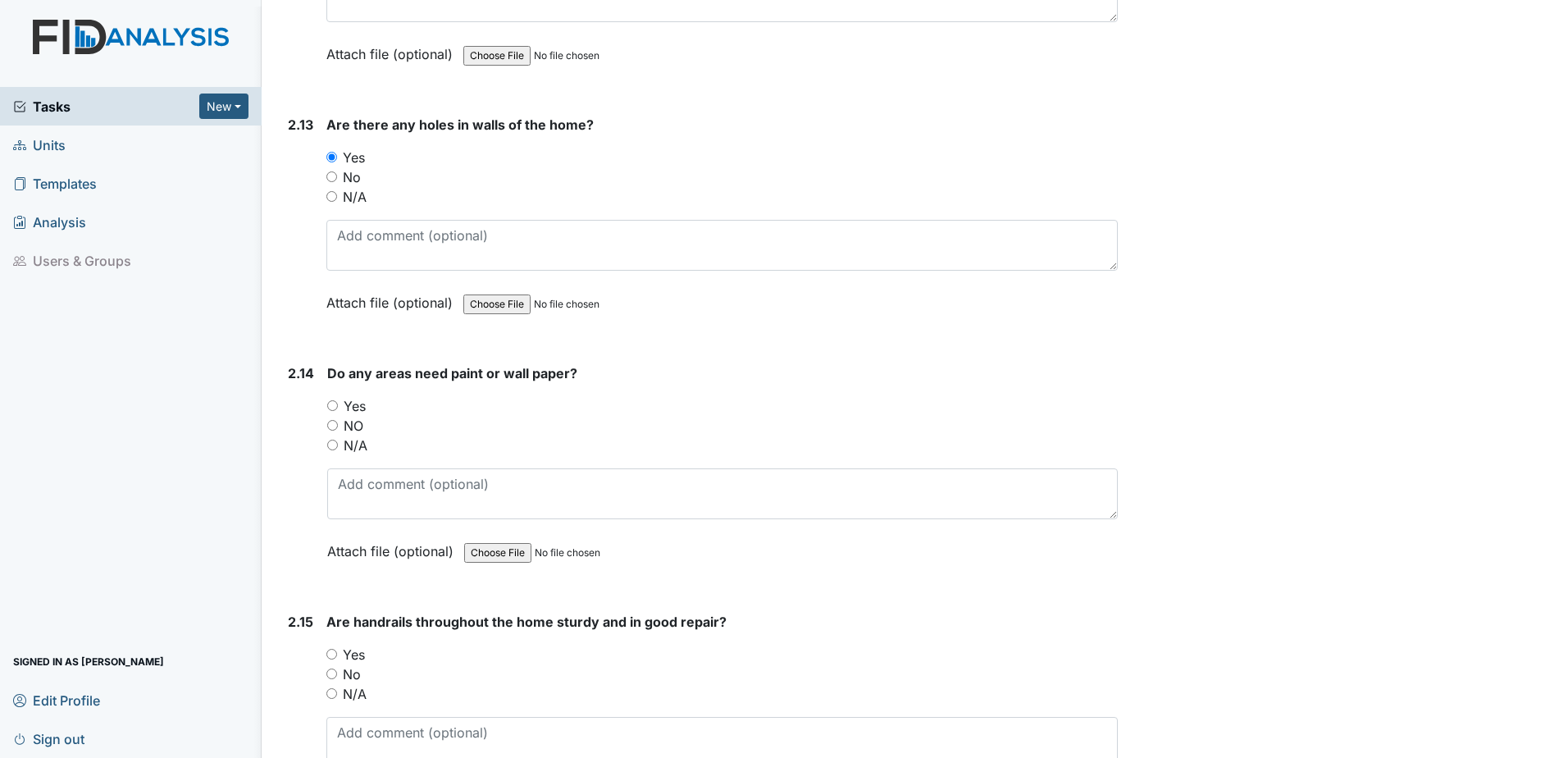
scroll to position [5744, 0]
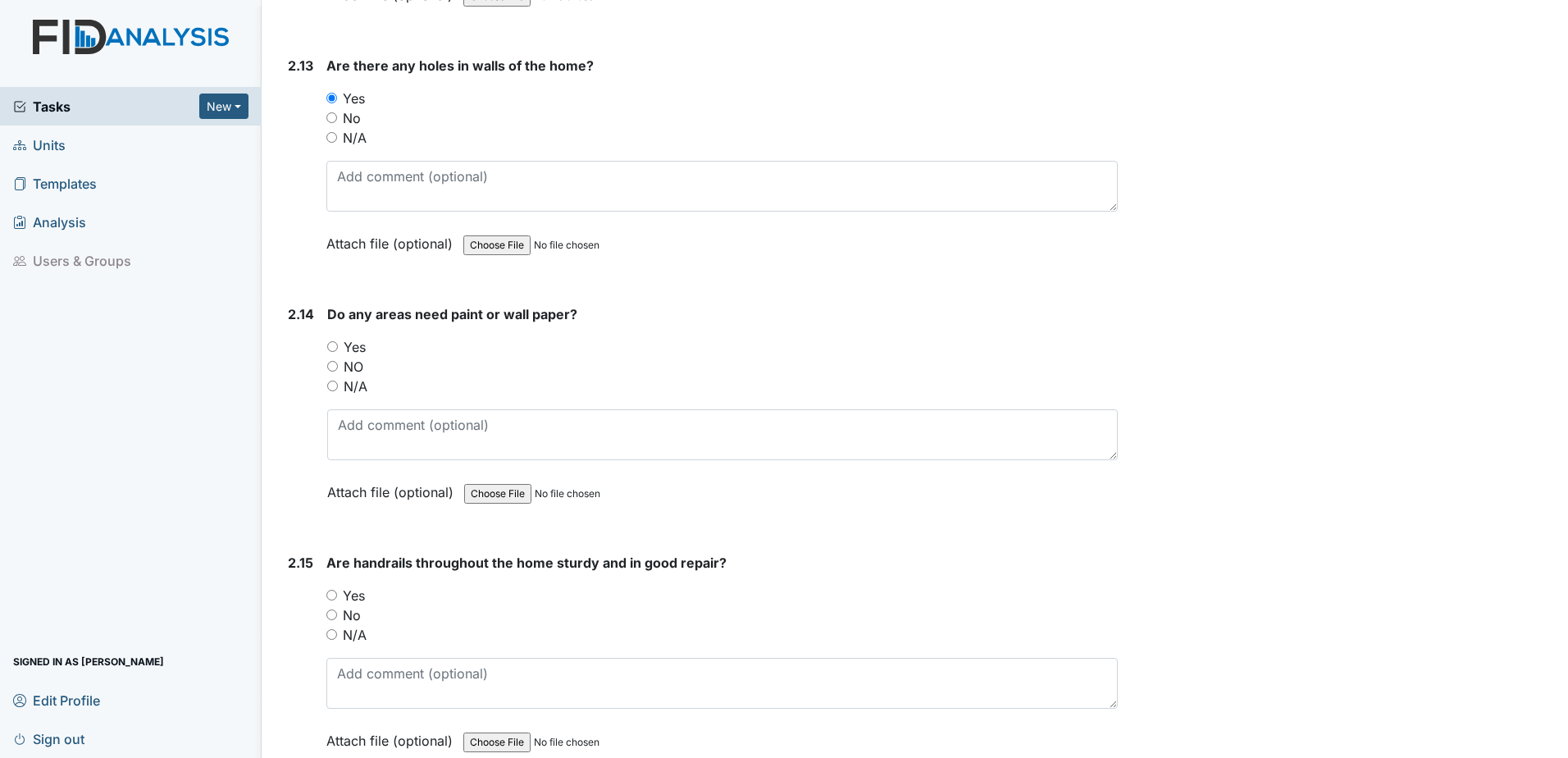
click at [329, 344] on input "Yes" at bounding box center [333, 346] width 11 height 11
radio input "true"
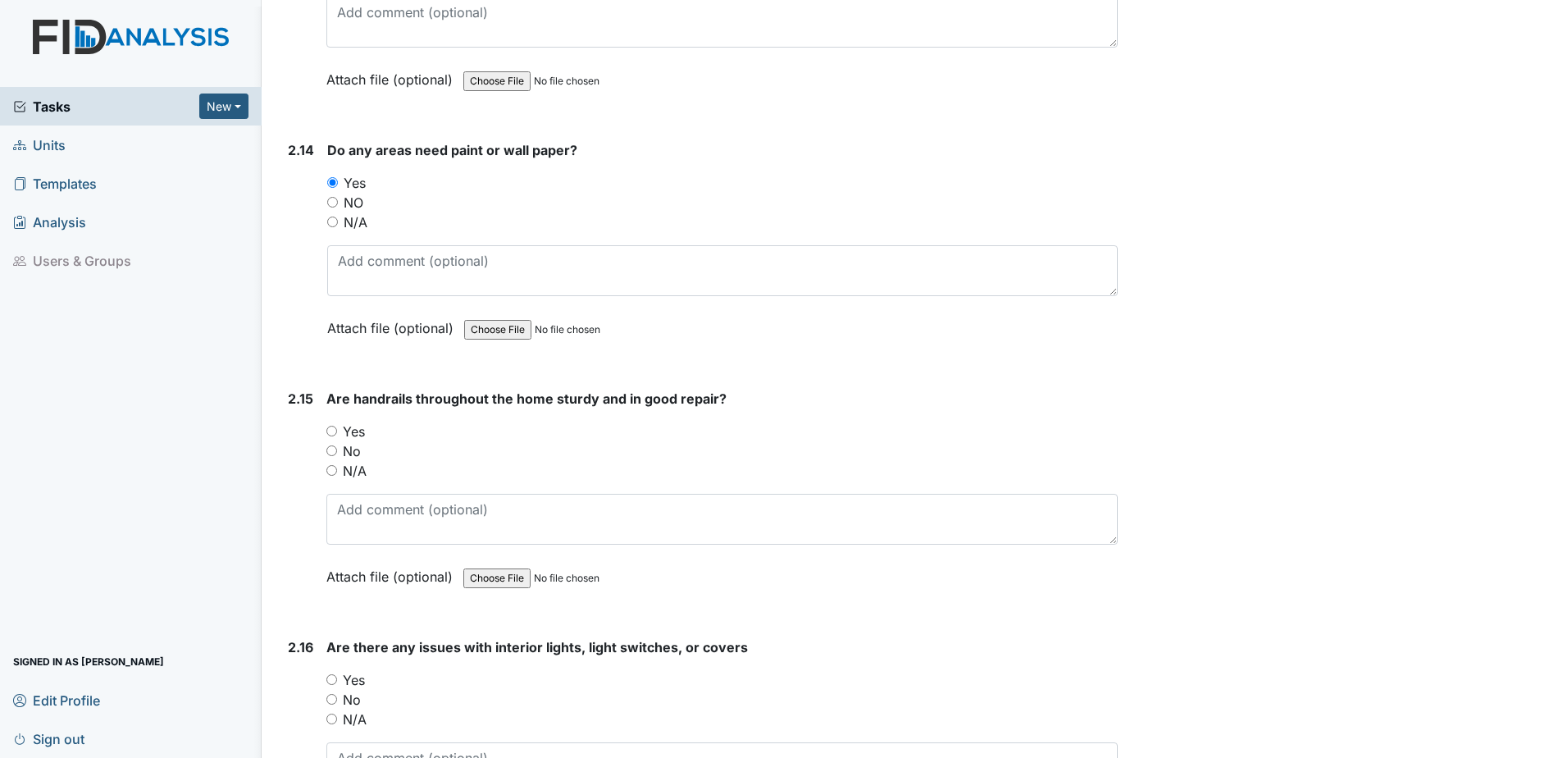
click at [331, 429] on input "Yes" at bounding box center [332, 431] width 11 height 11
radio input "true"
click at [331, 703] on input "No" at bounding box center [332, 699] width 11 height 11
radio input "true"
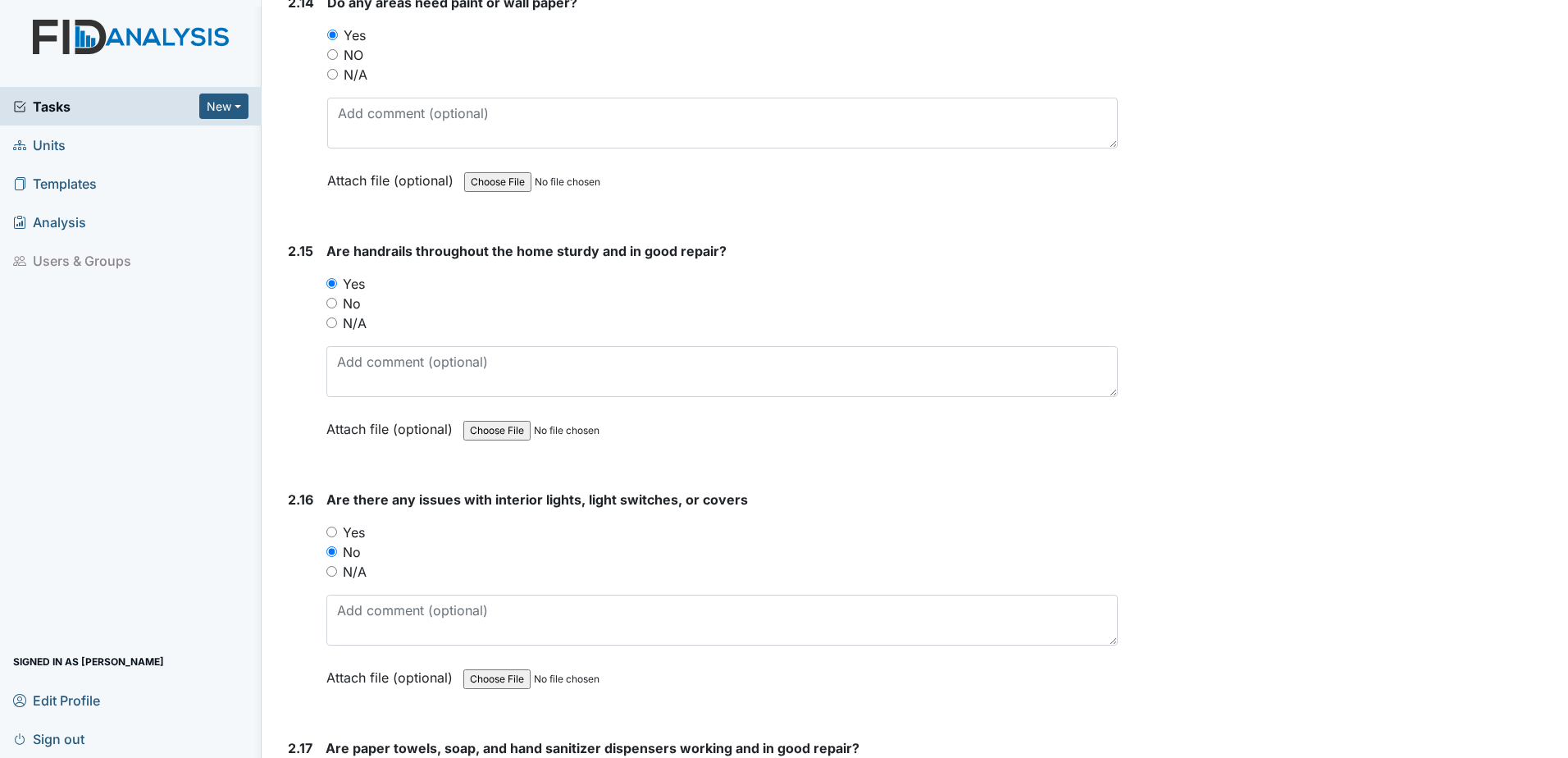
scroll to position [6236, 0]
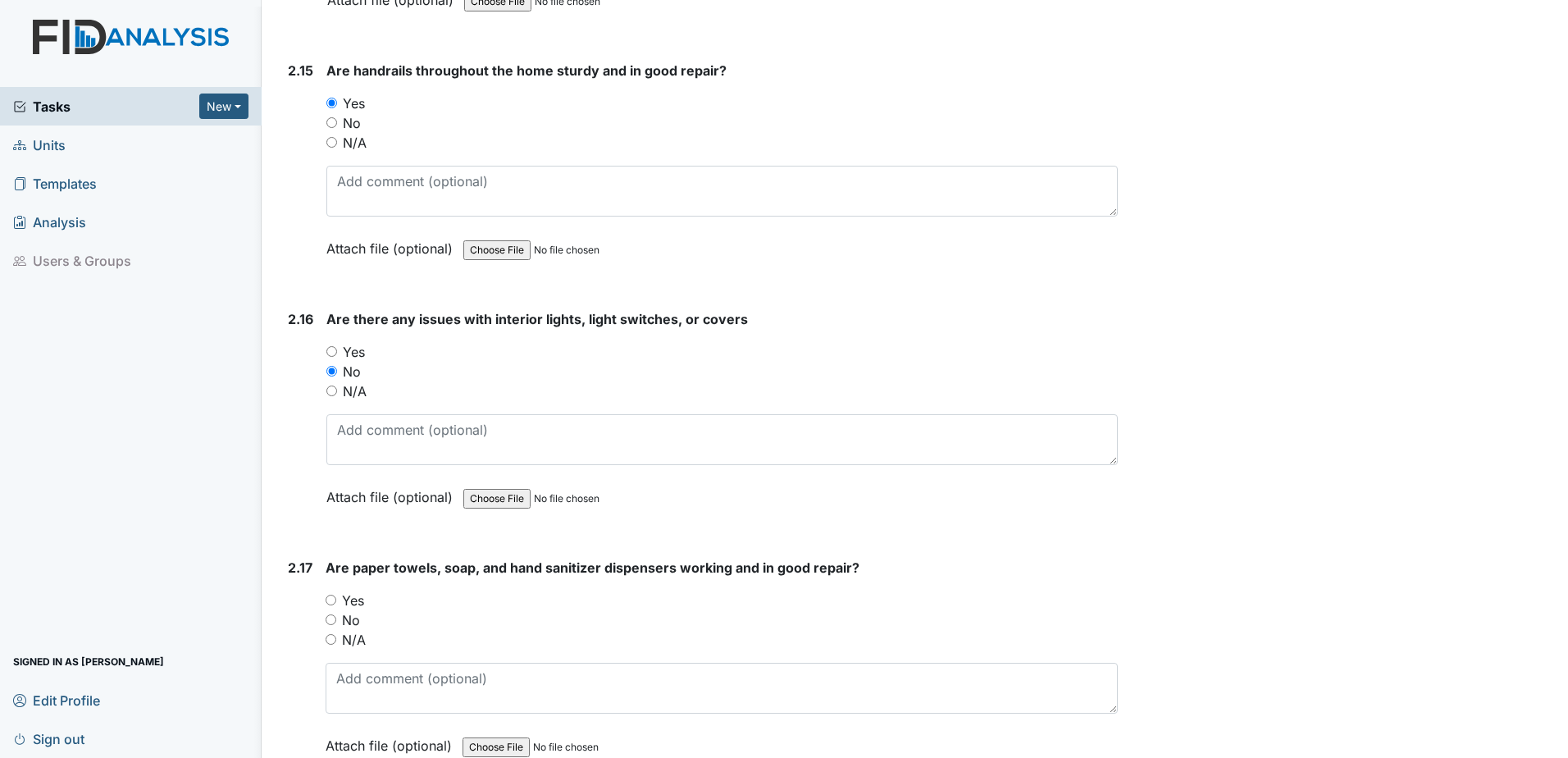
click at [331, 602] on input "Yes" at bounding box center [331, 601] width 11 height 11
radio input "true"
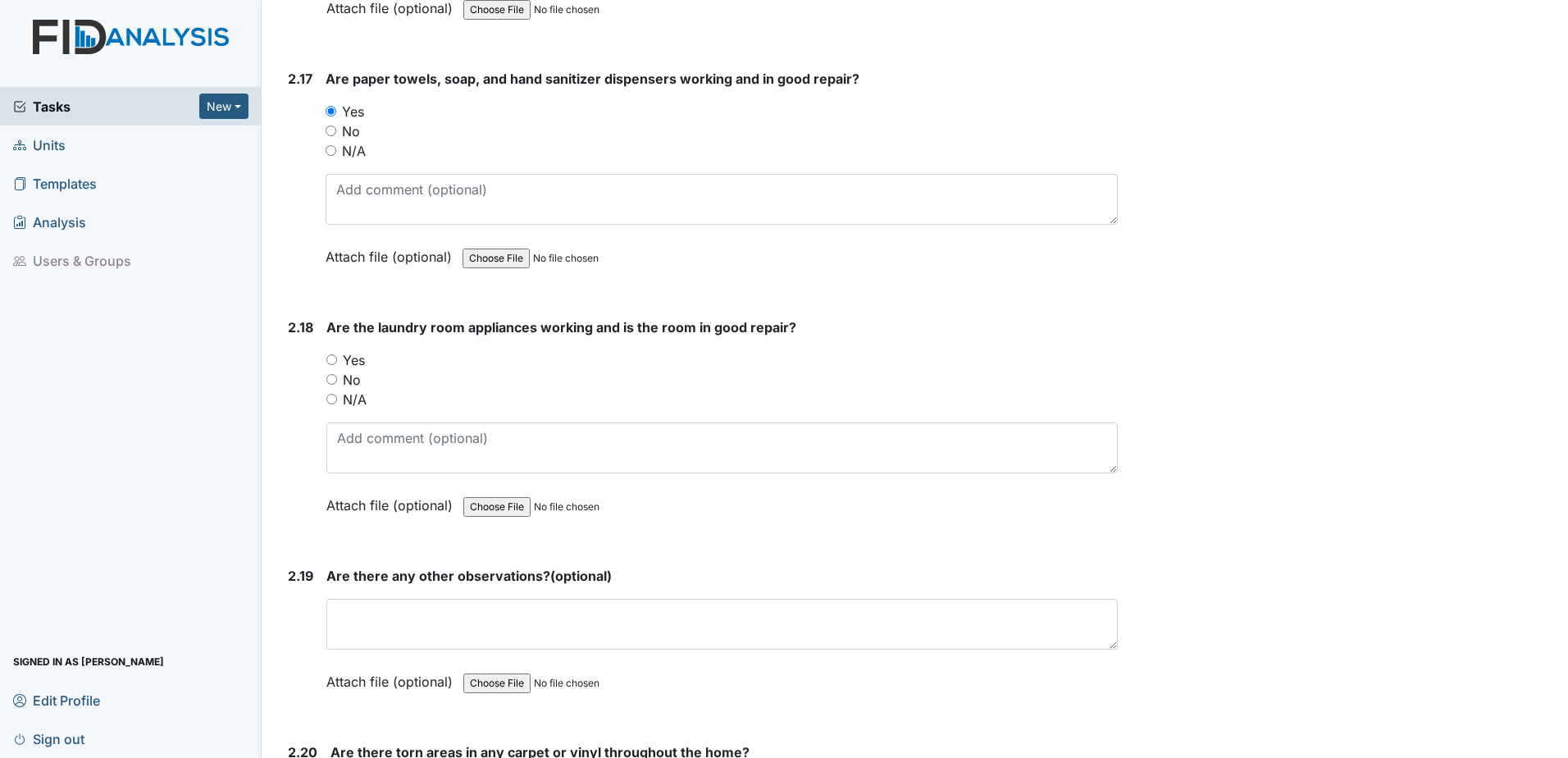
scroll to position [6728, 0]
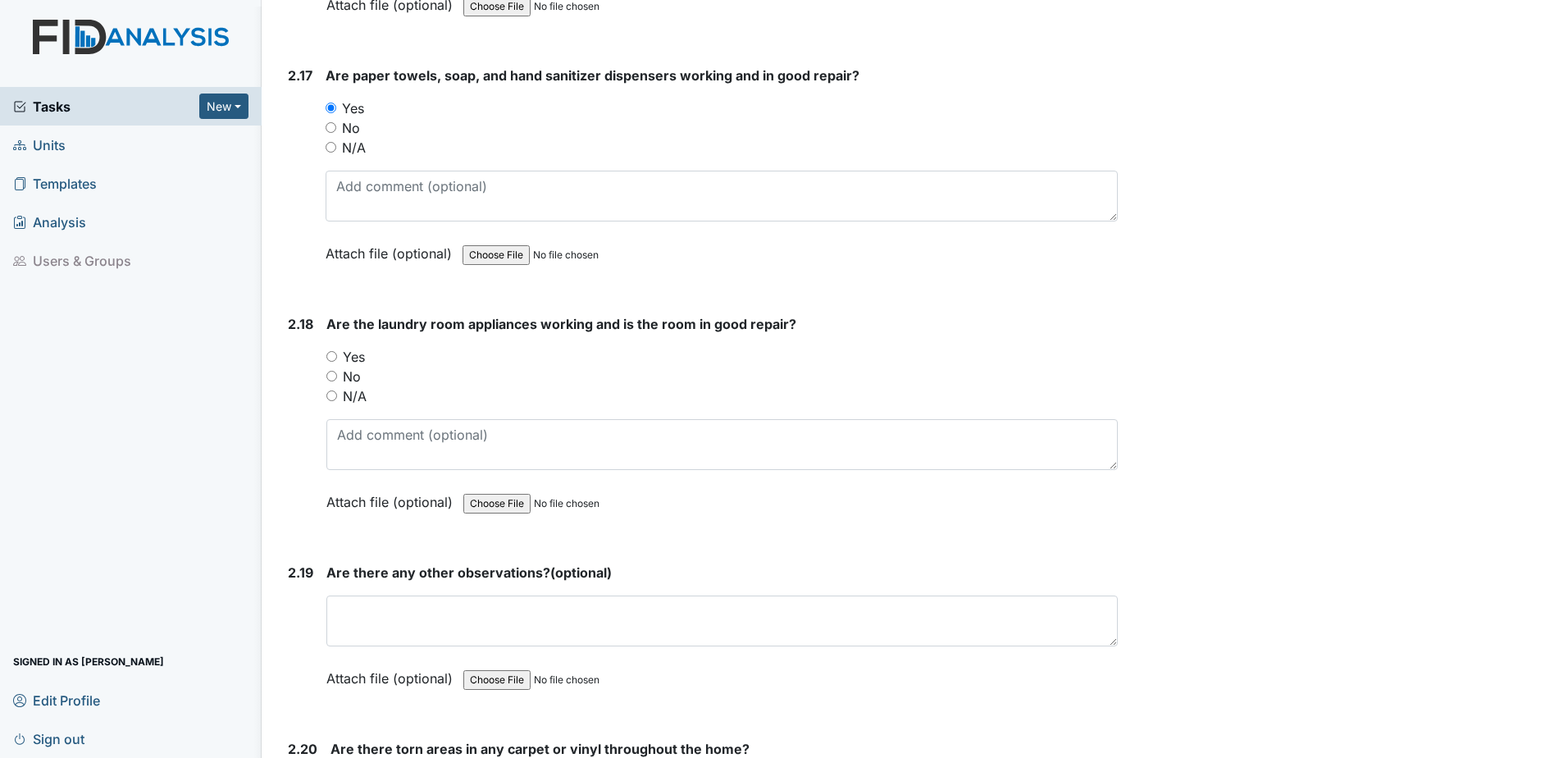
click at [332, 355] on input "Yes" at bounding box center [332, 356] width 11 height 11
radio input "true"
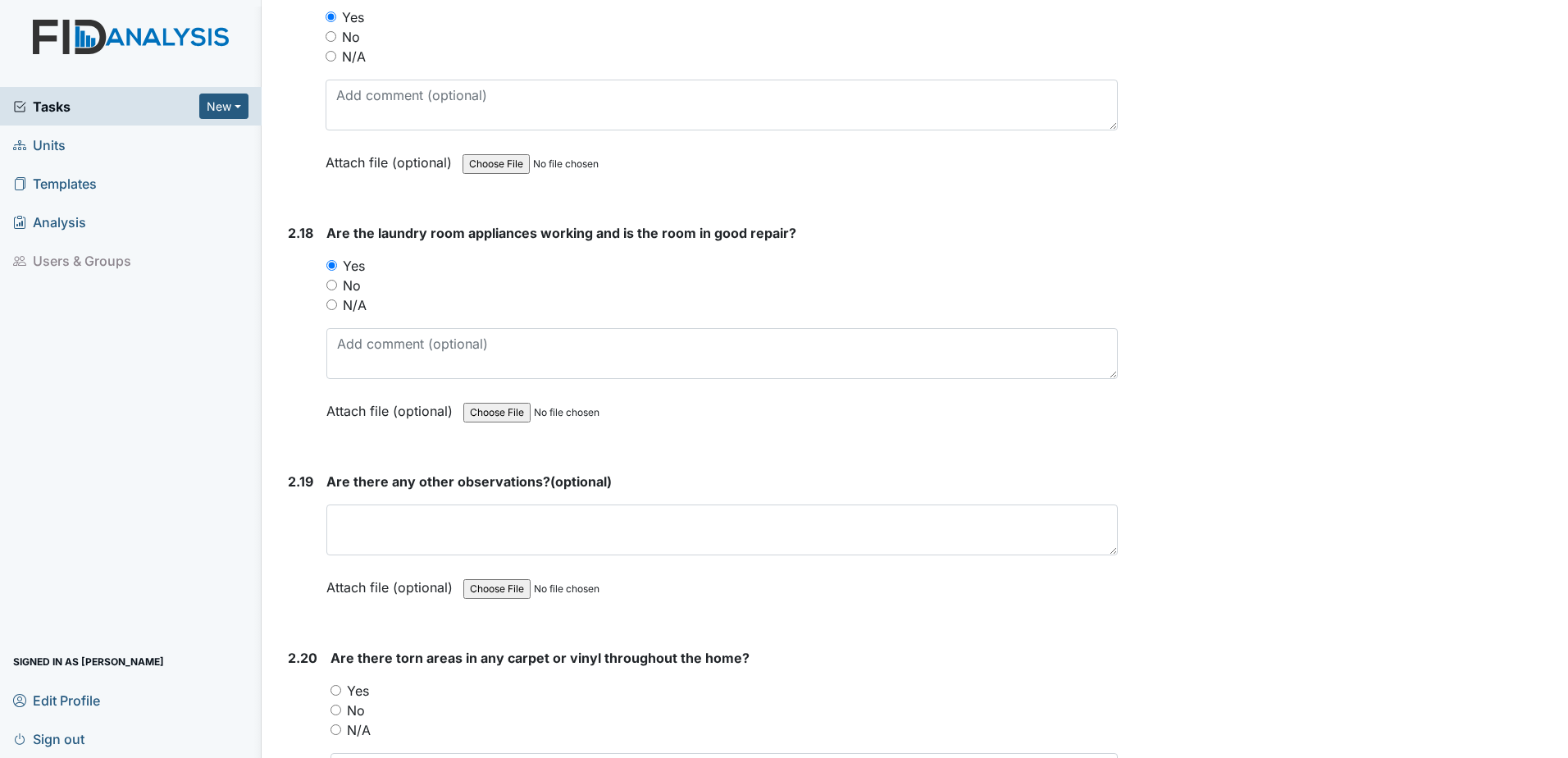
scroll to position [6892, 0]
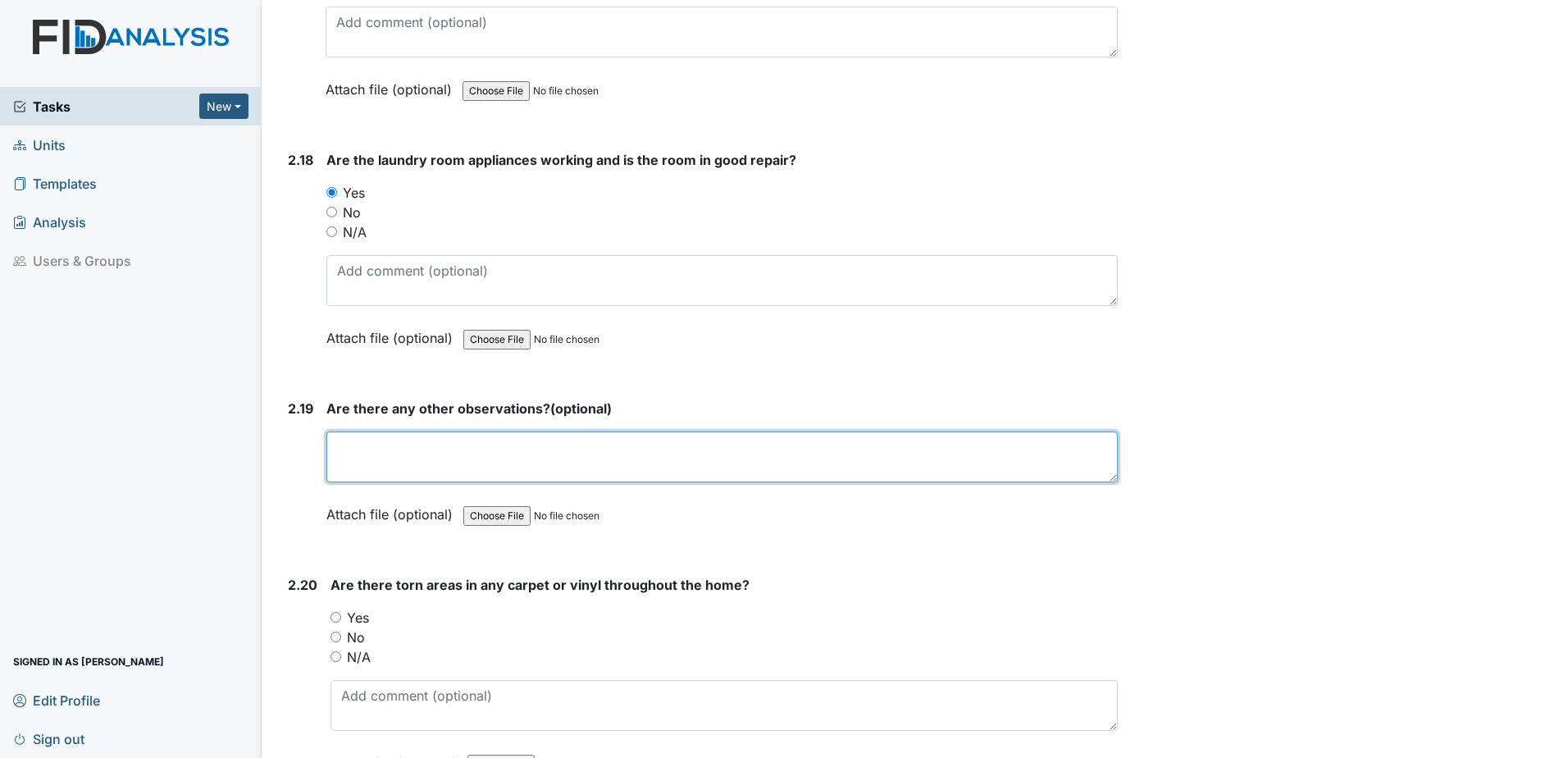
click at [477, 465] on textarea at bounding box center [722, 457] width 791 height 51
type textarea "none"
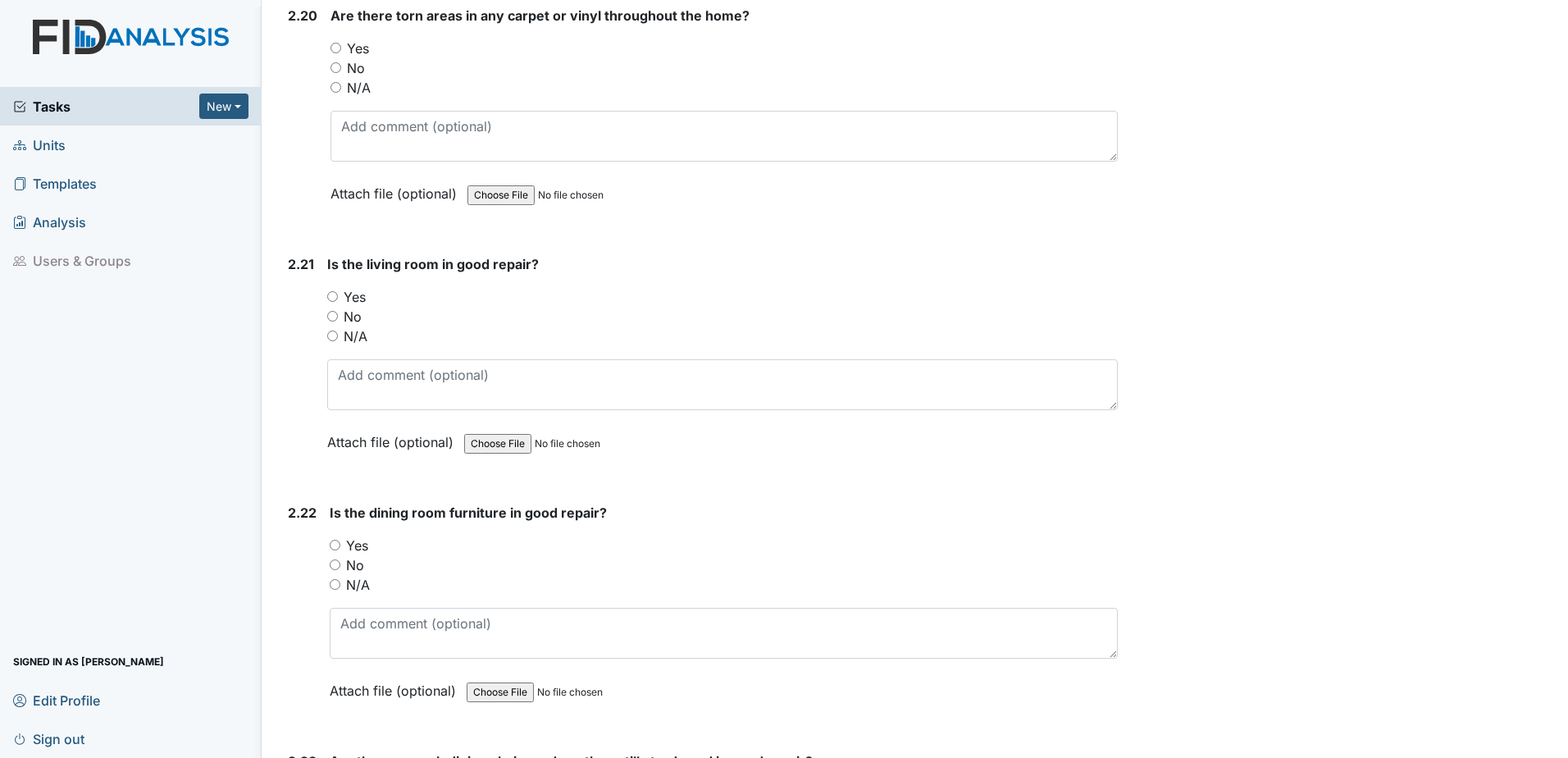
scroll to position [7466, 0]
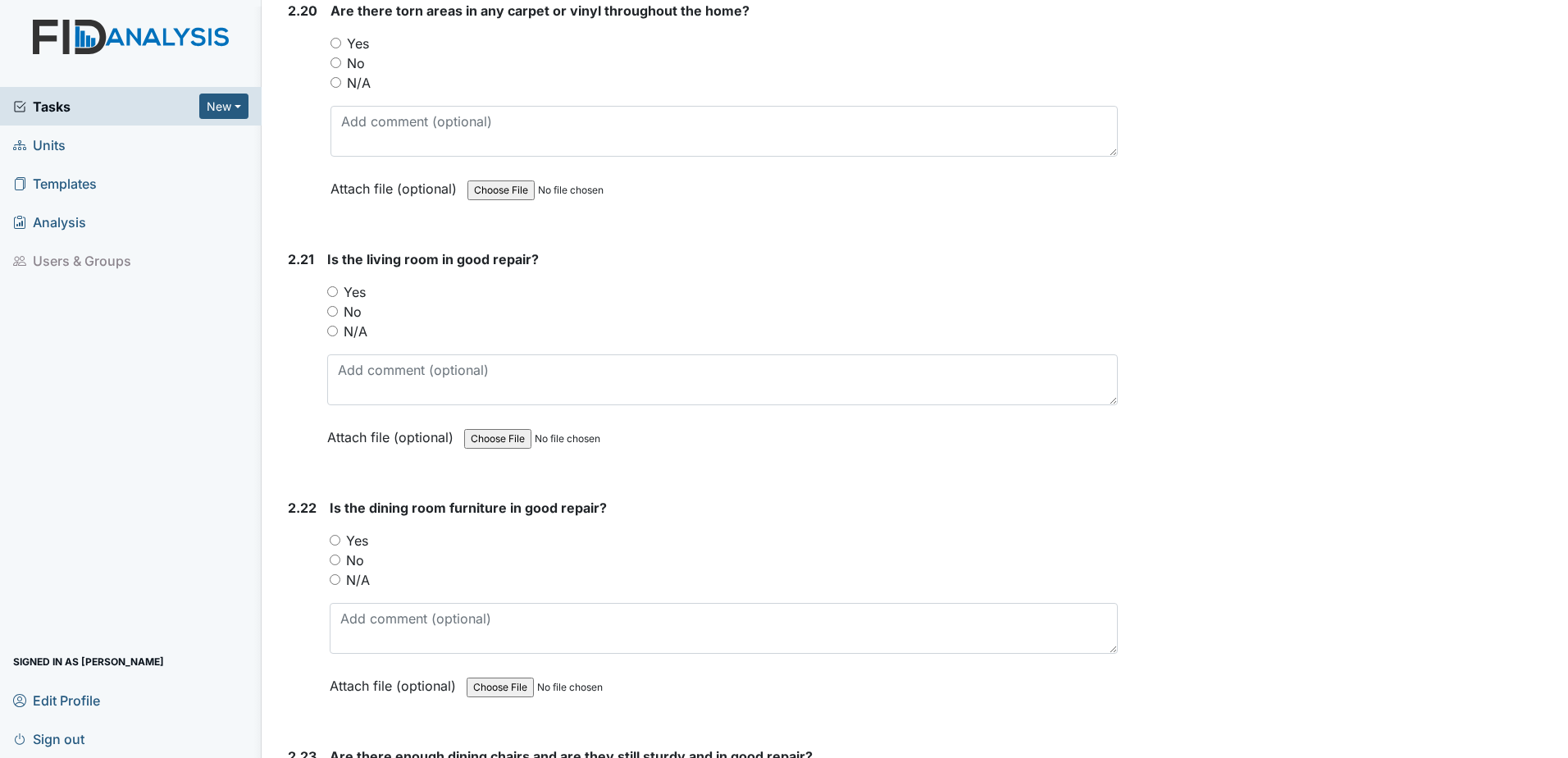
click at [338, 65] on input "No" at bounding box center [336, 62] width 11 height 11
radio input "true"
click at [336, 291] on input "Yes" at bounding box center [333, 292] width 11 height 11
radio input "true"
click at [348, 540] on label "Yes" at bounding box center [357, 541] width 22 height 20
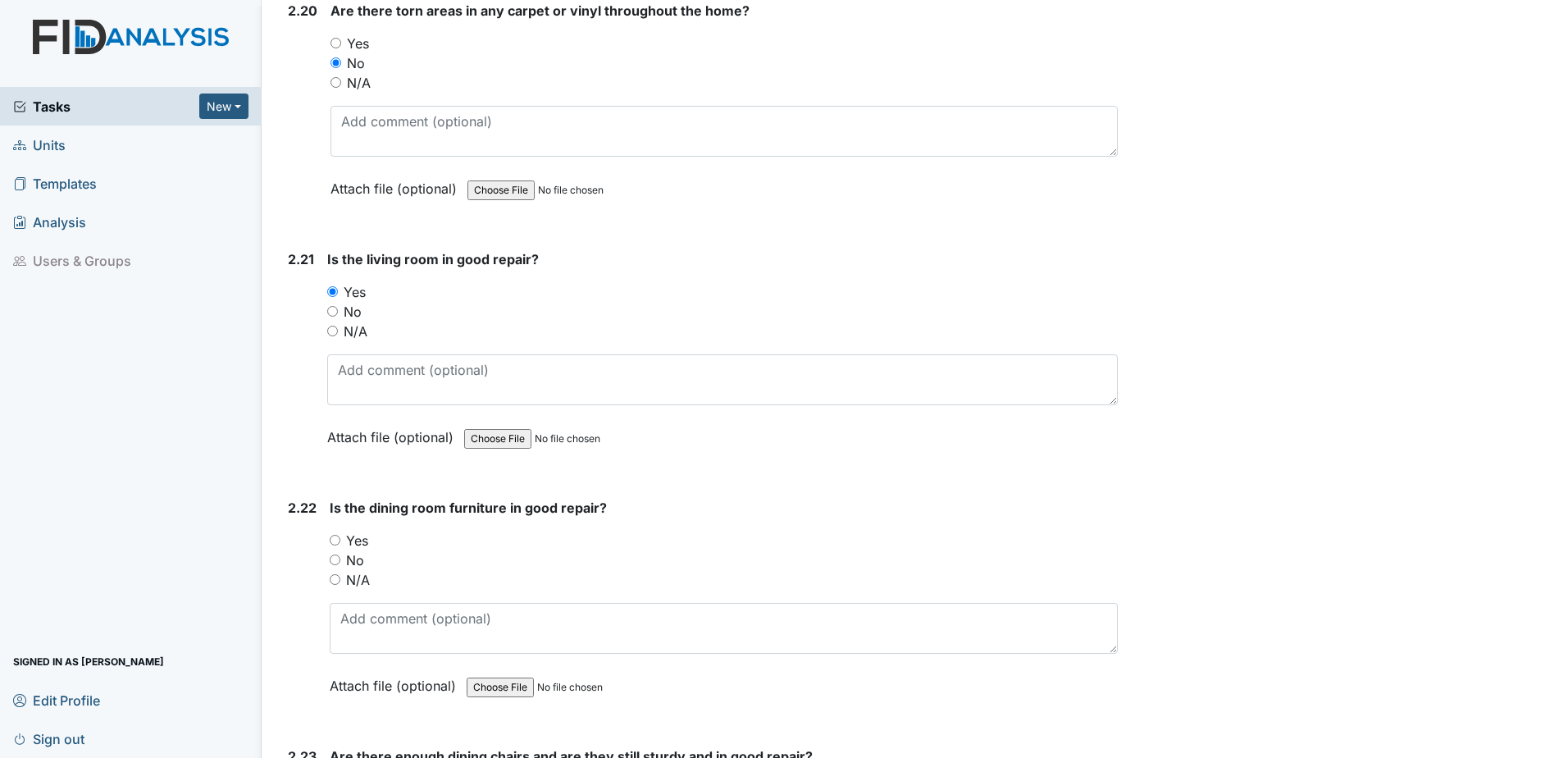
click at [340, 540] on input "Yes" at bounding box center [335, 540] width 11 height 11
radio input "true"
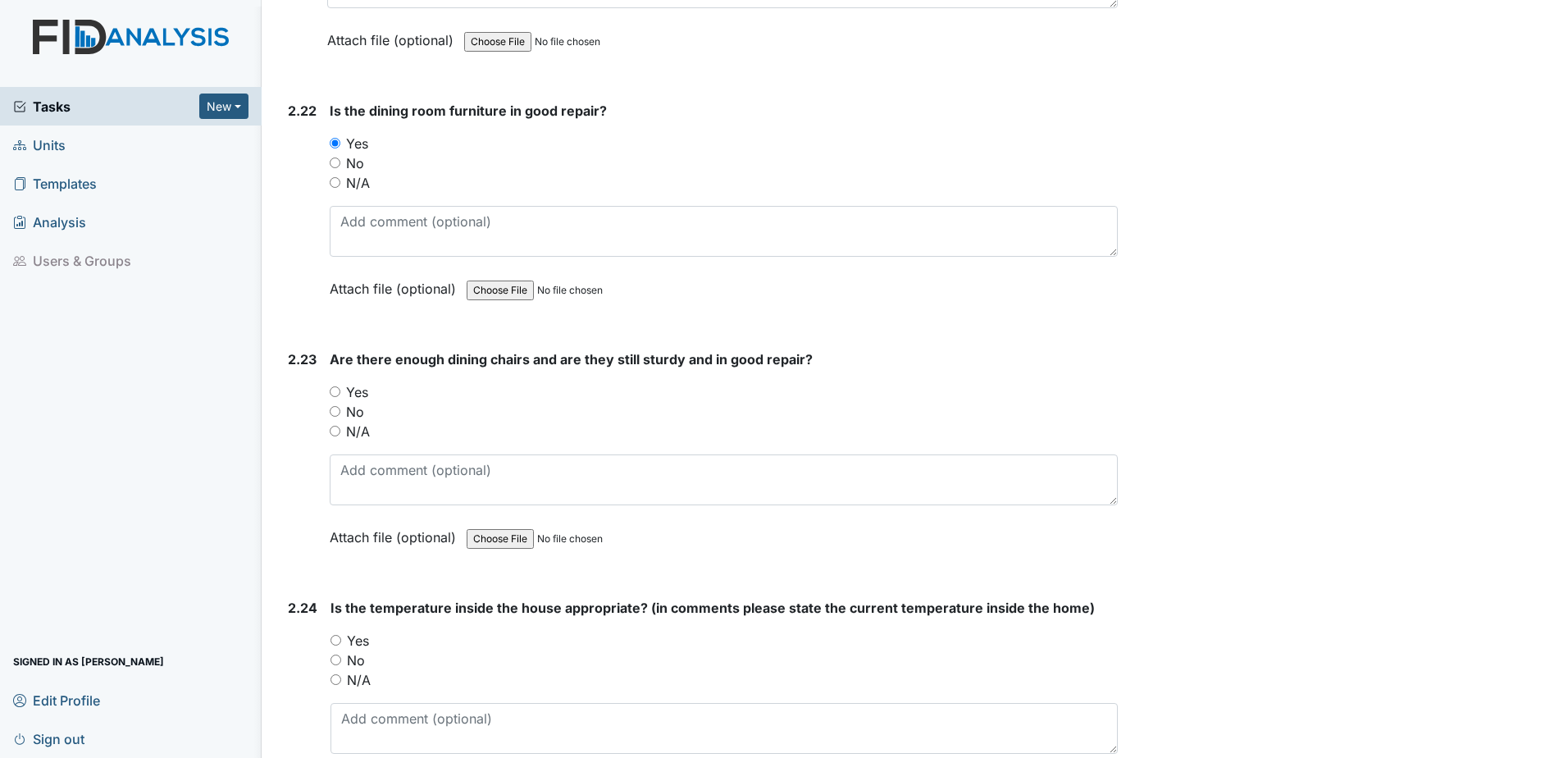
scroll to position [7877, 0]
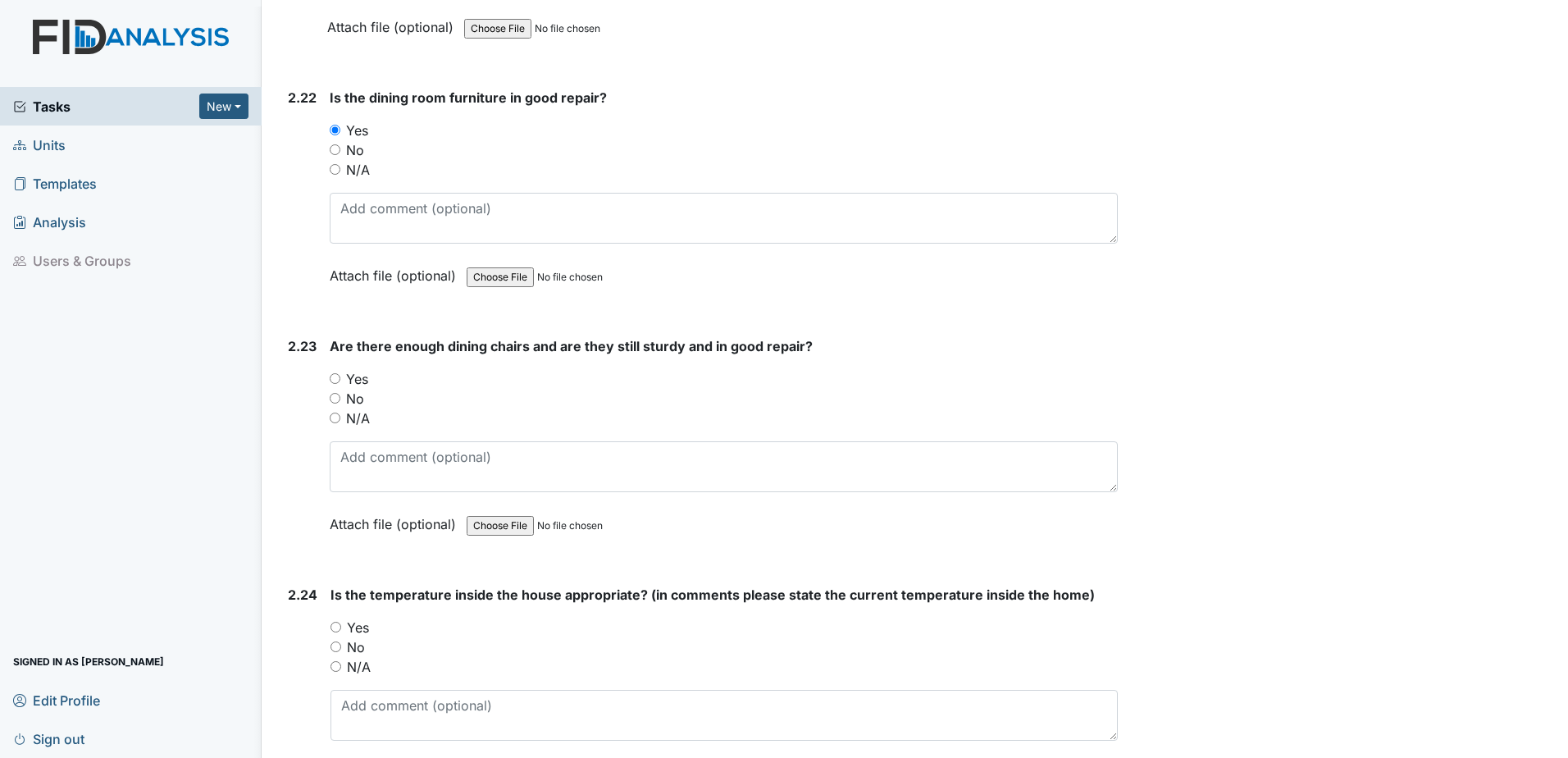
click at [335, 376] on input "Yes" at bounding box center [335, 379] width 11 height 11
radio input "true"
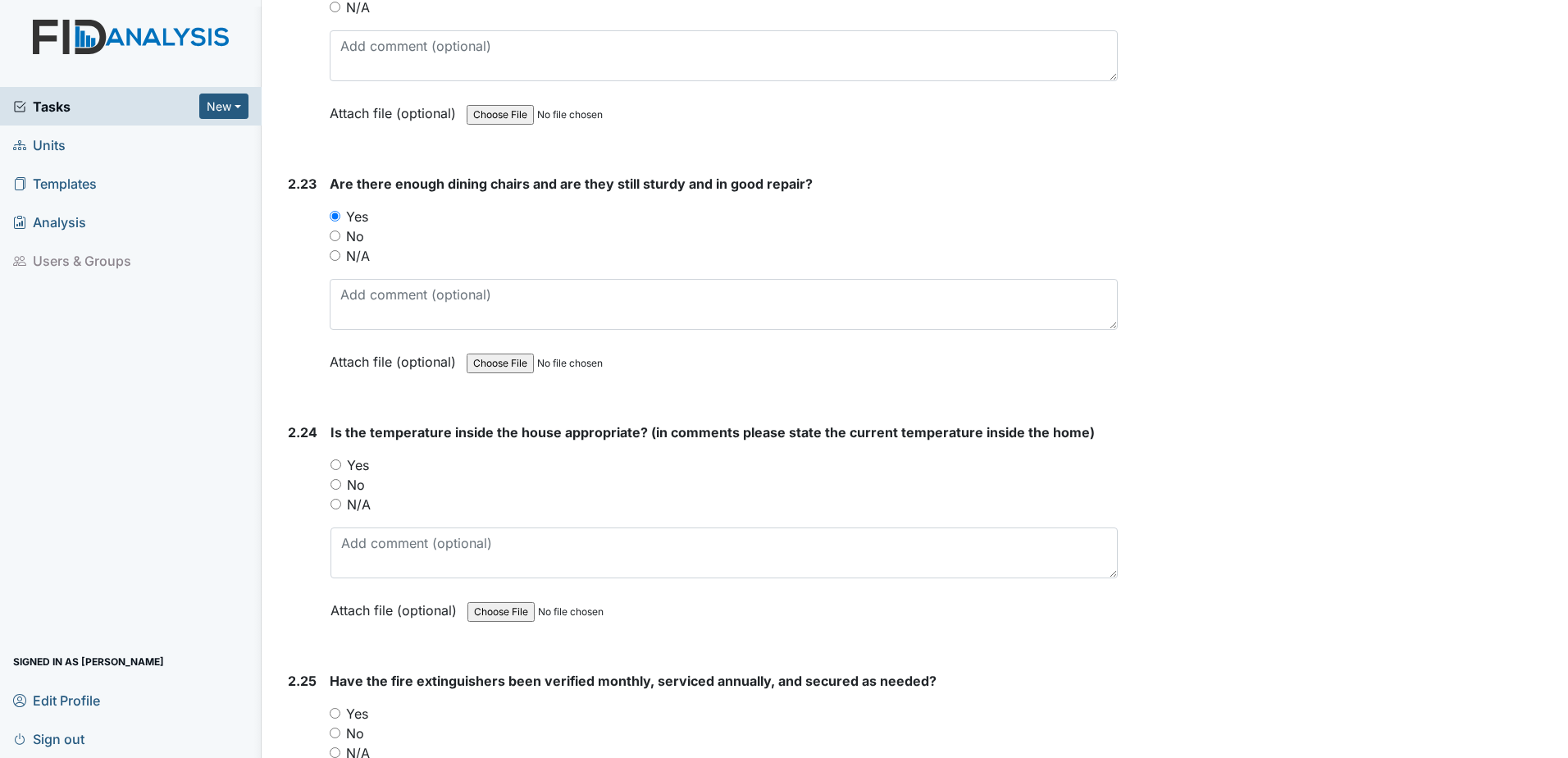
scroll to position [8040, 0]
click at [336, 465] on input "Yes" at bounding box center [336, 463] width 11 height 11
radio input "true"
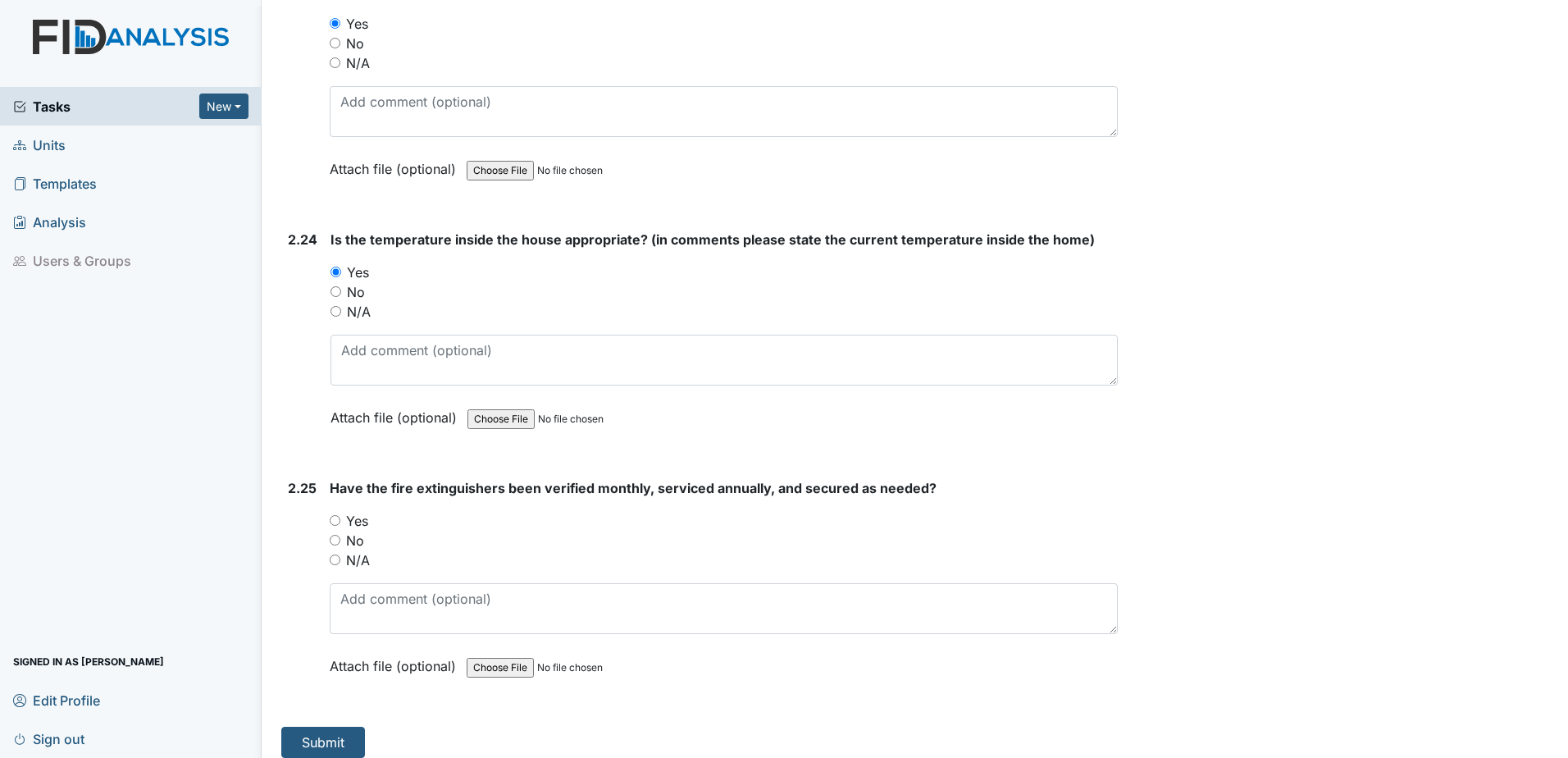
scroll to position [8245, 0]
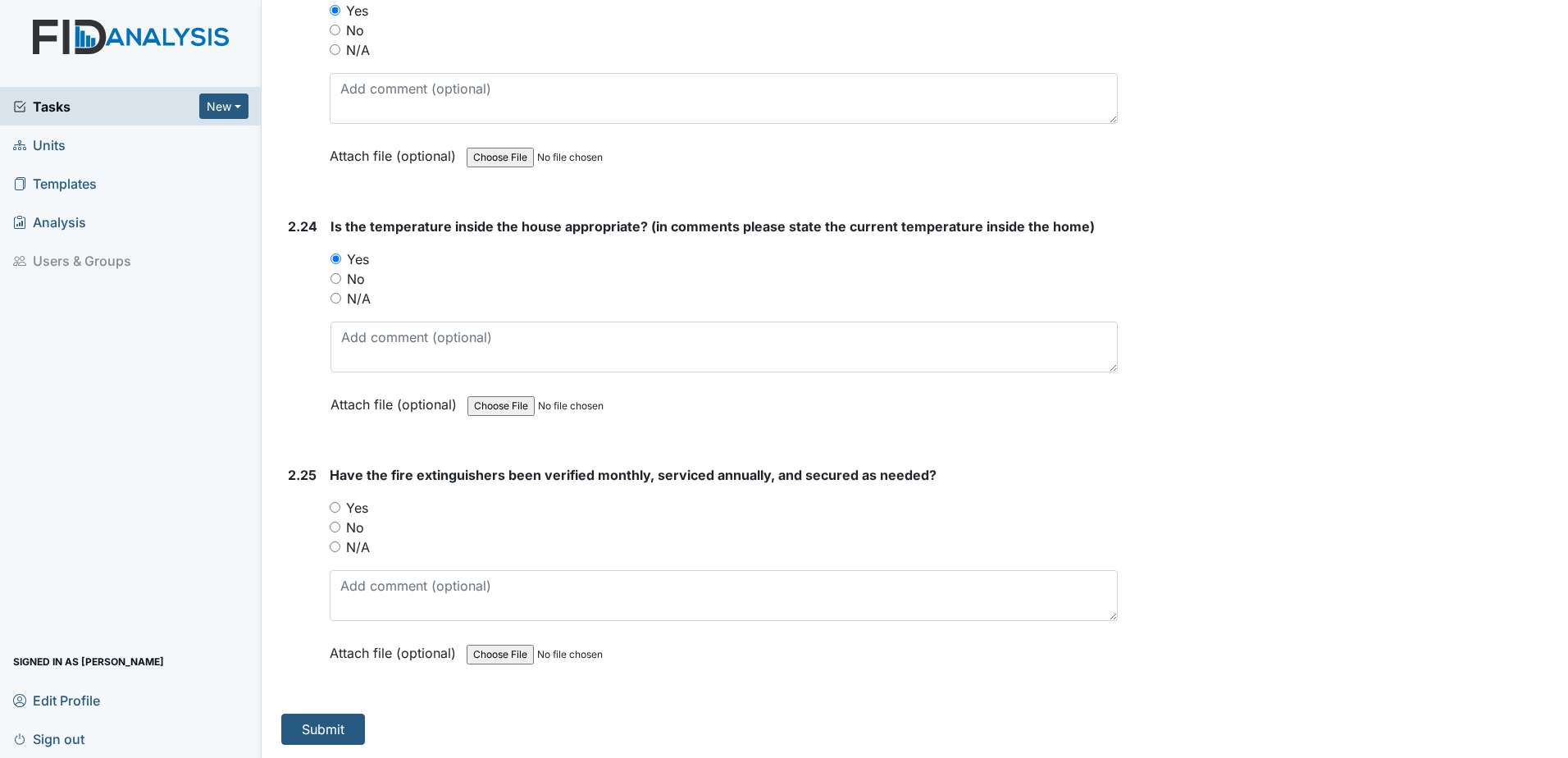
click at [340, 506] on input "Yes" at bounding box center [335, 507] width 11 height 11
radio input "true"
drag, startPoint x: 321, startPoint y: 726, endPoint x: 332, endPoint y: 723, distance: 11.4
click at [322, 726] on button "Submit" at bounding box center [323, 729] width 84 height 31
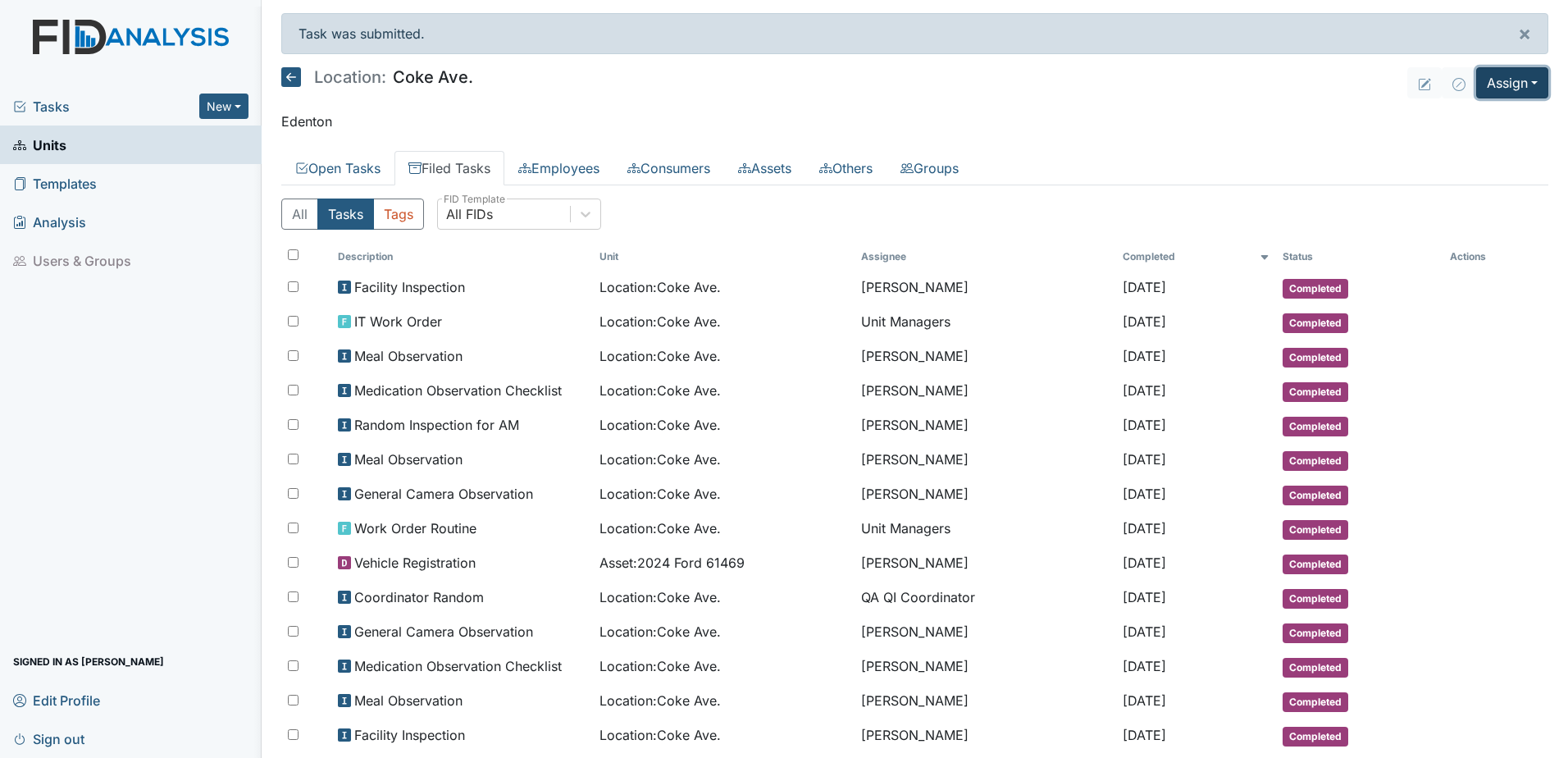
click at [1496, 84] on button "Assign" at bounding box center [1513, 82] width 72 height 31
click at [1452, 121] on link "Assign Form" at bounding box center [1472, 120] width 147 height 26
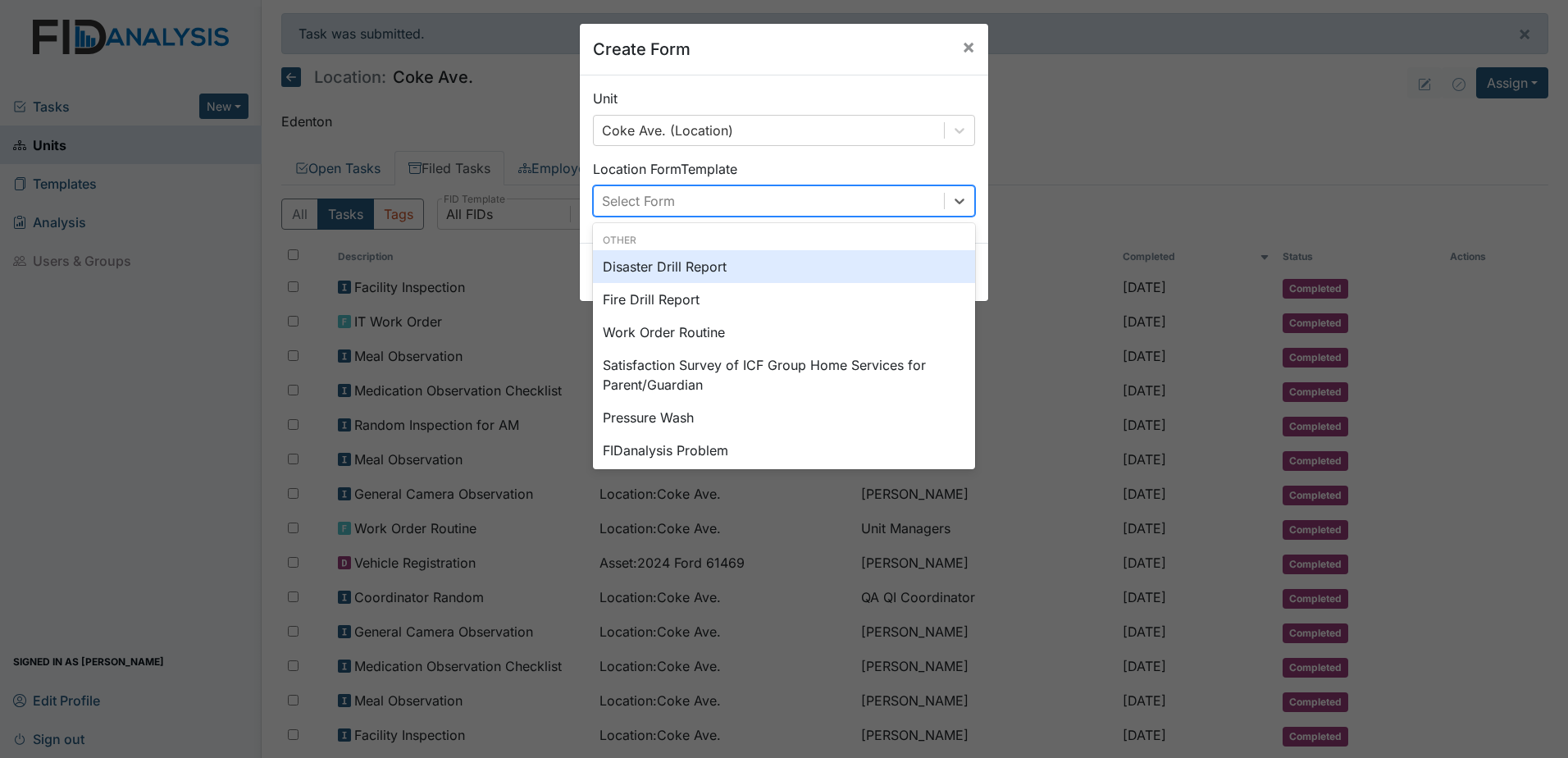
click at [817, 213] on div "Select Form" at bounding box center [769, 201] width 350 height 30
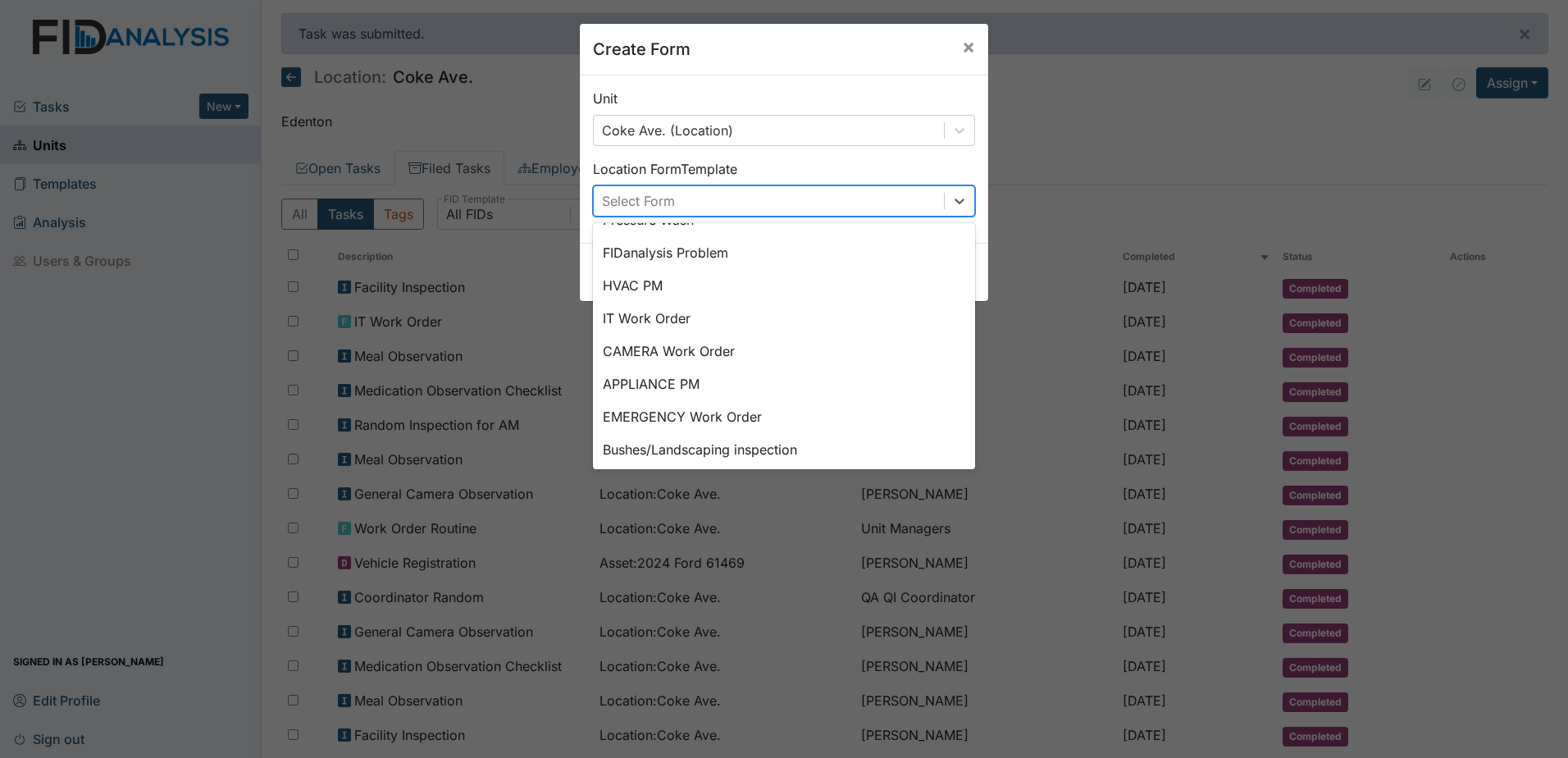
scroll to position [204, 0]
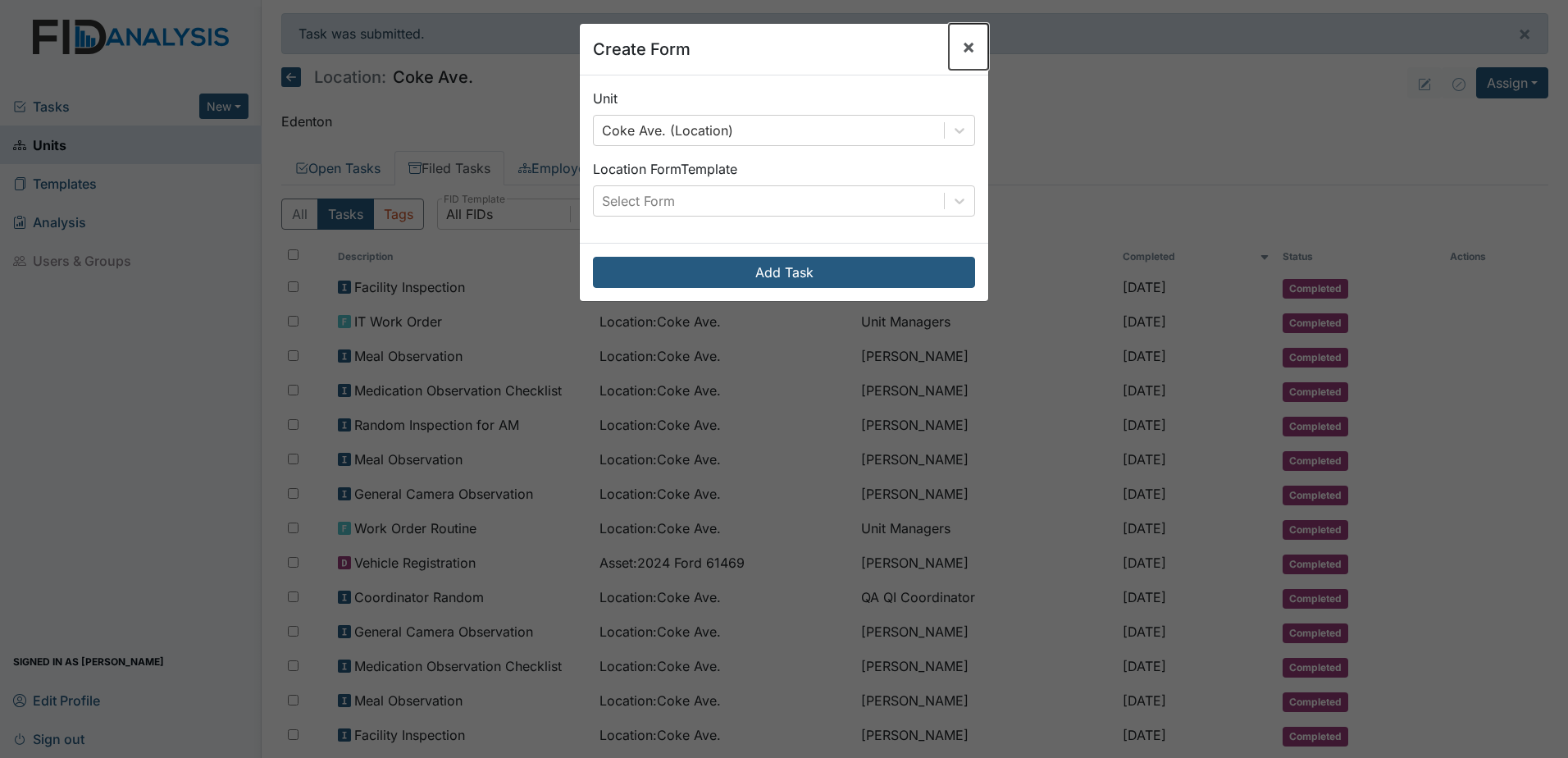
click at [965, 43] on span "×" at bounding box center [968, 46] width 14 height 24
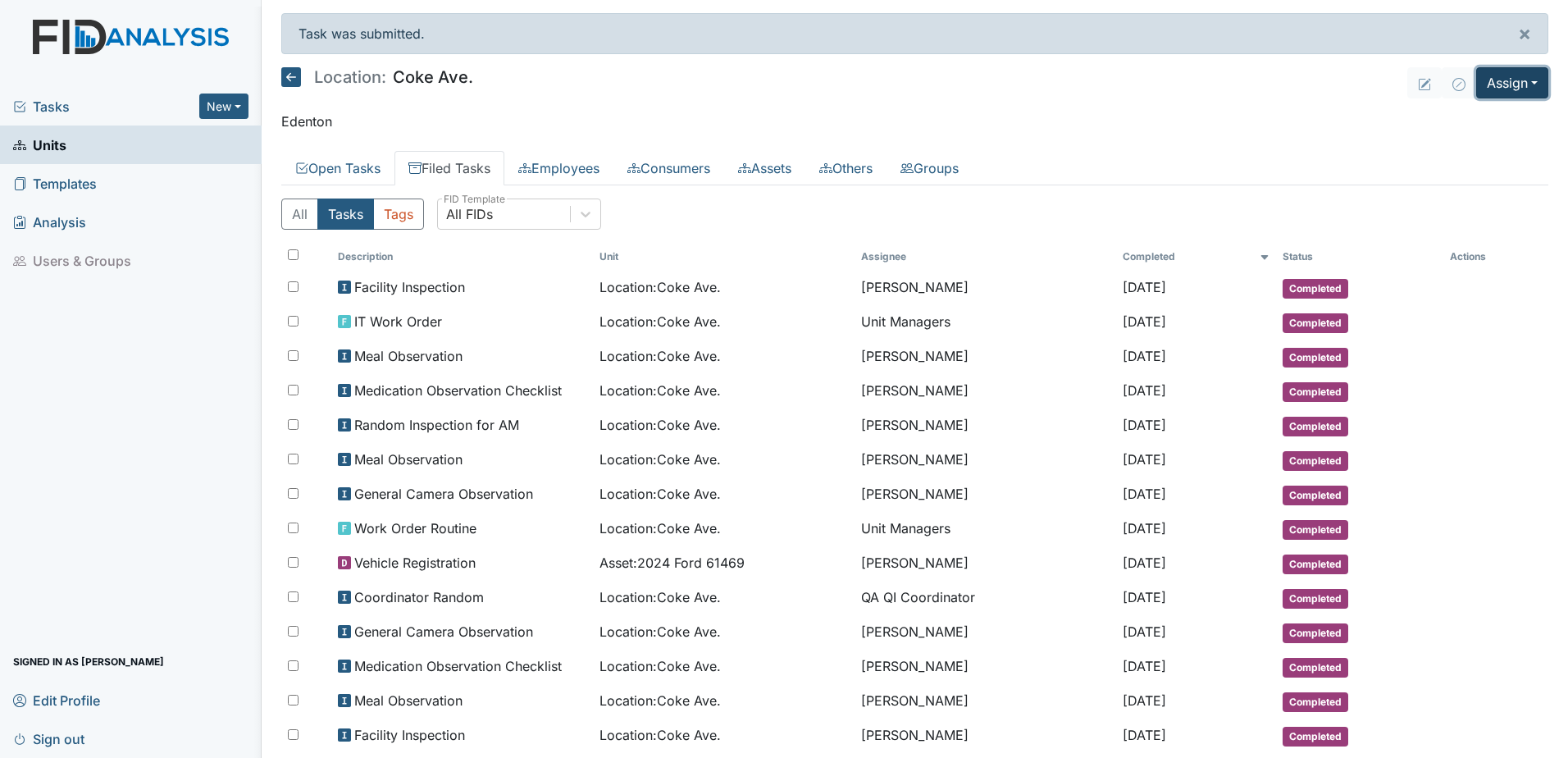
click at [1477, 80] on button "Assign" at bounding box center [1513, 82] width 72 height 31
click at [1471, 141] on link "Assign Inspection" at bounding box center [1472, 147] width 147 height 26
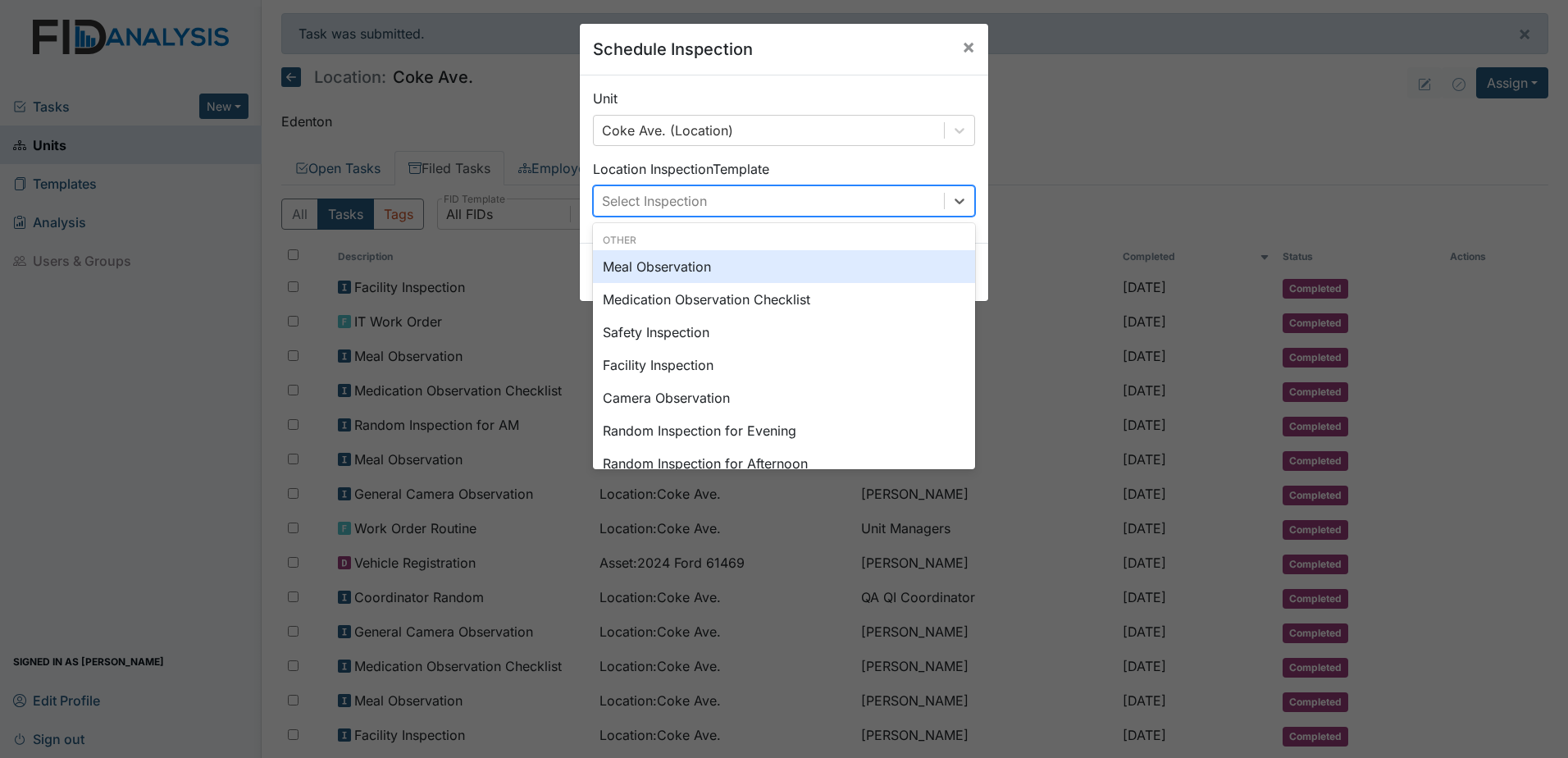
click at [791, 209] on div "Select Inspection" at bounding box center [769, 201] width 350 height 30
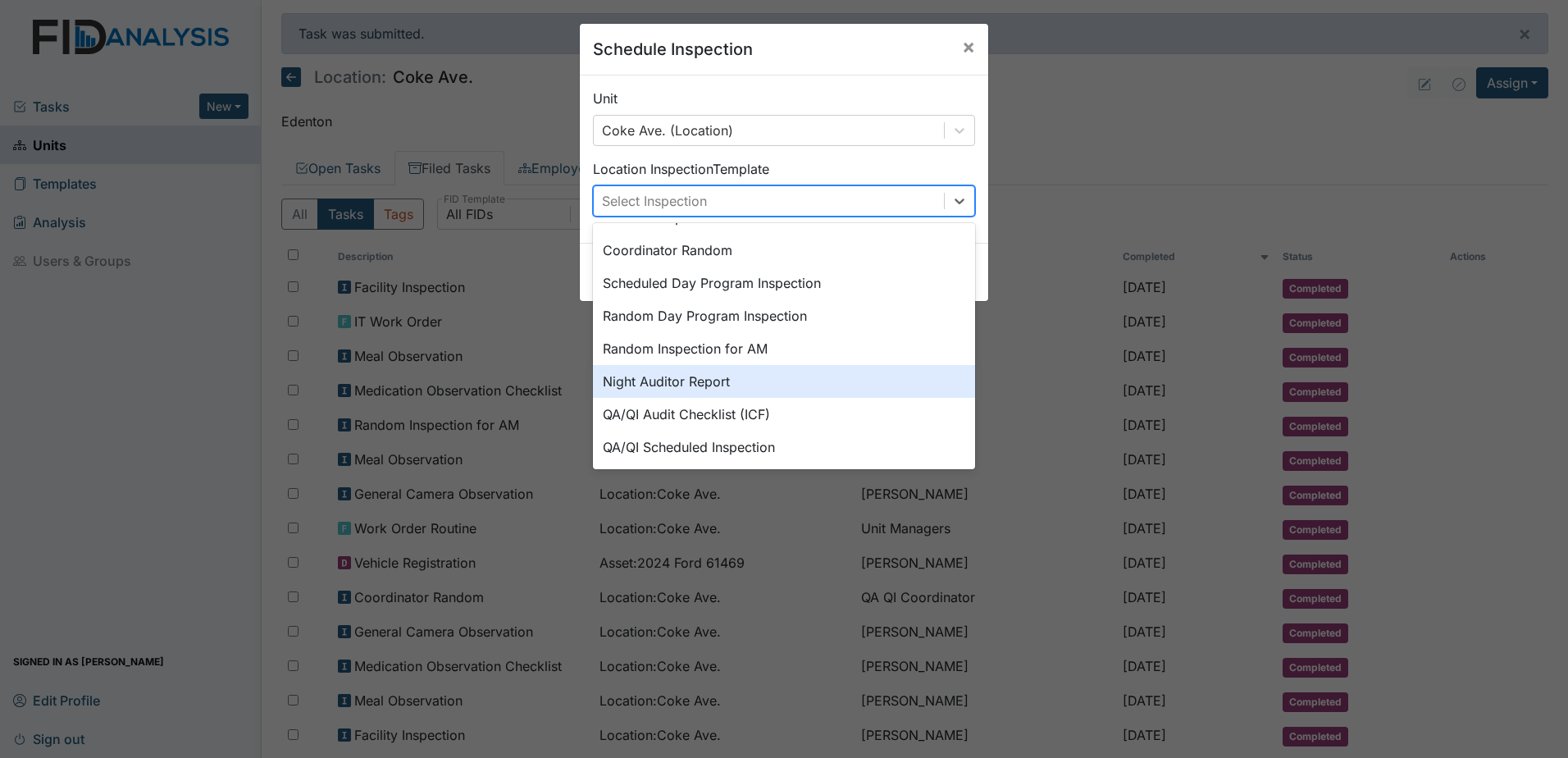
scroll to position [283, 0]
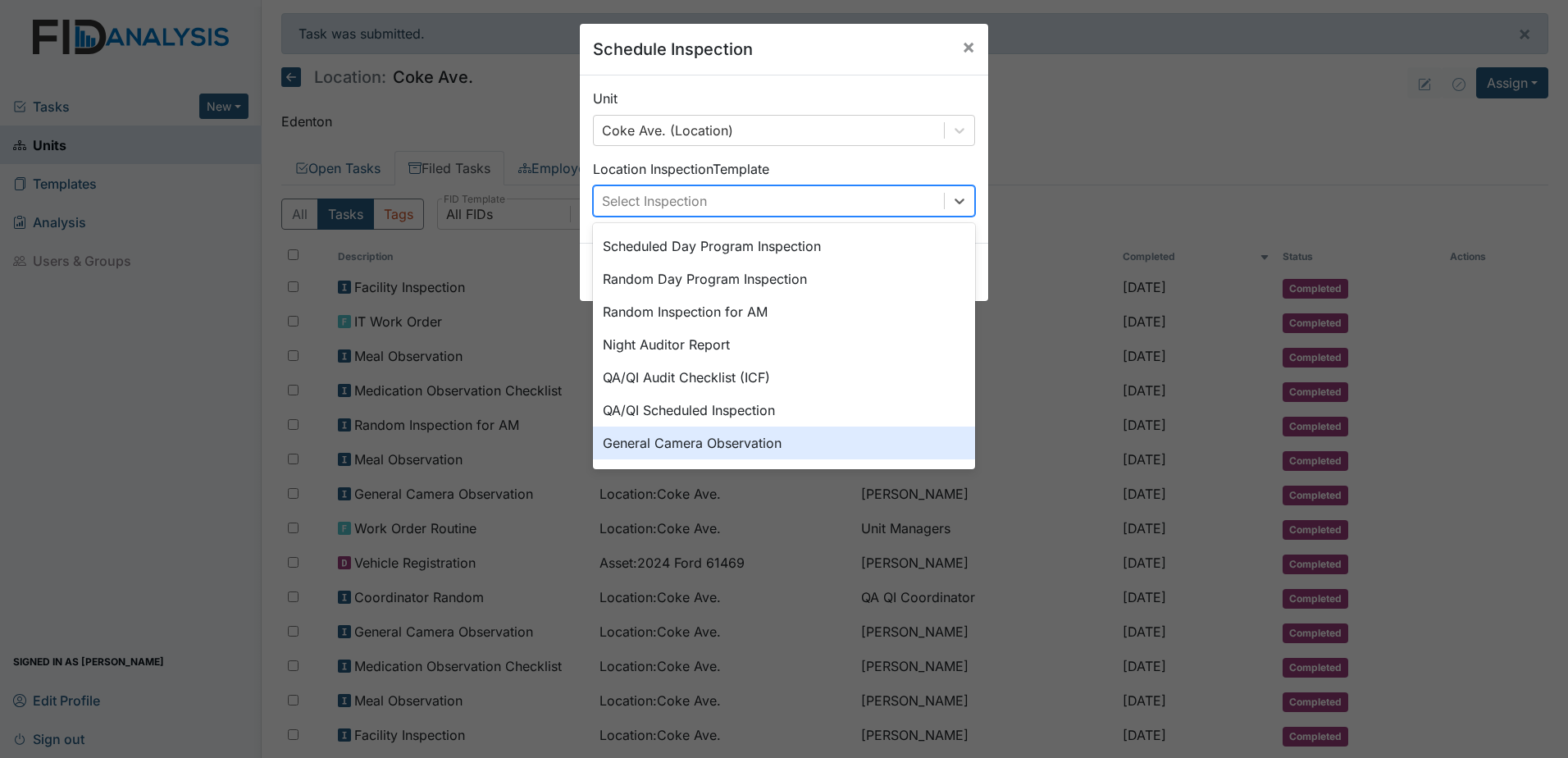
click at [744, 441] on div "General Camera Observation" at bounding box center [784, 443] width 383 height 33
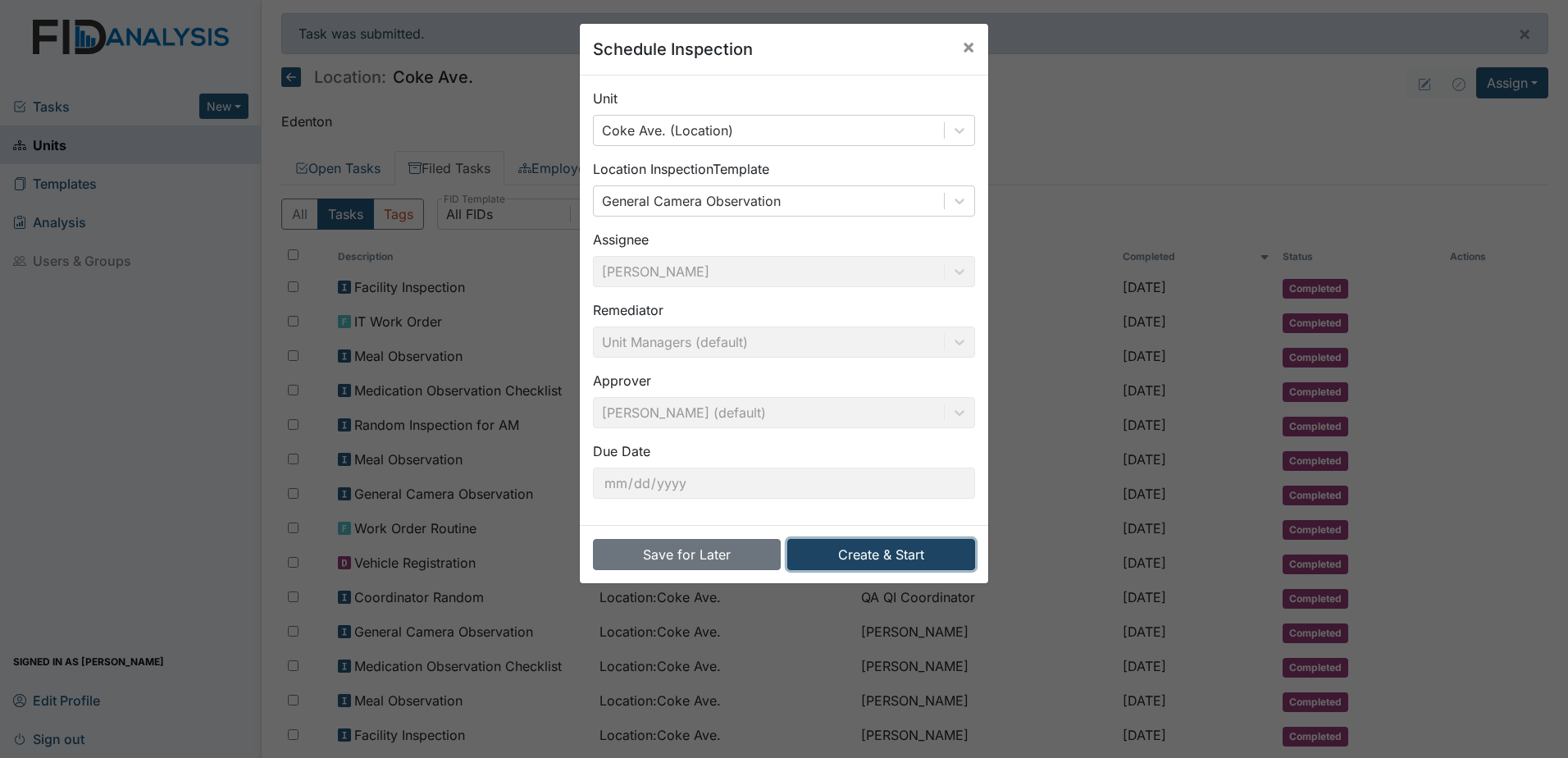
click at [870, 545] on button "Create & Start" at bounding box center [882, 554] width 188 height 31
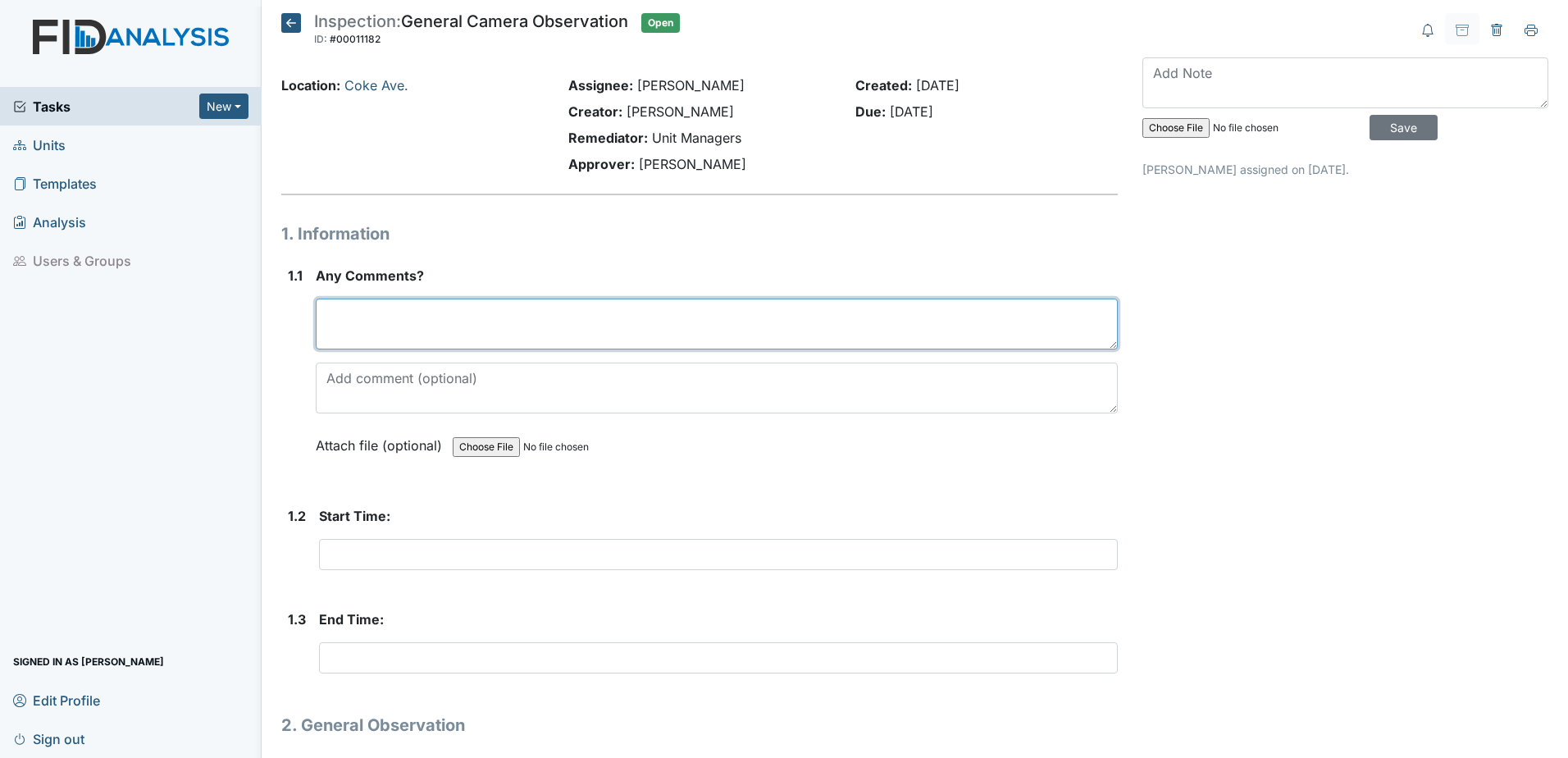
click at [468, 321] on textarea at bounding box center [716, 324] width 802 height 51
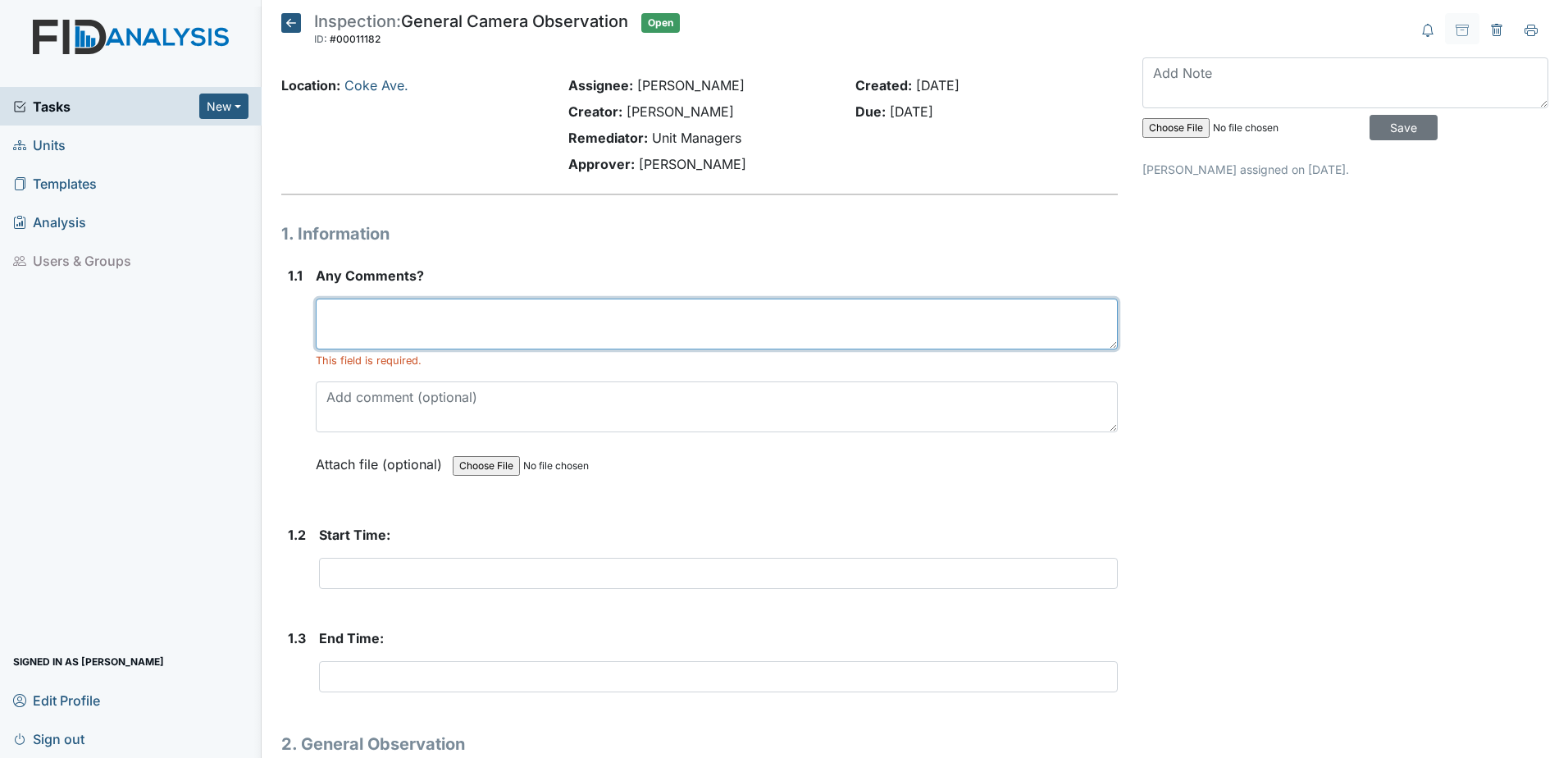
click at [464, 342] on textarea at bounding box center [716, 324] width 802 height 51
type textarea "n"
click at [349, 311] on textarea "You need to do more activity with clients" at bounding box center [716, 324] width 802 height 51
type textarea "They need to do more activity with clients"
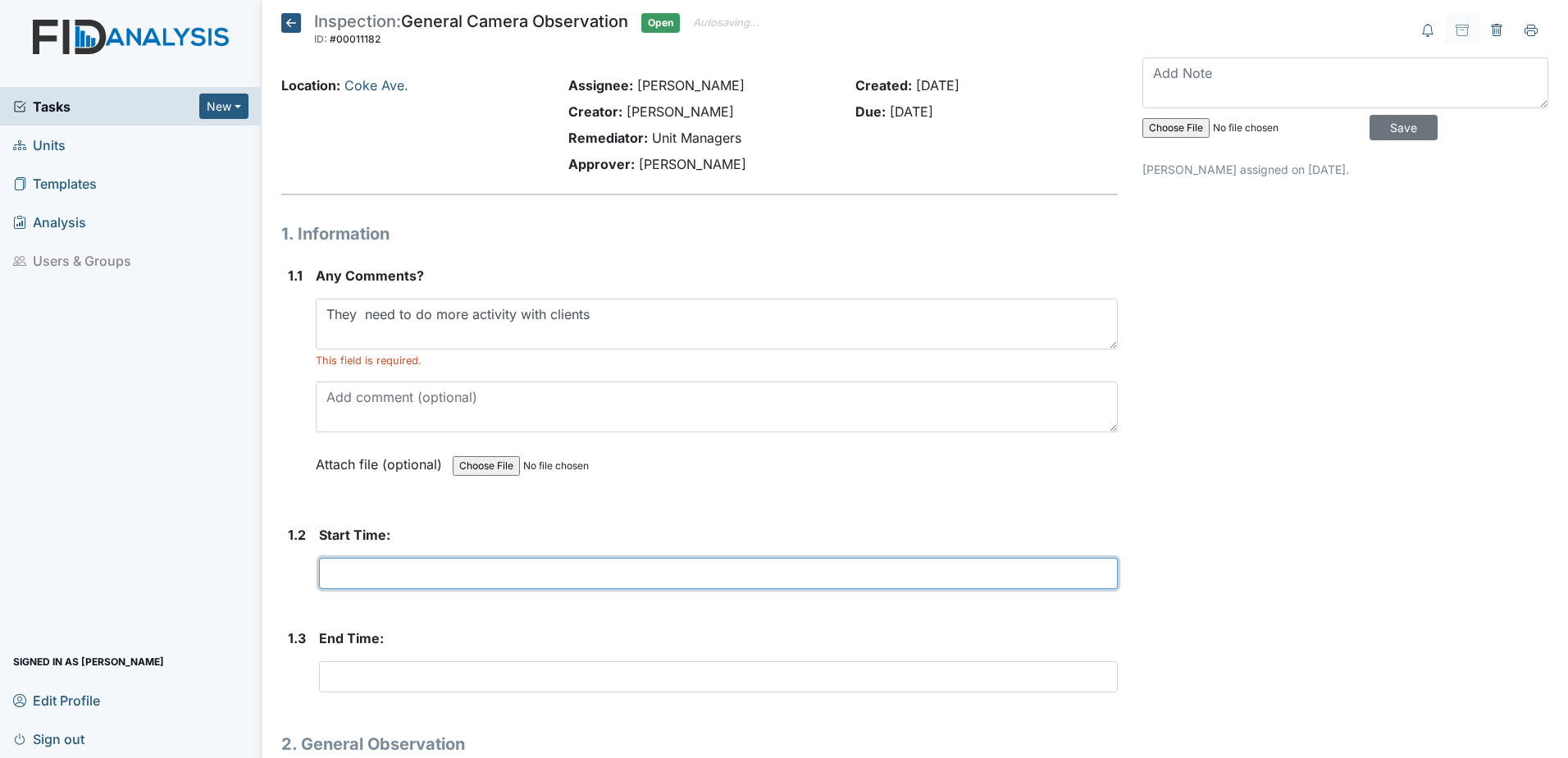
click at [394, 575] on input "text" at bounding box center [718, 573] width 798 height 31
type input "1800"
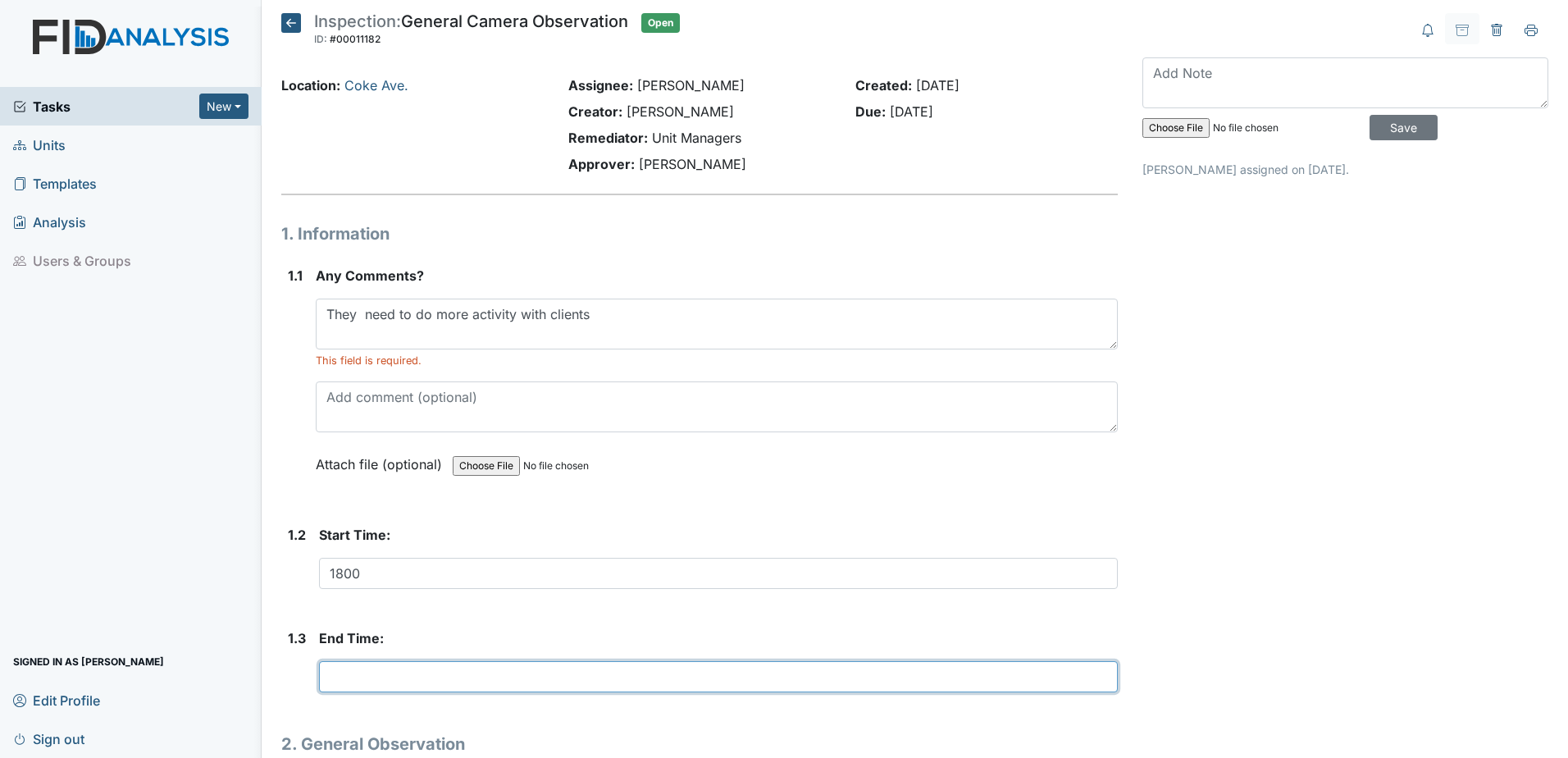
click at [436, 677] on input "text" at bounding box center [718, 677] width 798 height 31
type input "1830"
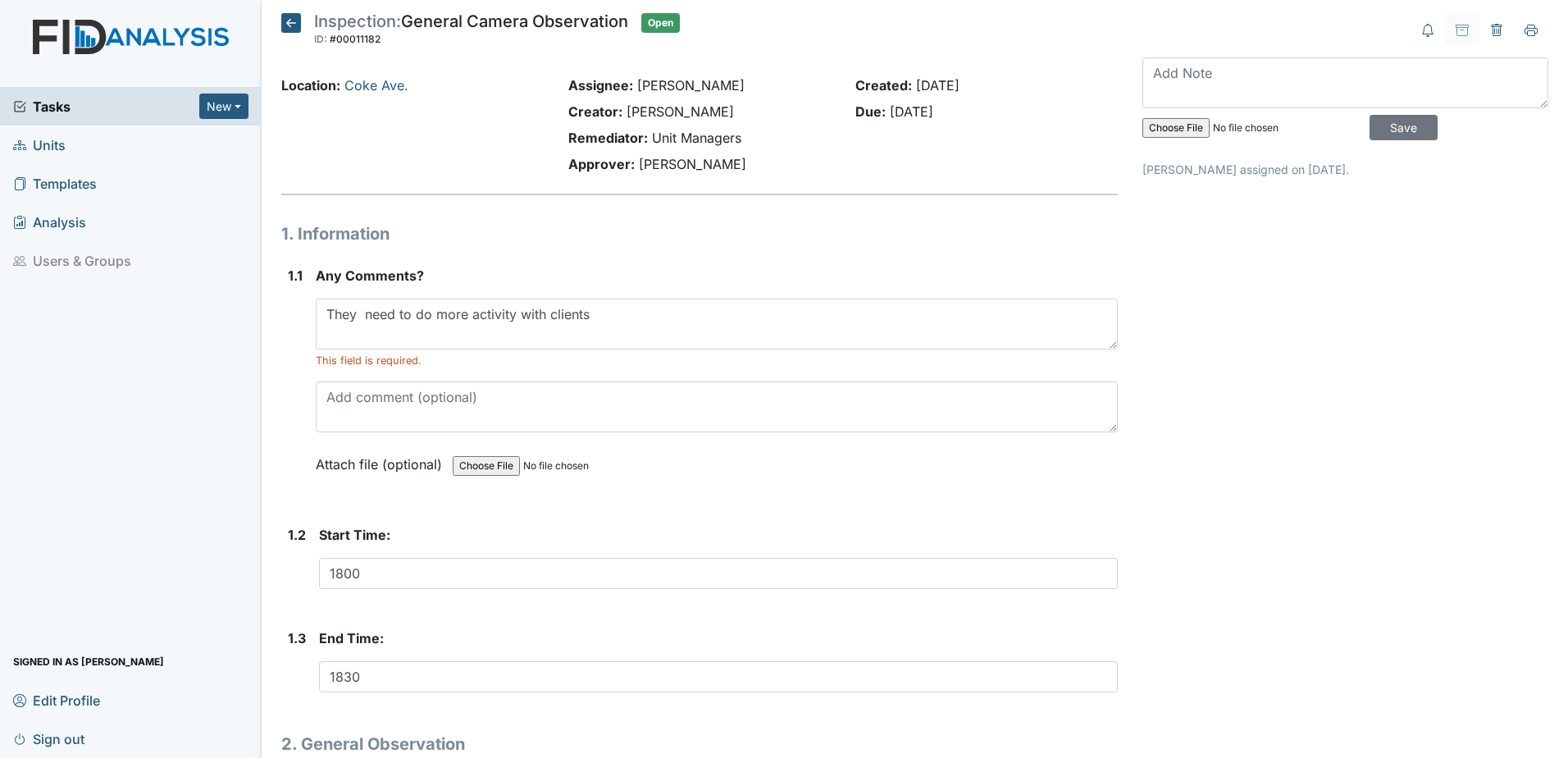
click at [1359, 602] on div "Archive Task × Are you sure you want to archive this task? It will appear as in…" at bounding box center [1346, 595] width 430 height 1163
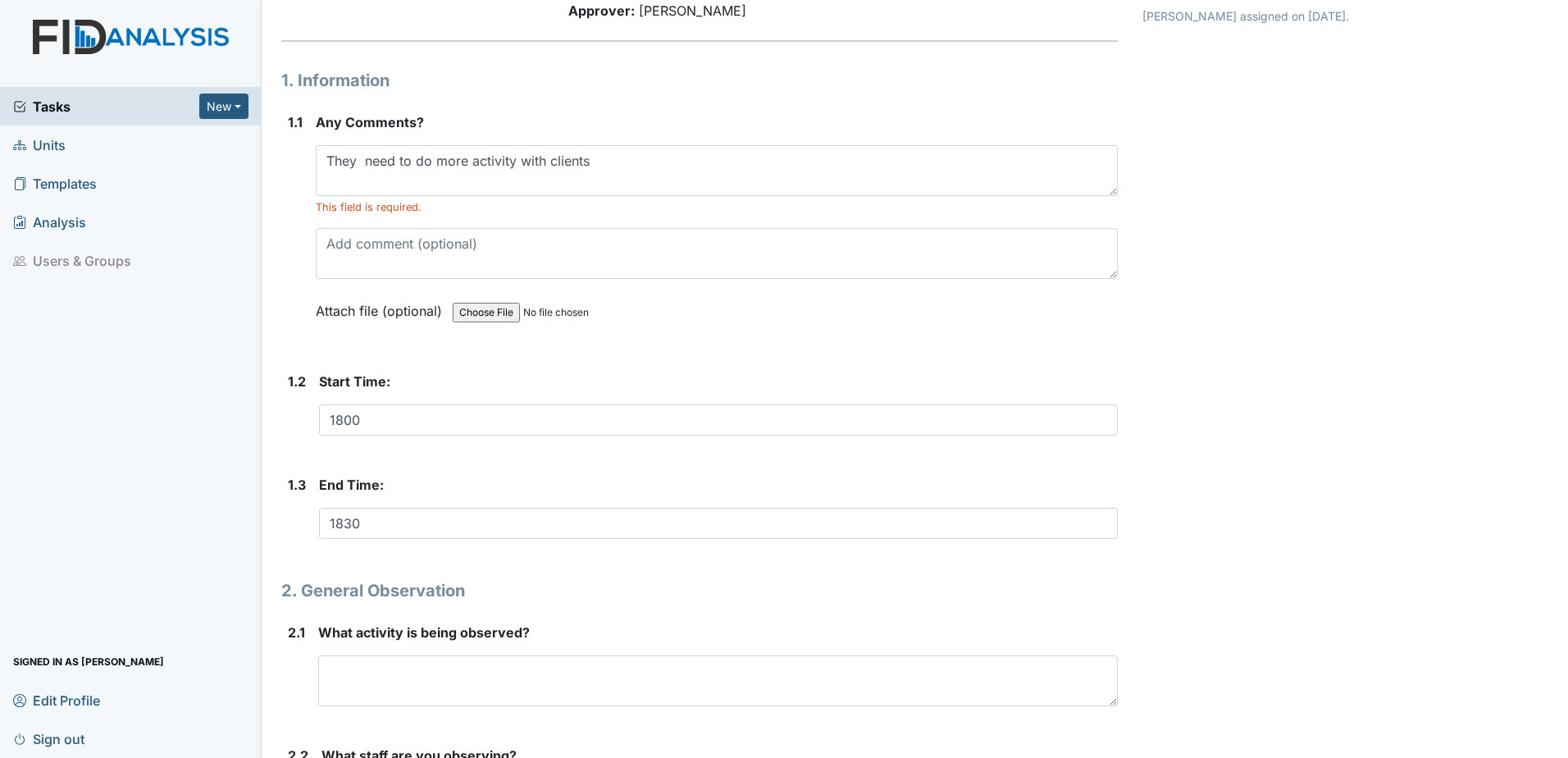
scroll to position [411, 0]
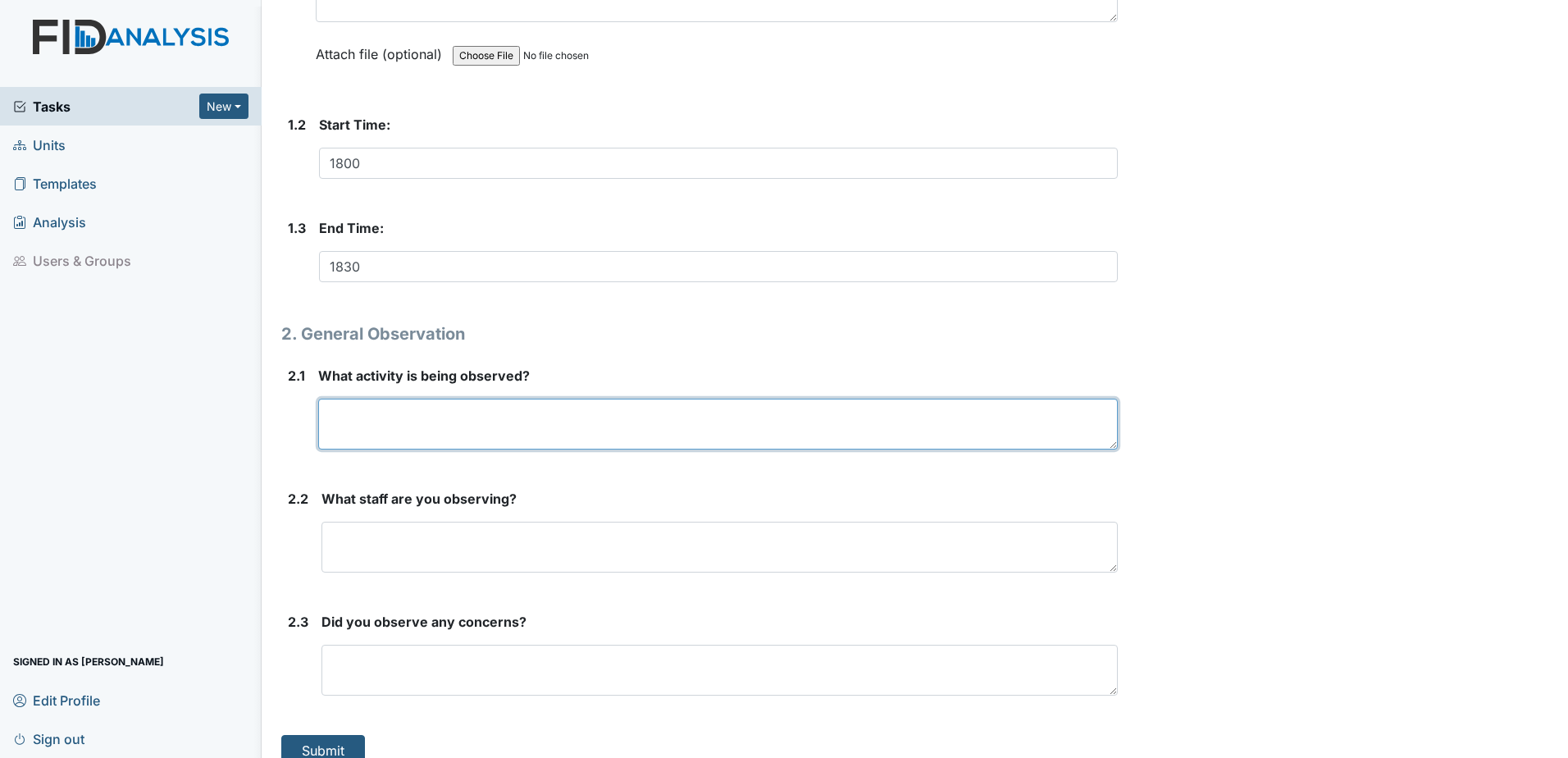
click at [417, 414] on textarea at bounding box center [718, 424] width 799 height 51
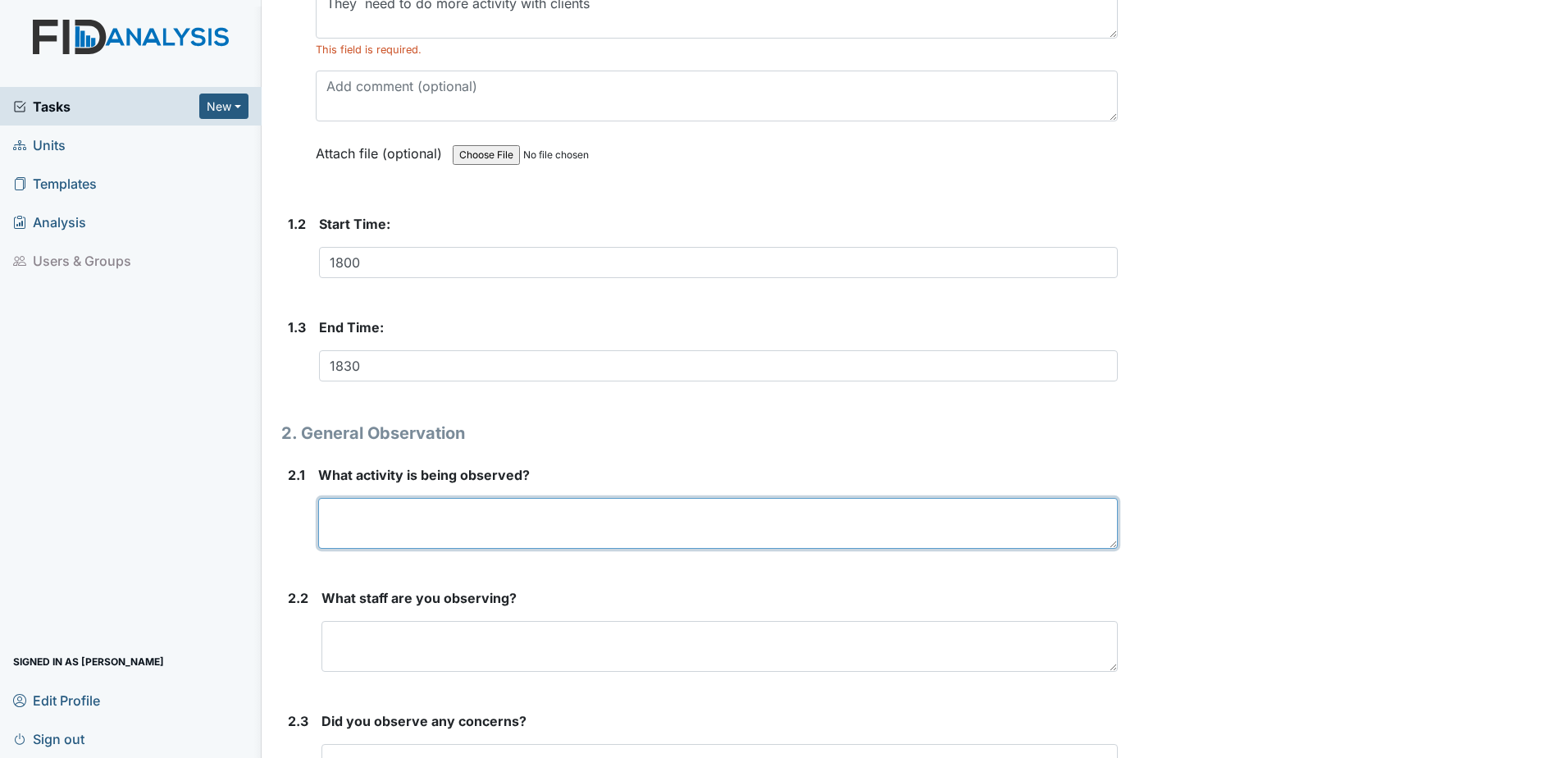
scroll to position [164, 0]
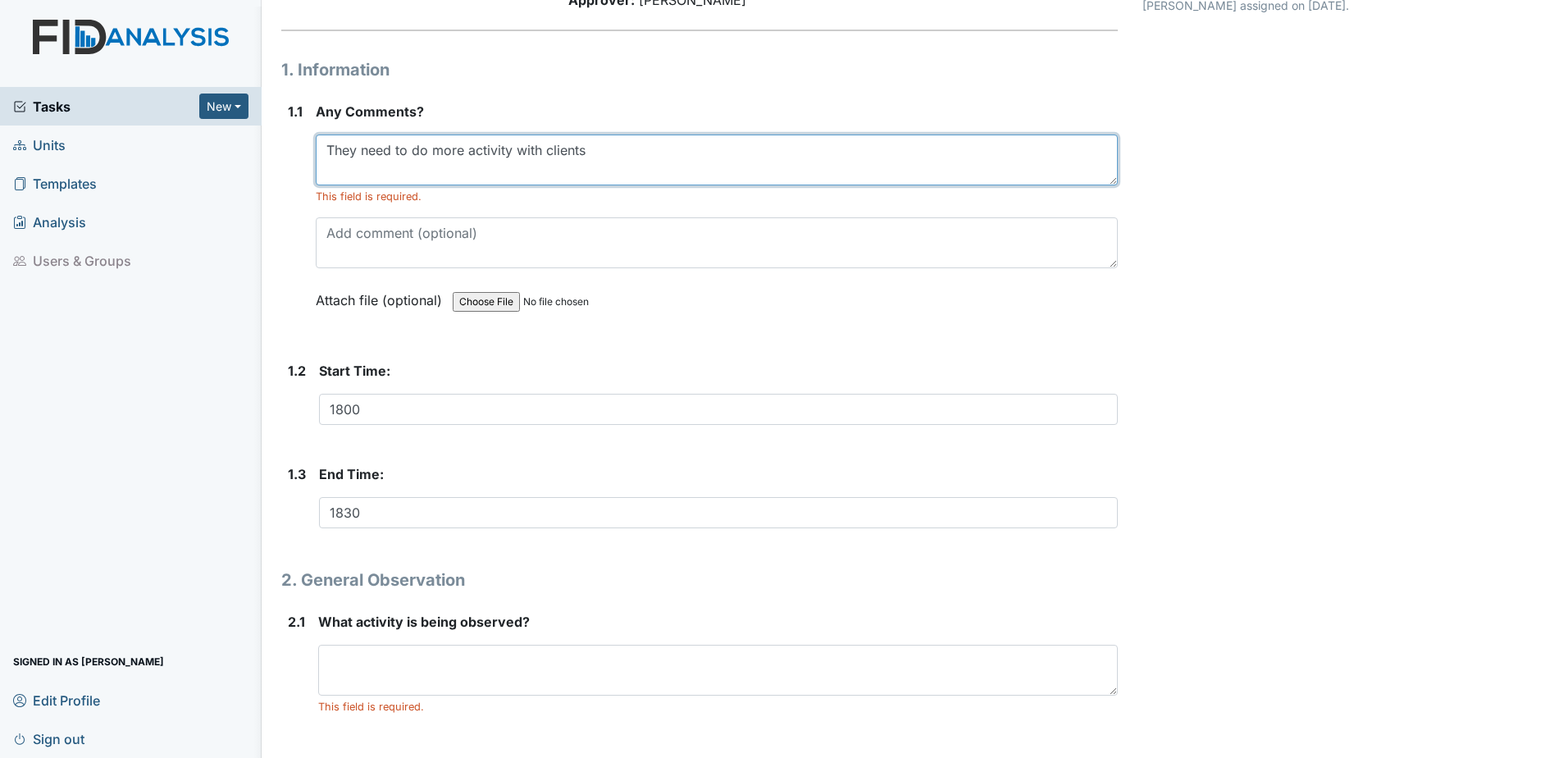
drag, startPoint x: 327, startPoint y: 144, endPoint x: 580, endPoint y: 165, distance: 253.9
click at [618, 170] on textarea "They need to do more activity with clients" at bounding box center [716, 160] width 802 height 51
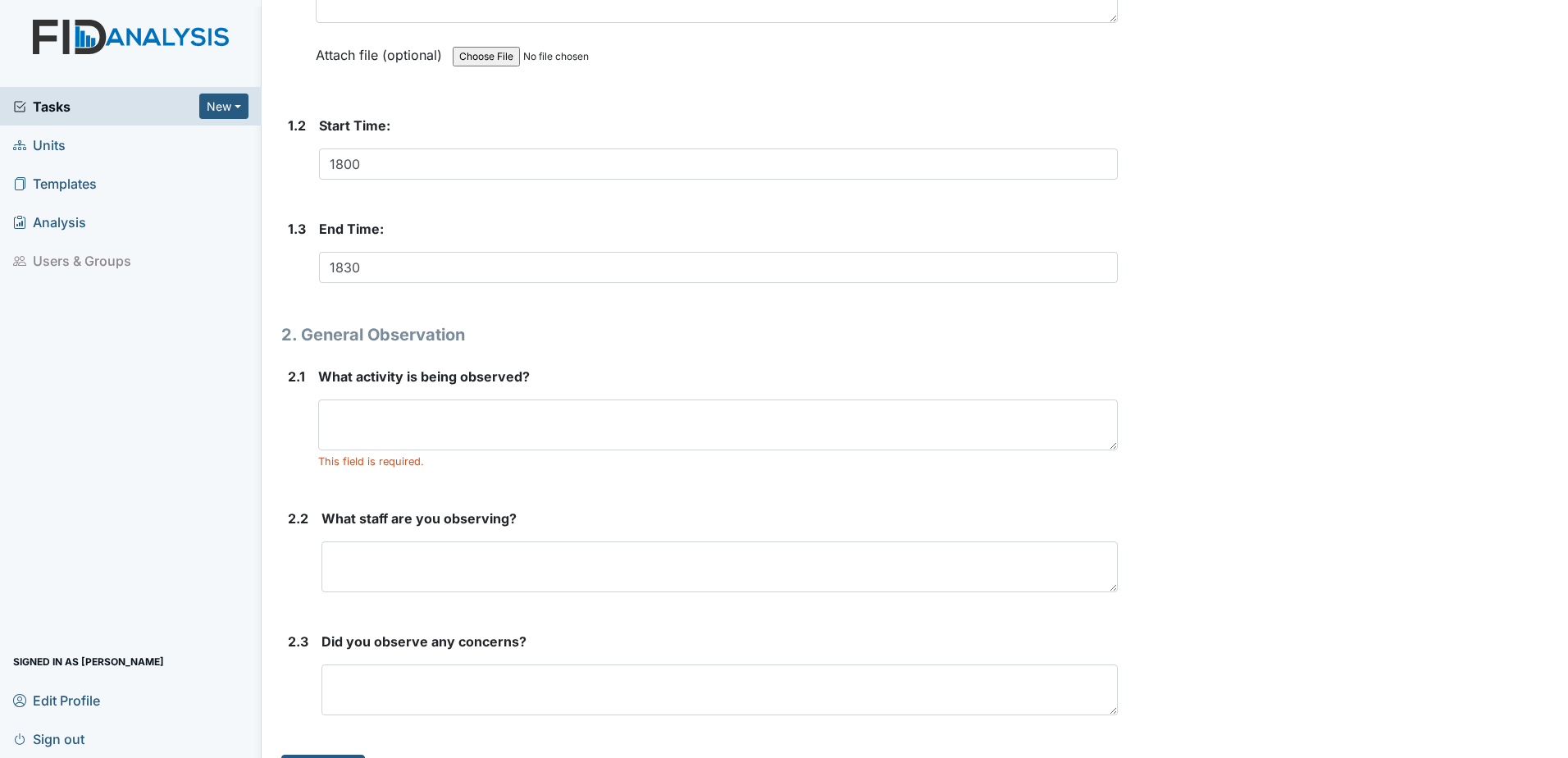
scroll to position [411, 0]
type textarea "They need to do more activity with clients"
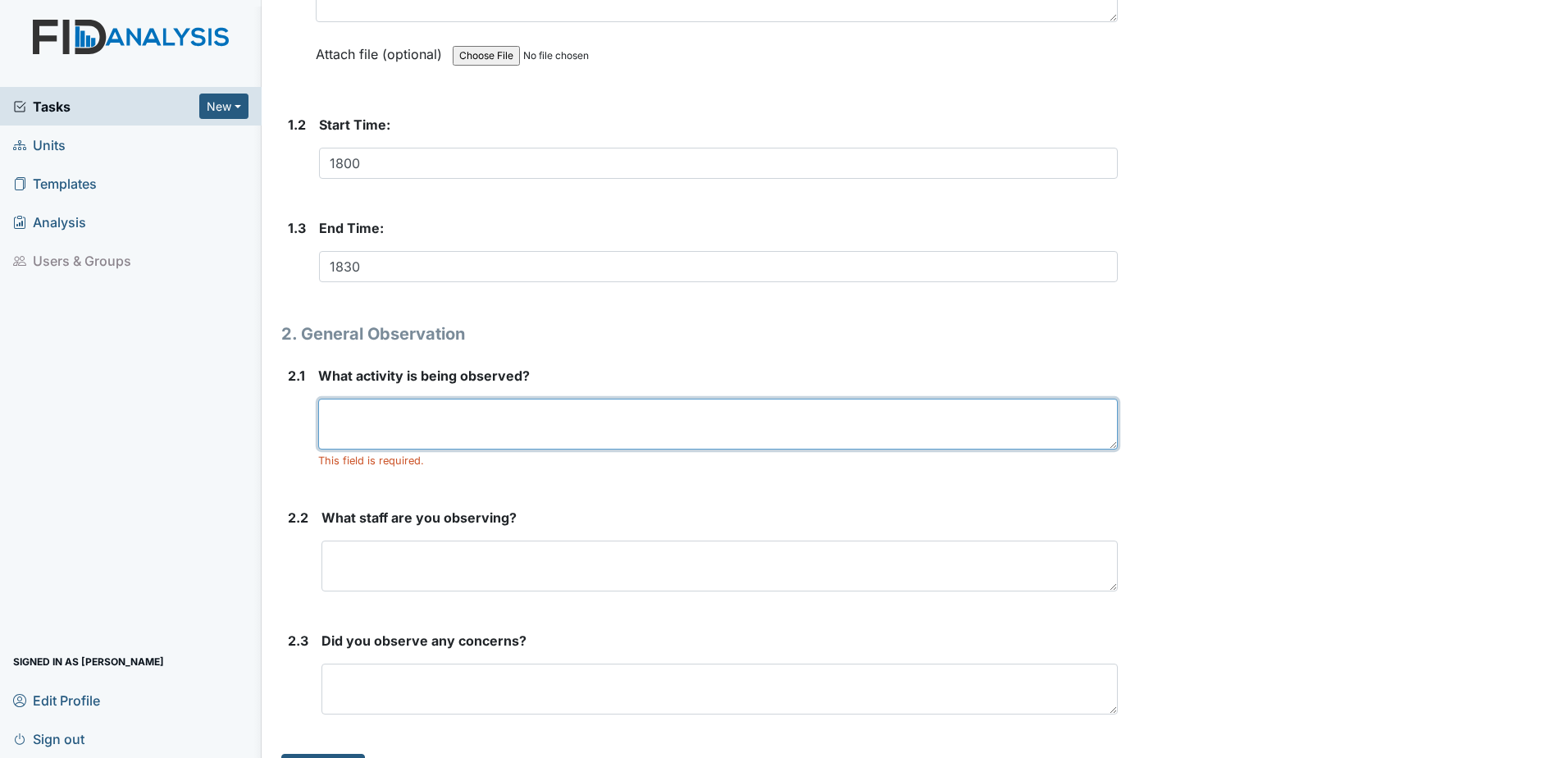
paste textarea "They need to do more activity with clients"
type textarea "They need to do more activity with clients"
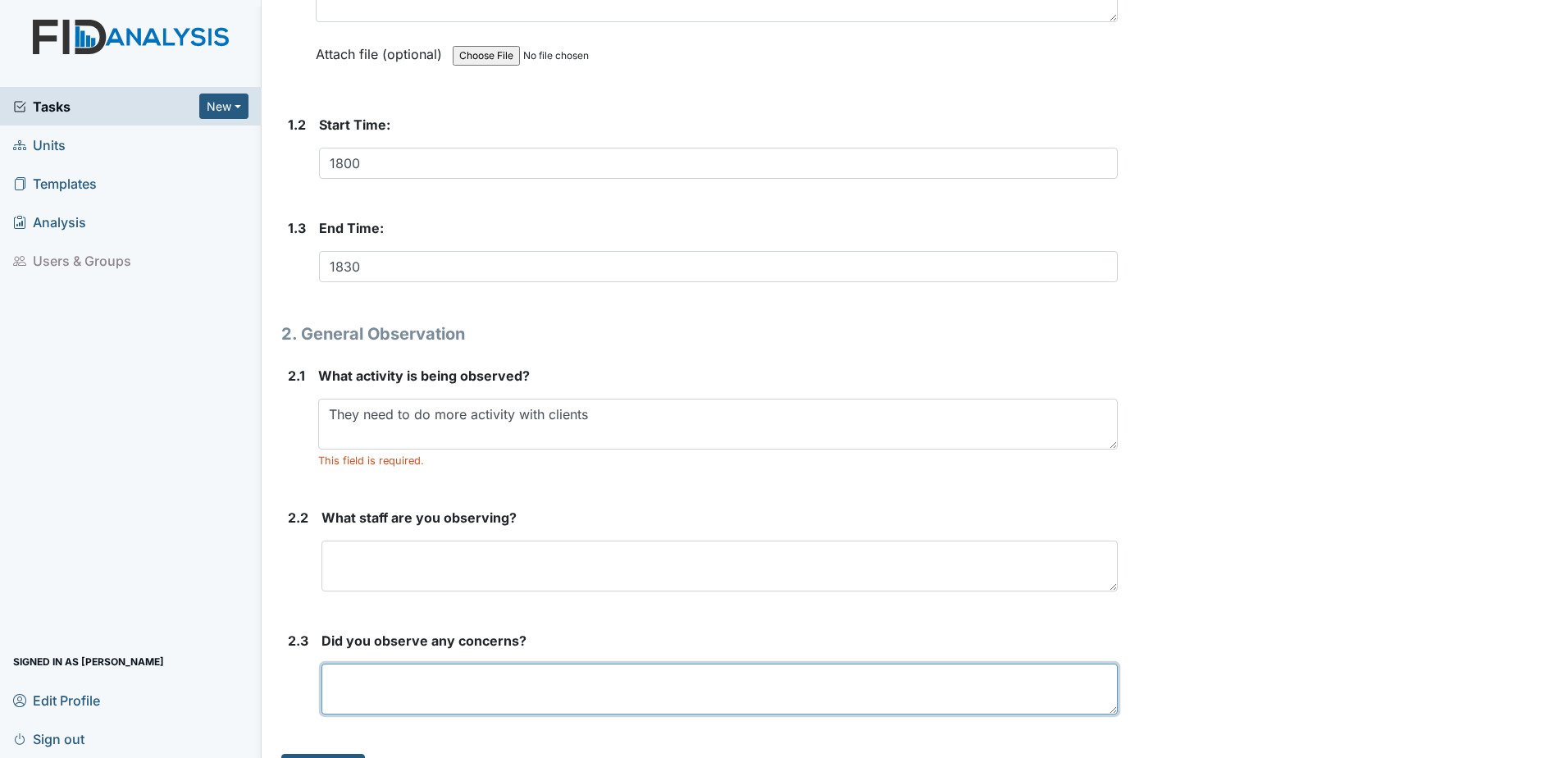
click at [373, 696] on textarea at bounding box center [720, 689] width 797 height 51
type textarea "yes need more Interact with clients."
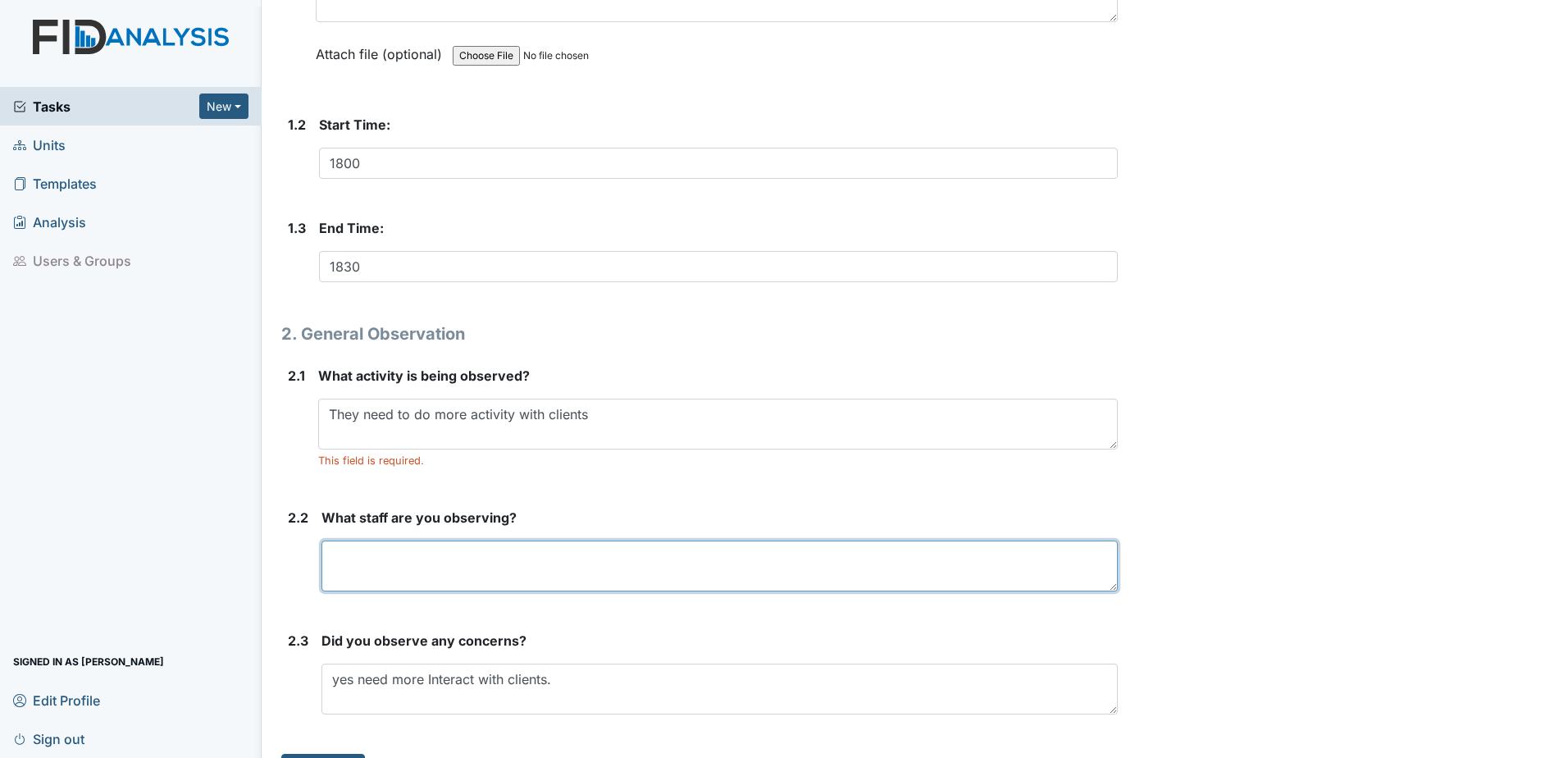
click at [361, 564] on textarea at bounding box center [720, 566] width 797 height 51
type textarea "l"
type textarea "LL,RK,YM"
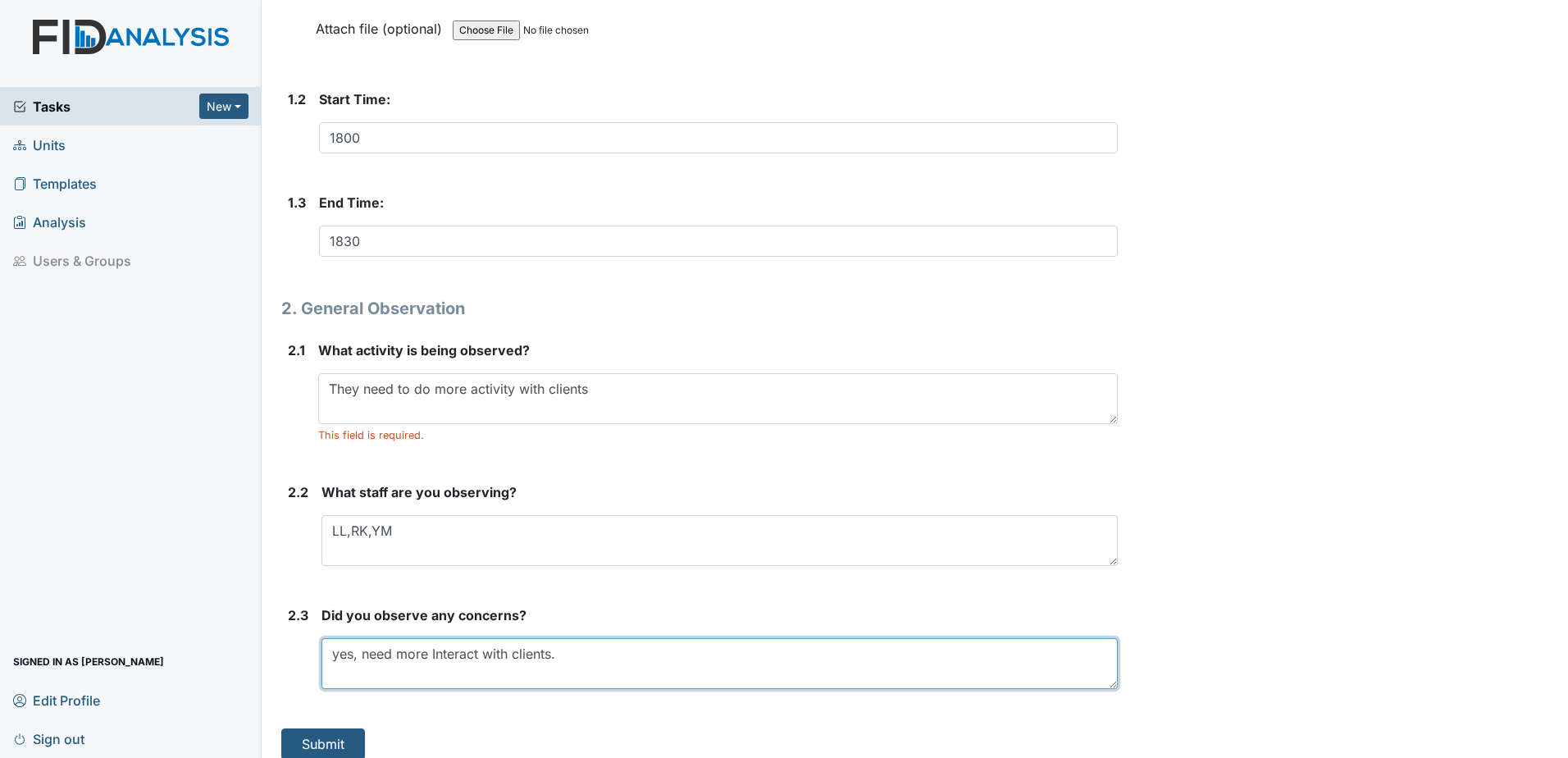
scroll to position [450, 0]
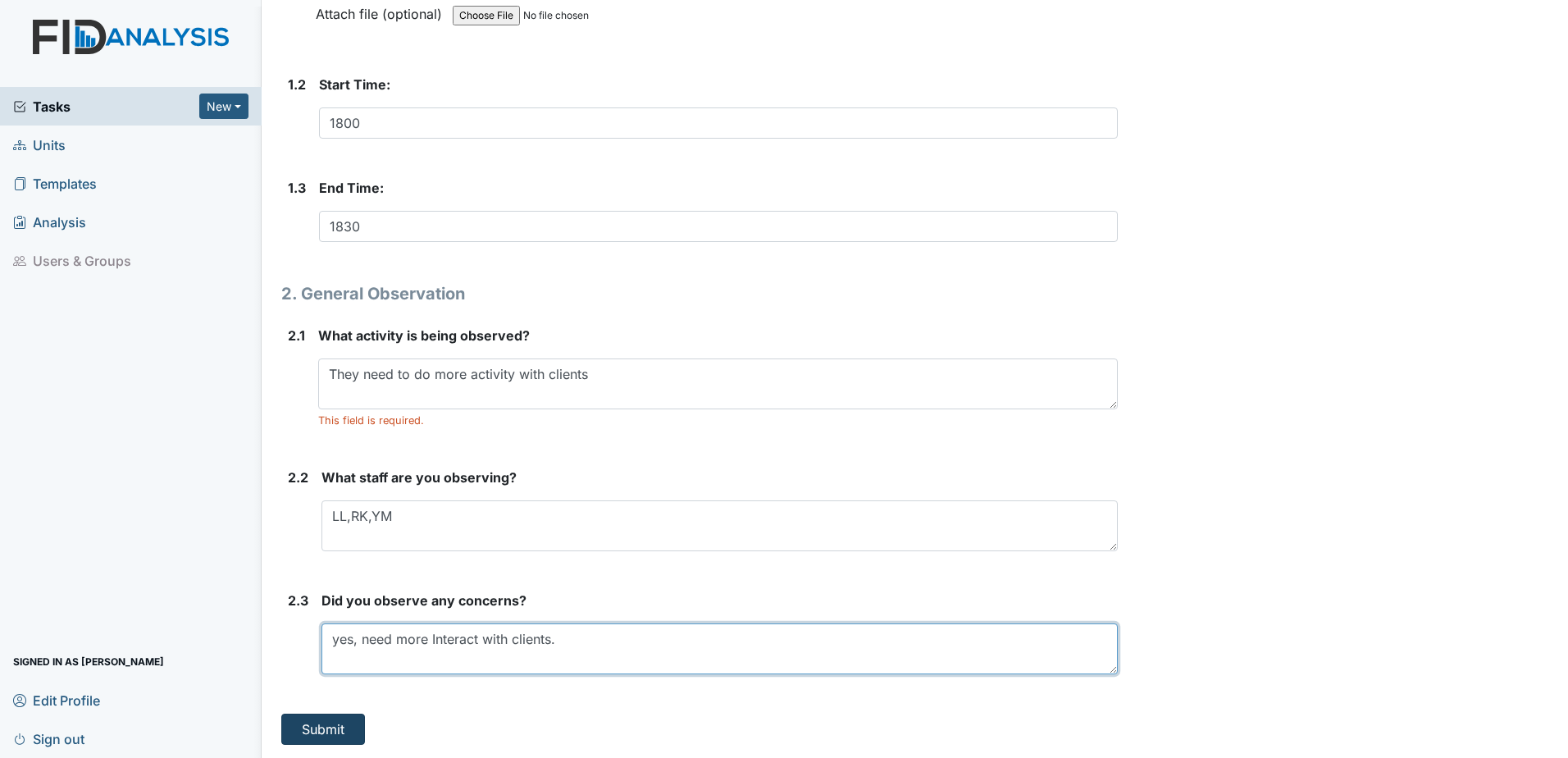
type textarea "yes, need more Interact with clients."
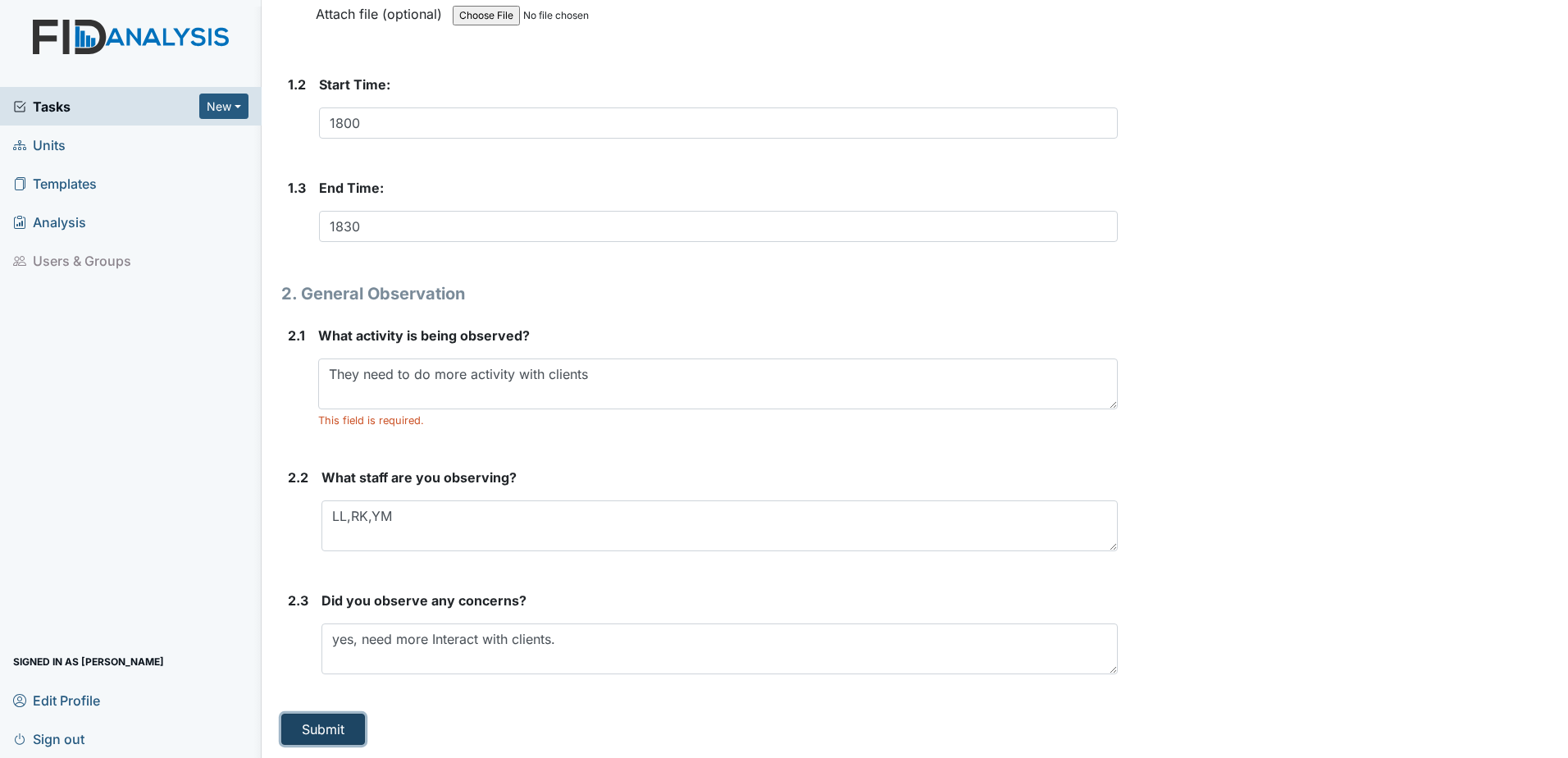
click at [334, 720] on button "Submit" at bounding box center [323, 729] width 84 height 31
